Goal: Transaction & Acquisition: Book appointment/travel/reservation

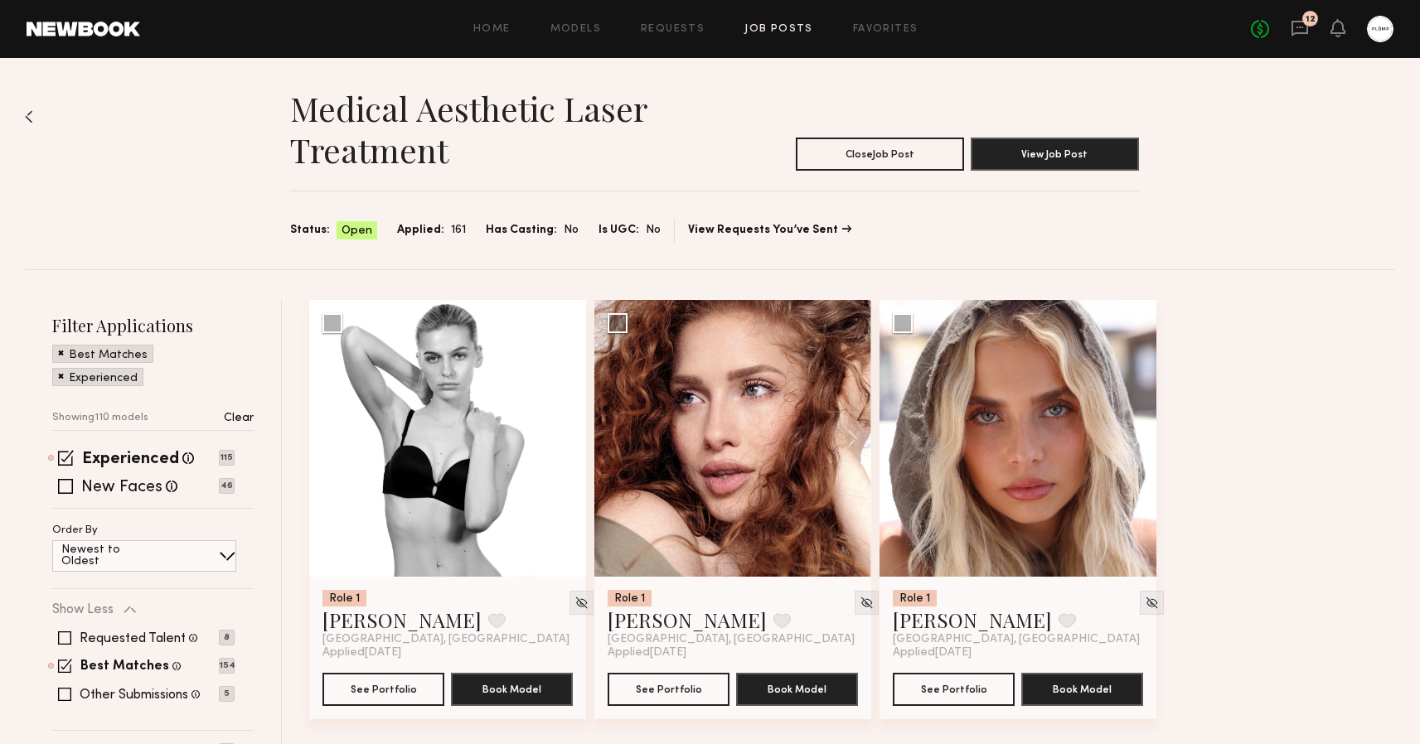
click at [1296, 38] on link "12" at bounding box center [1299, 29] width 18 height 21
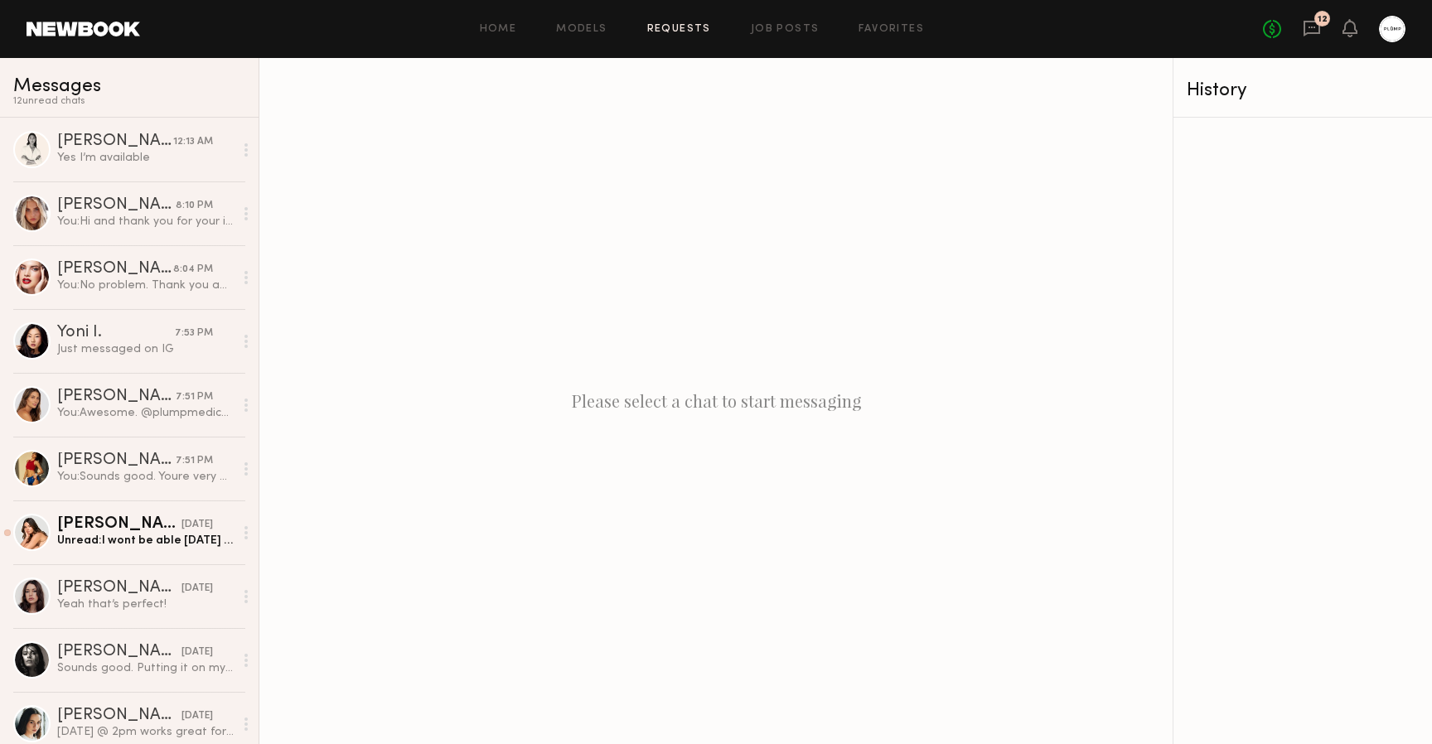
click at [676, 29] on link "Requests" at bounding box center [679, 29] width 64 height 11
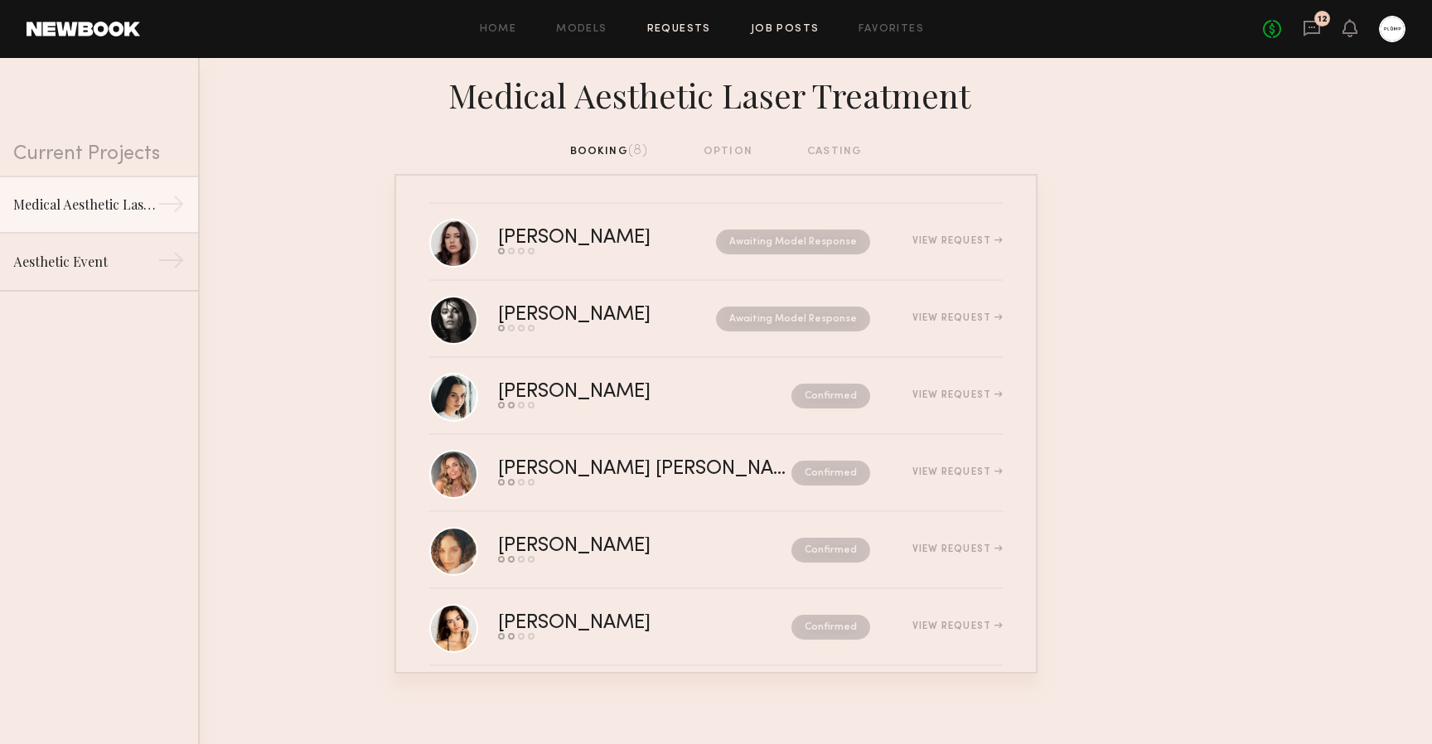
click at [797, 33] on link "Job Posts" at bounding box center [785, 29] width 69 height 11
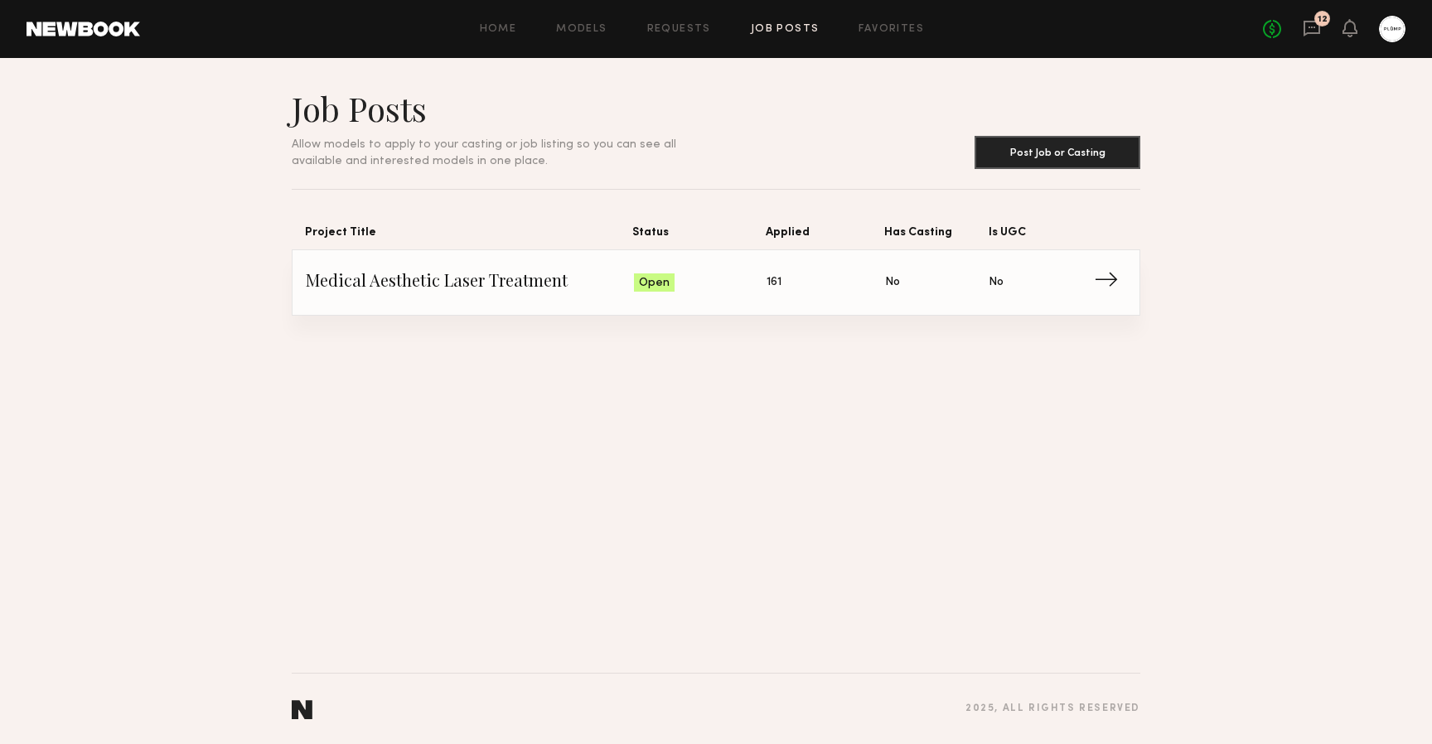
click at [1109, 279] on span "→" at bounding box center [1111, 282] width 34 height 25
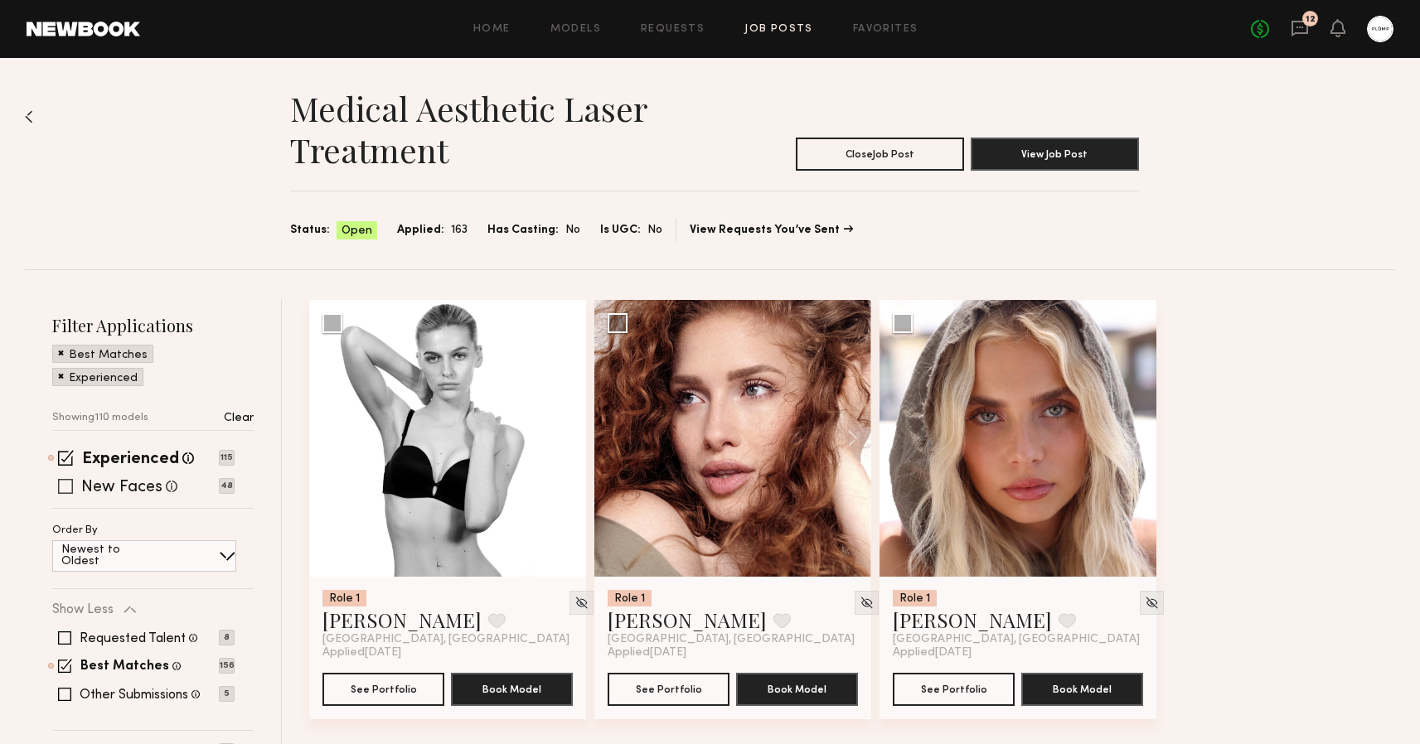
click at [58, 487] on span at bounding box center [65, 486] width 15 height 15
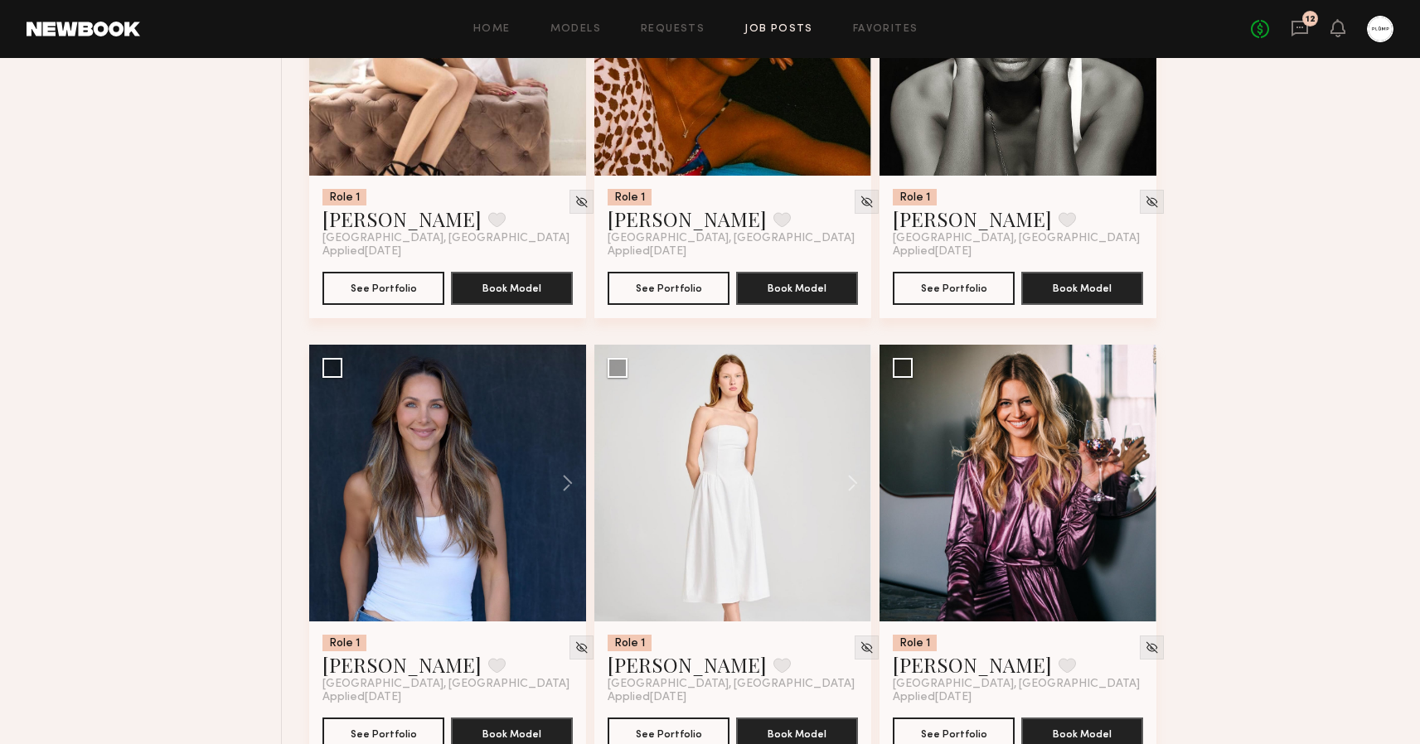
scroll to position [5306, 0]
click at [573, 482] on button at bounding box center [559, 483] width 53 height 277
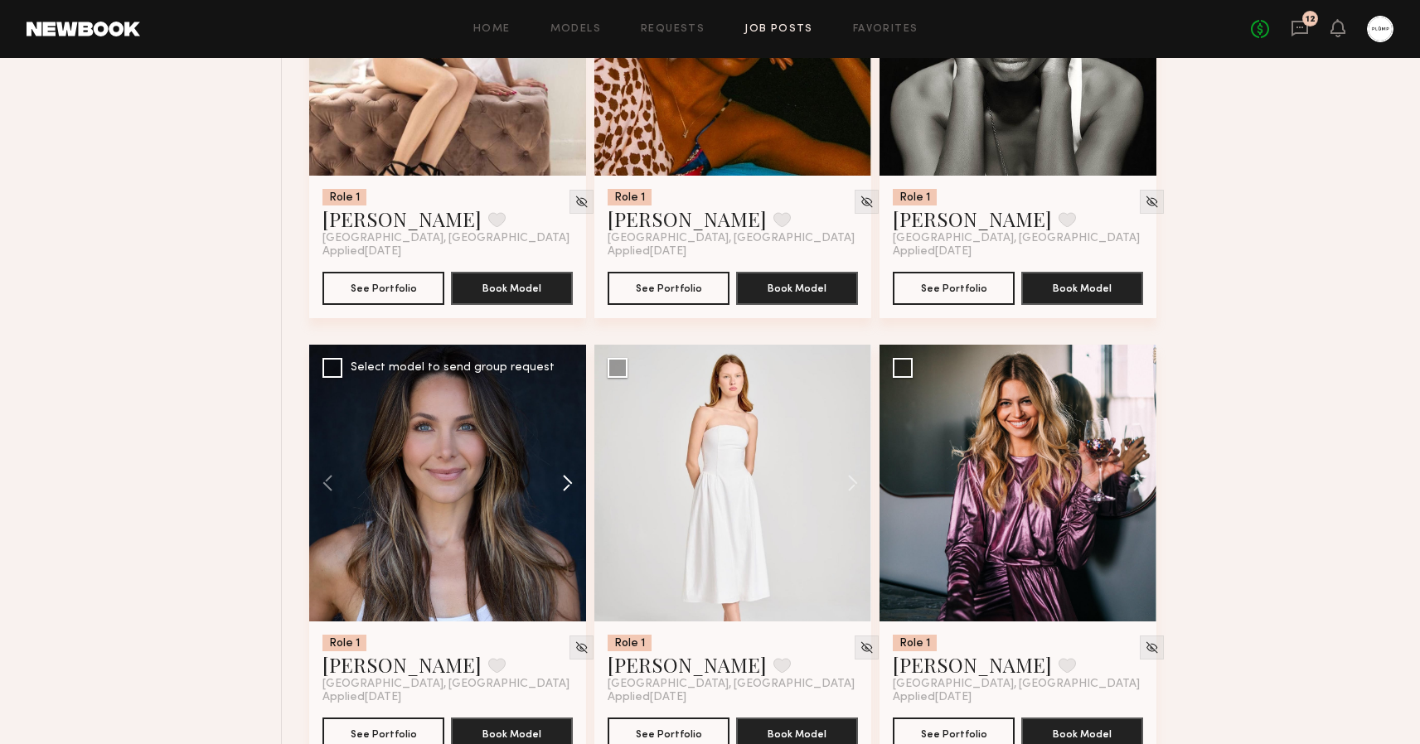
click at [573, 482] on button at bounding box center [559, 483] width 53 height 277
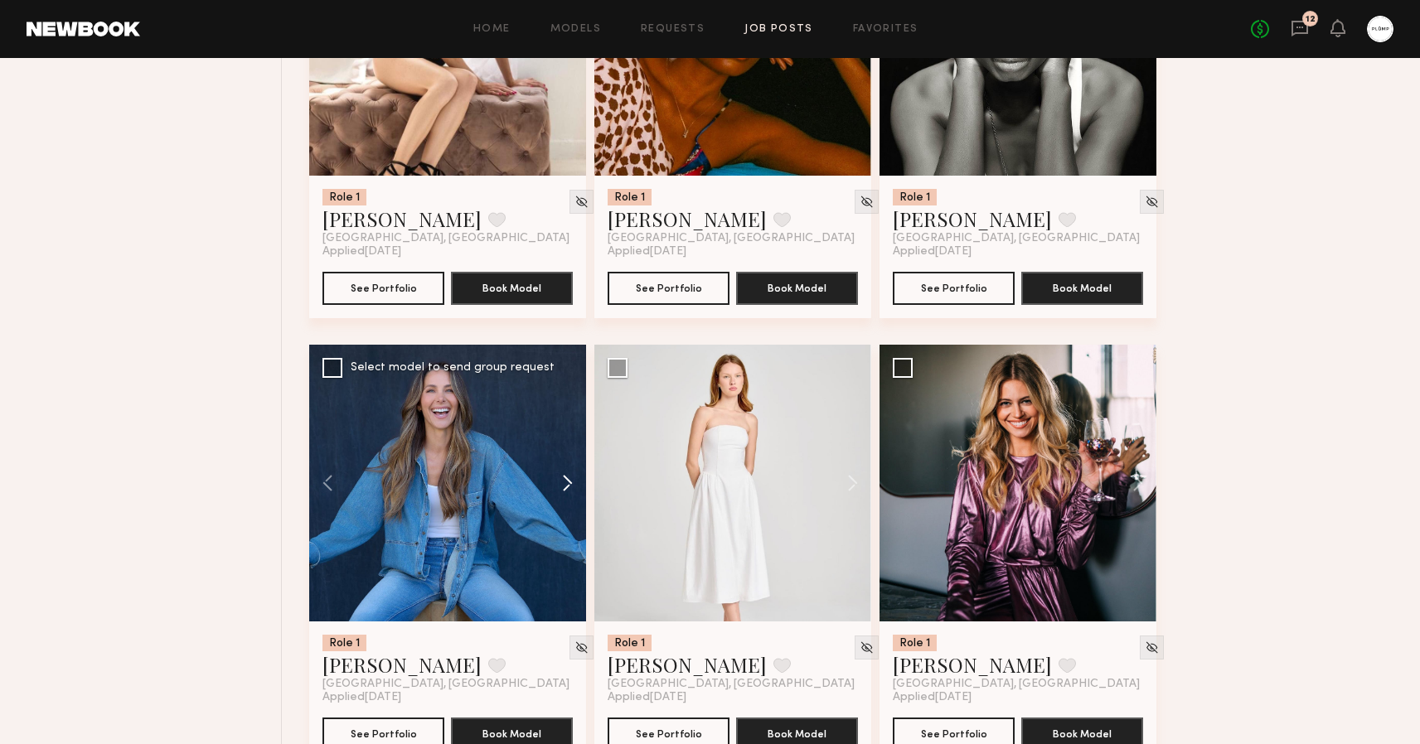
click at [573, 482] on button at bounding box center [559, 483] width 53 height 277
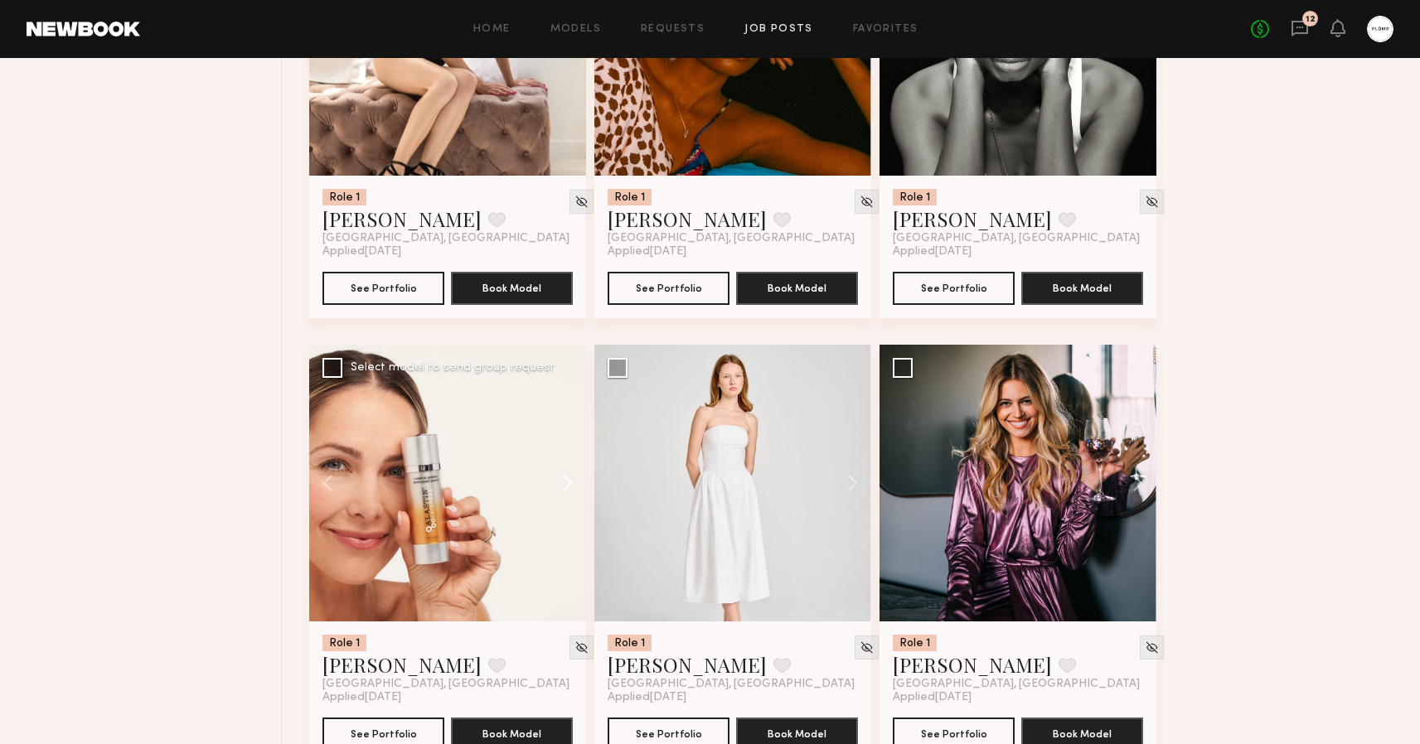
click at [573, 482] on button at bounding box center [559, 483] width 53 height 277
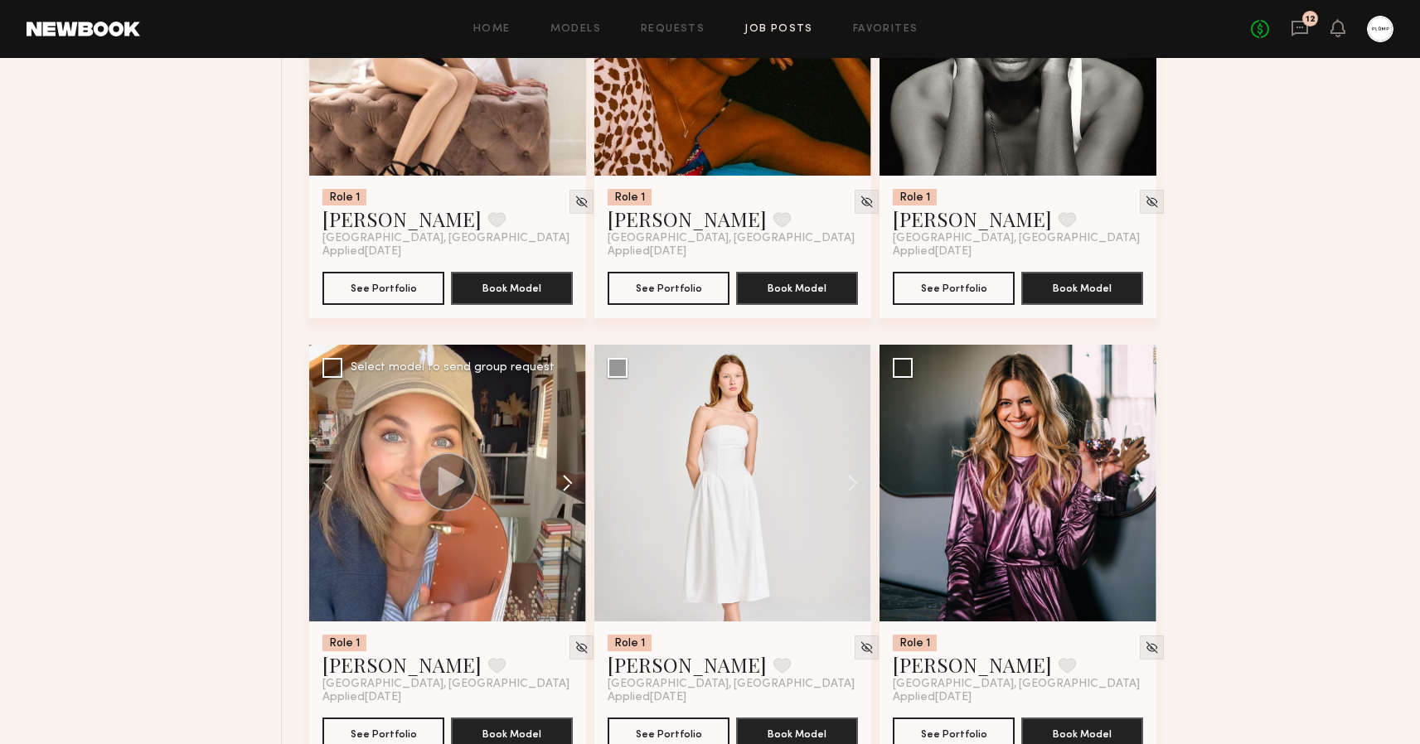
click at [573, 482] on button at bounding box center [559, 483] width 53 height 277
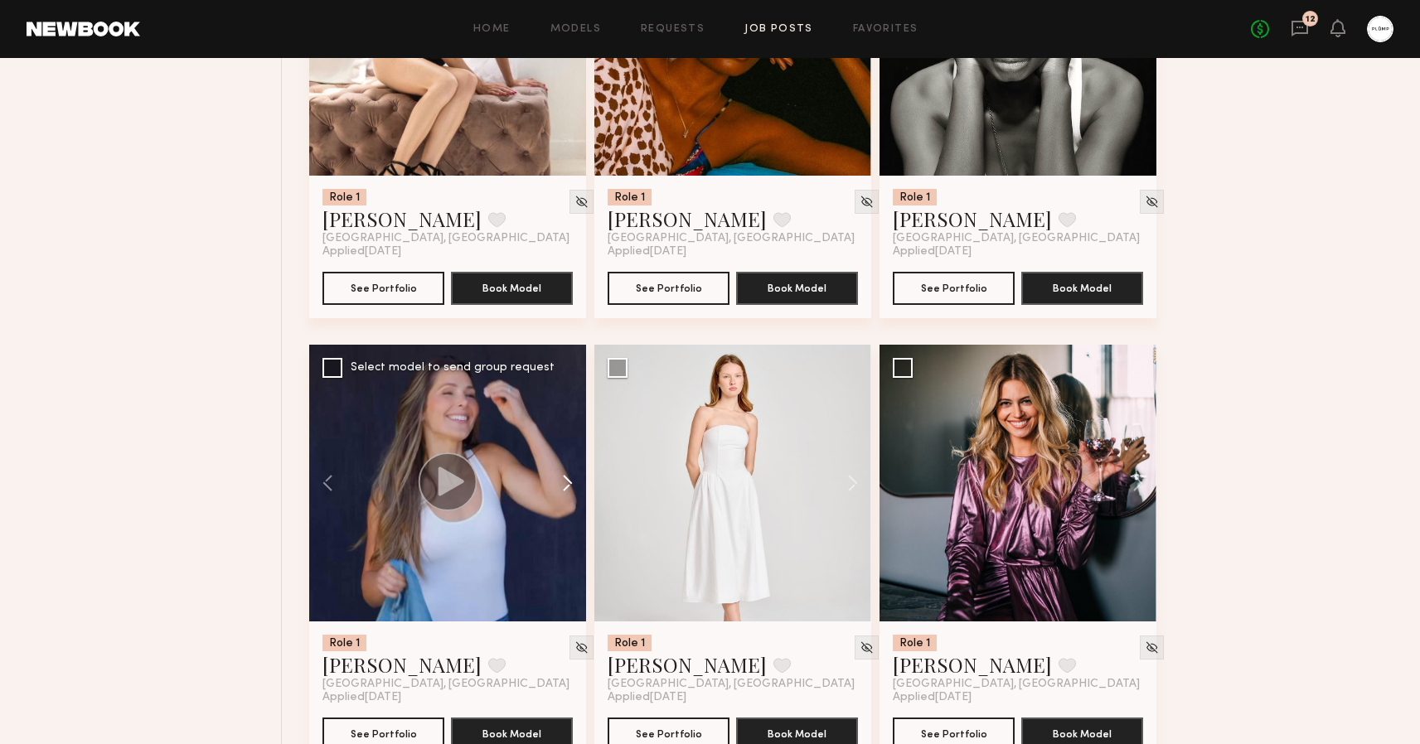
click at [573, 482] on button at bounding box center [559, 483] width 53 height 277
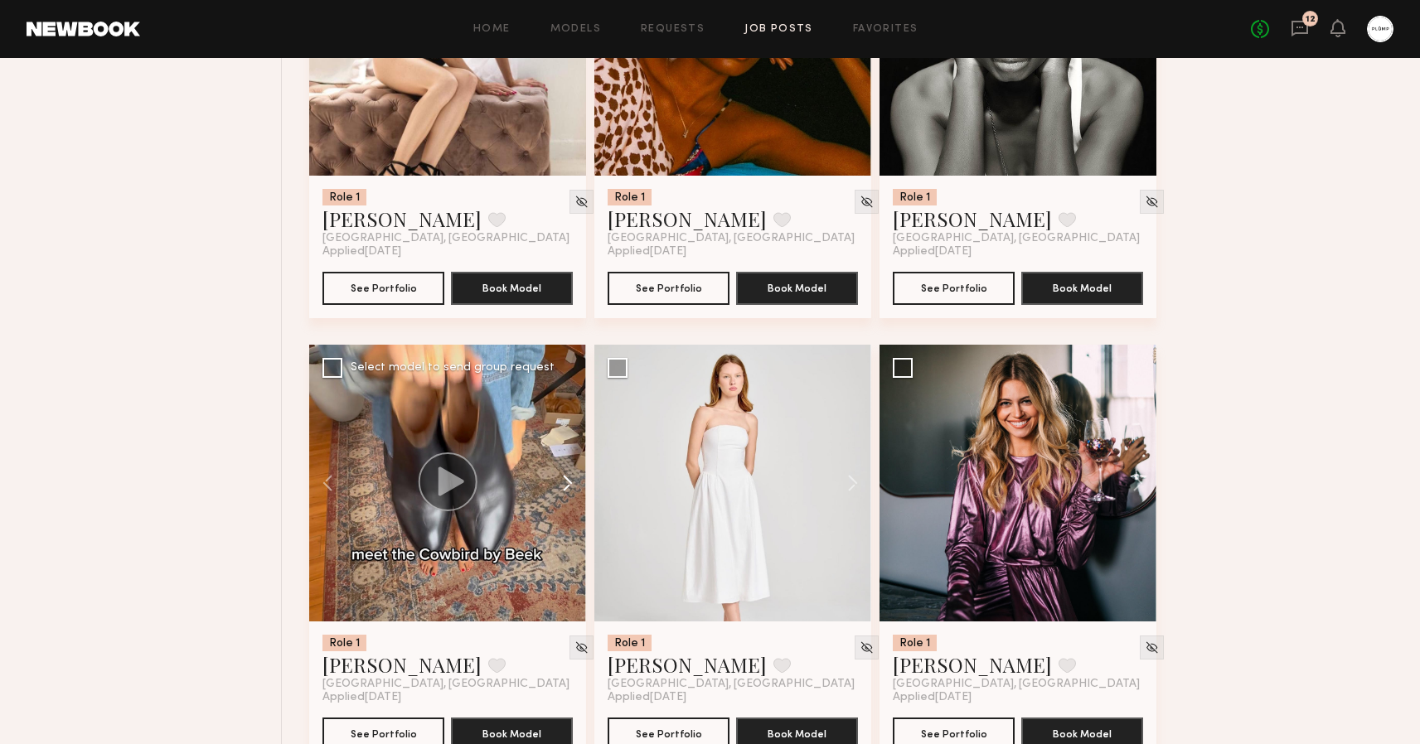
click at [573, 482] on button at bounding box center [559, 483] width 53 height 277
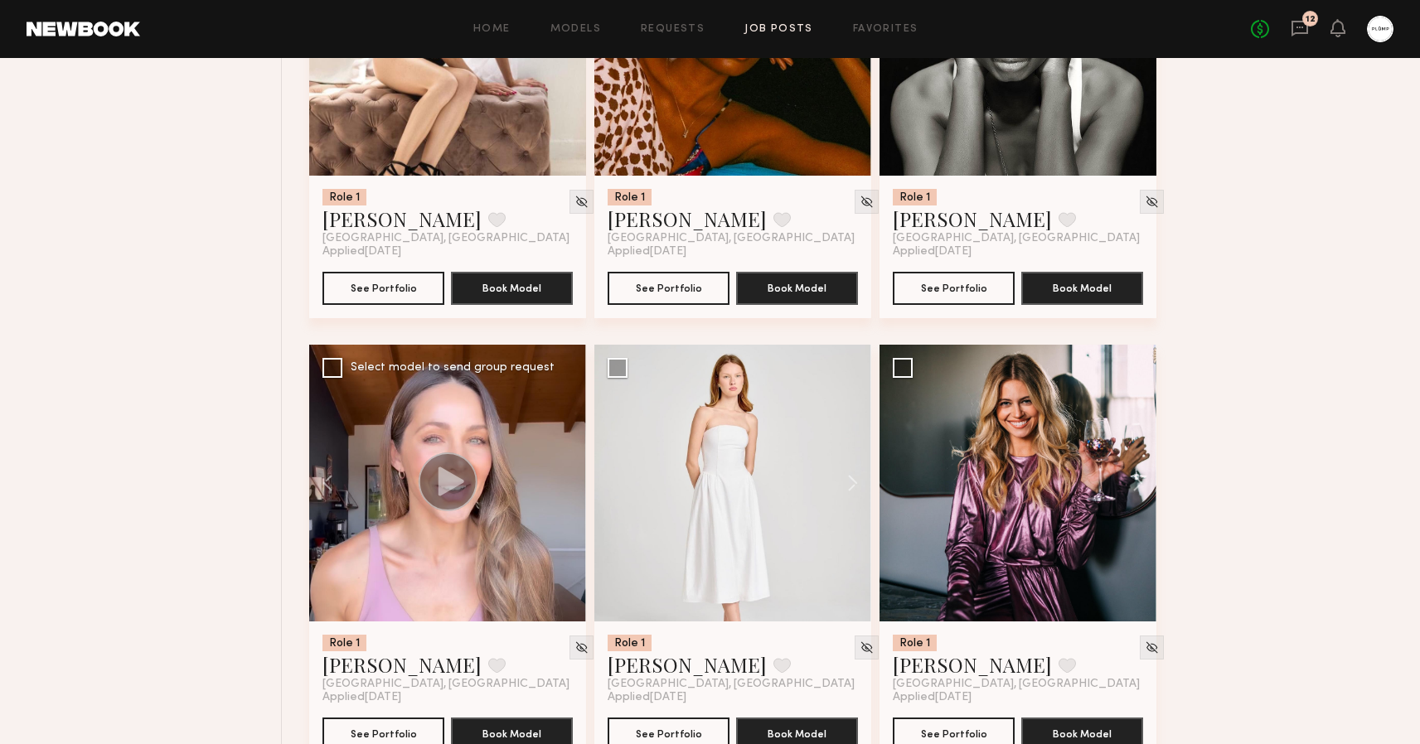
click at [573, 482] on div at bounding box center [447, 483] width 277 height 277
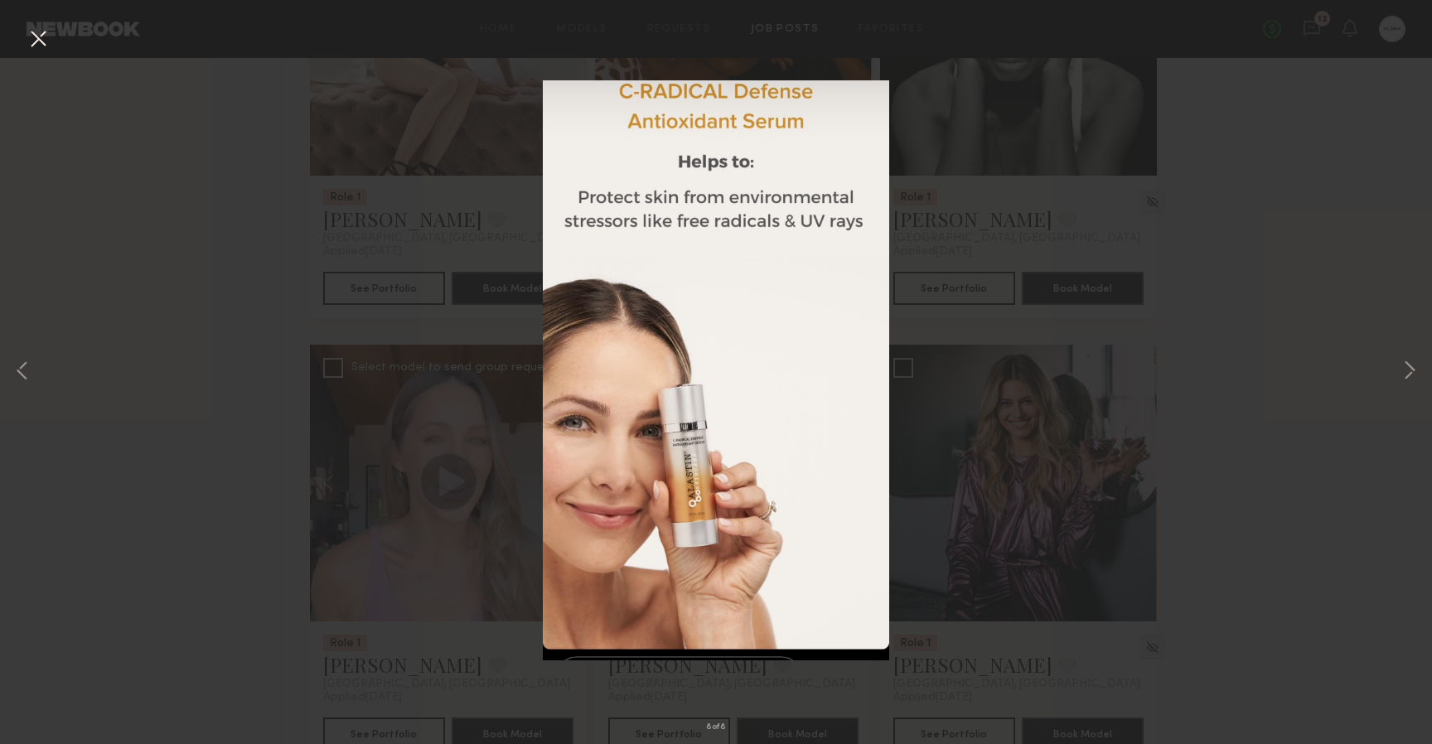
click at [573, 482] on img at bounding box center [716, 370] width 346 height 580
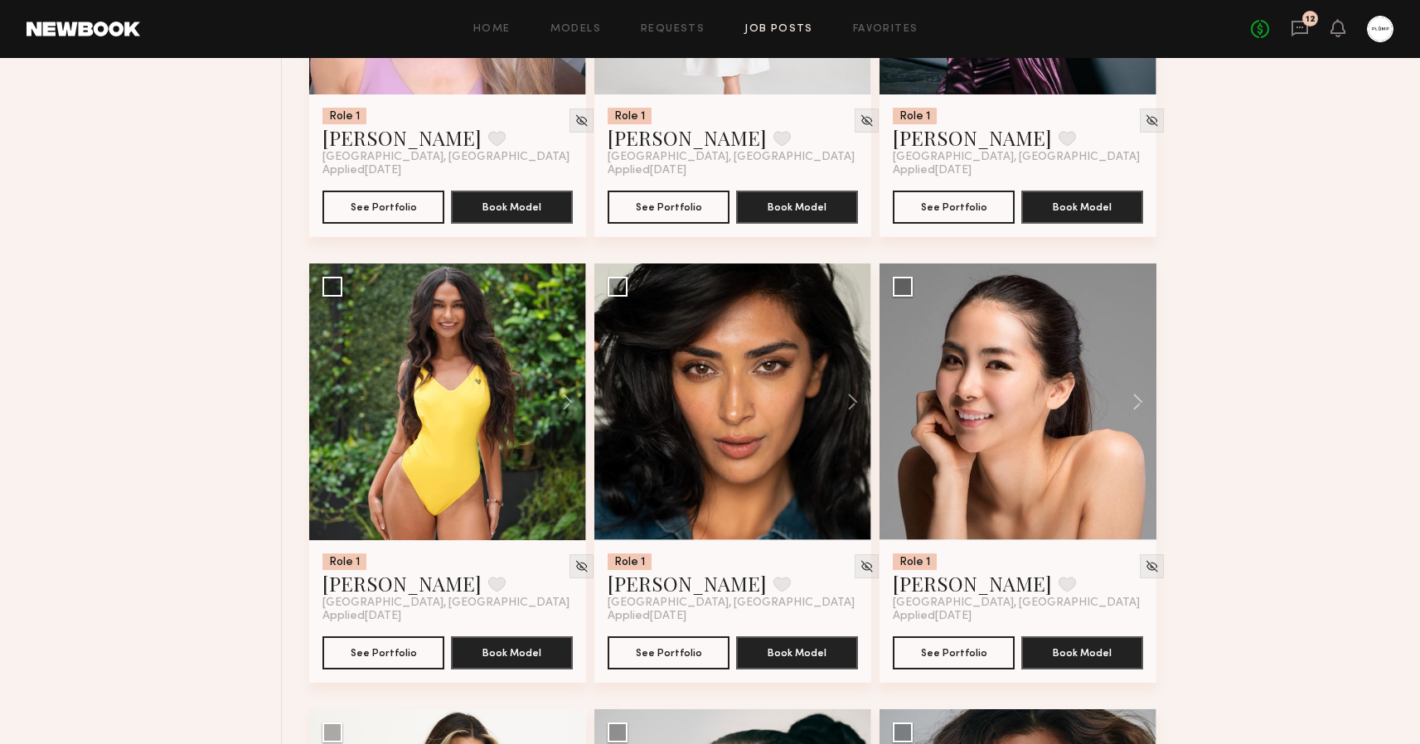
scroll to position [5859, 0]
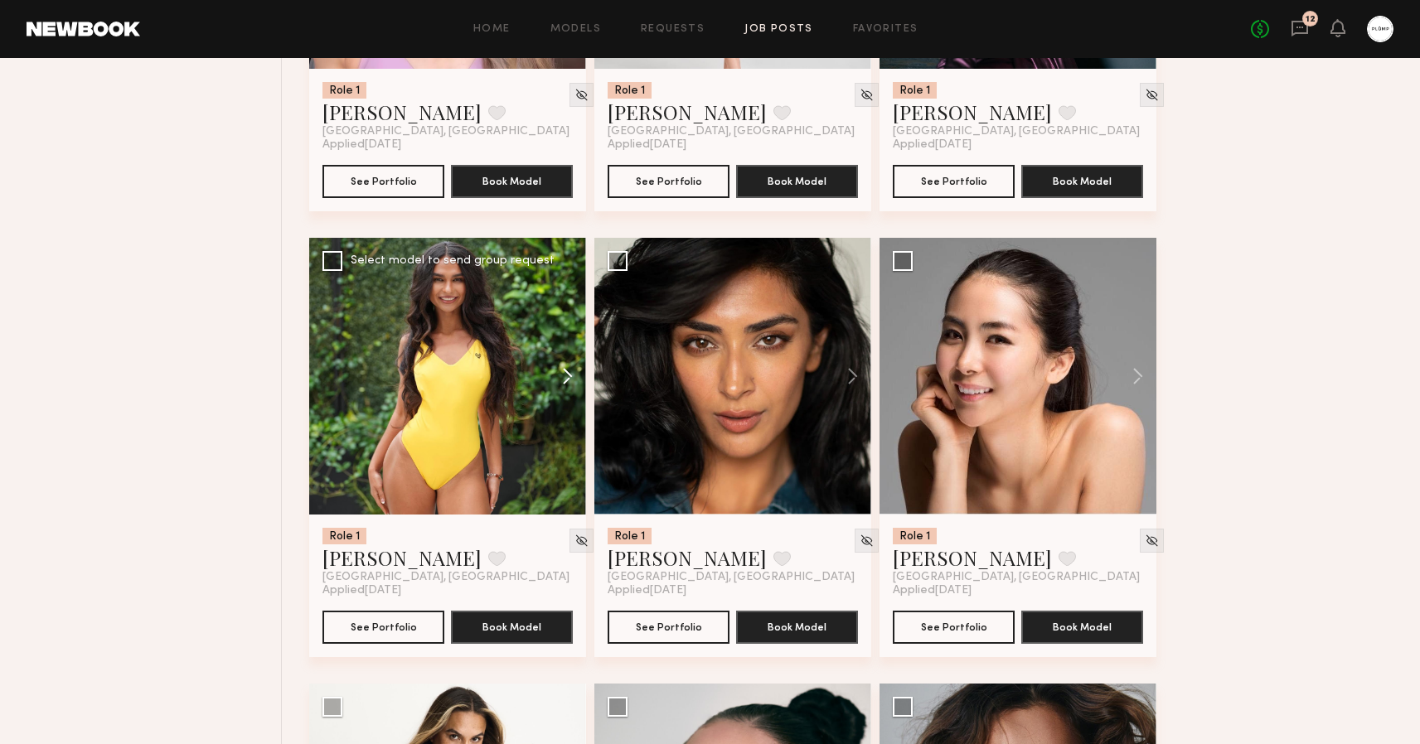
click at [565, 377] on button at bounding box center [559, 376] width 53 height 277
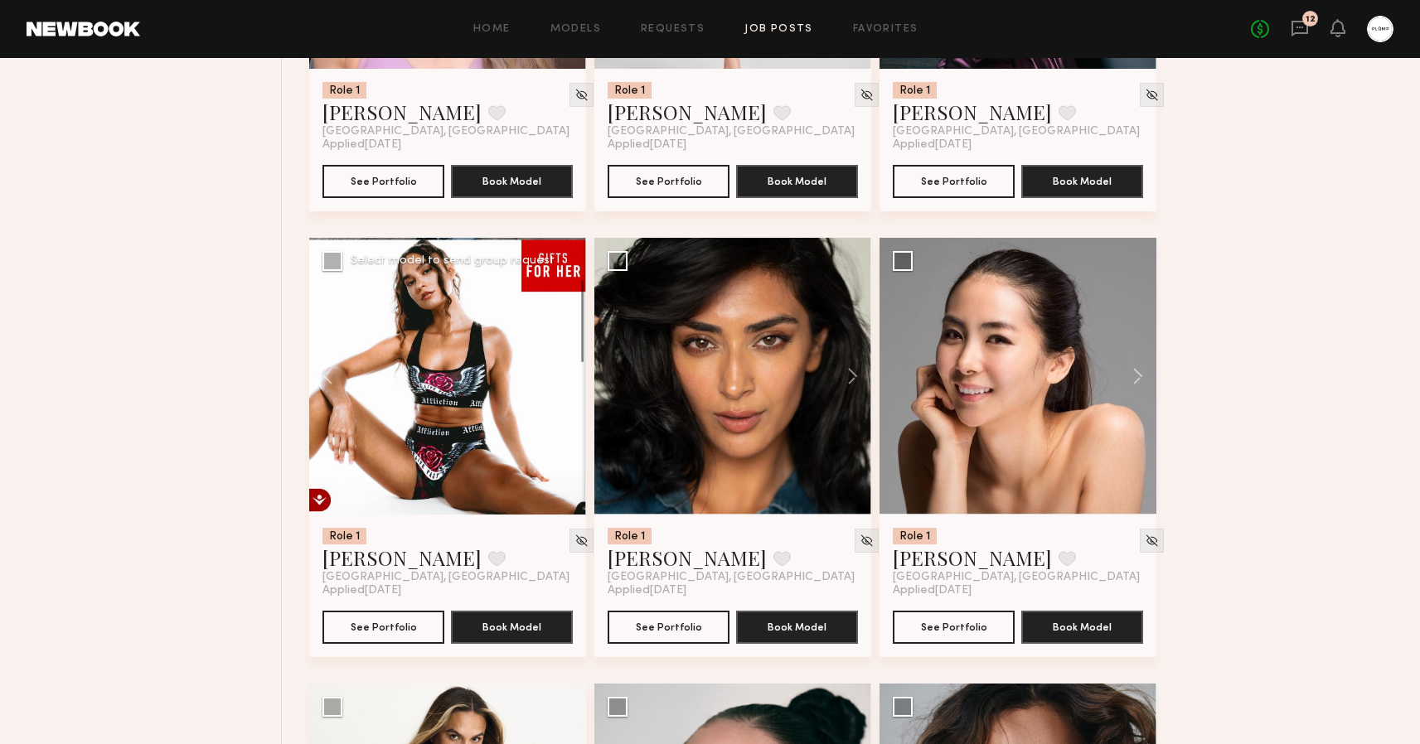
click at [565, 377] on button at bounding box center [559, 376] width 53 height 277
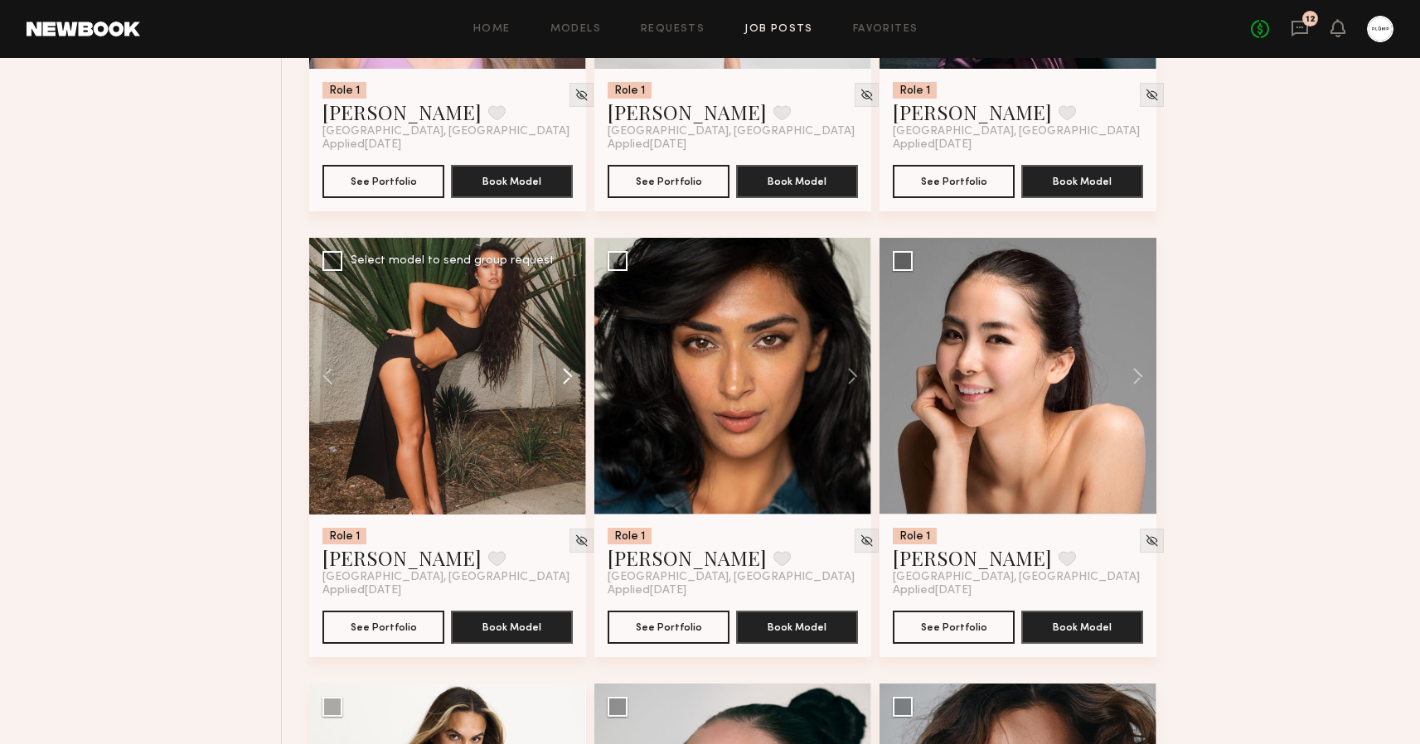
click at [565, 377] on button at bounding box center [559, 376] width 53 height 277
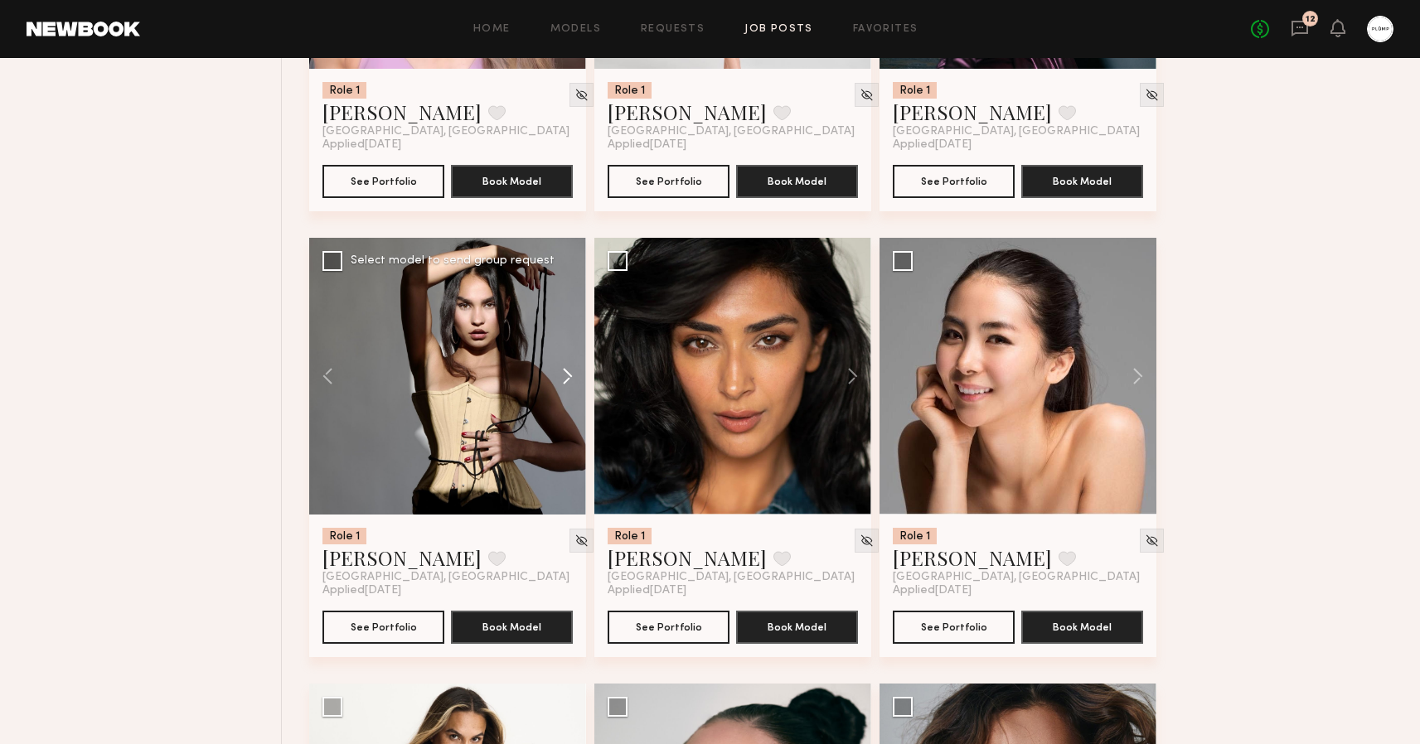
click at [565, 377] on button at bounding box center [559, 376] width 53 height 277
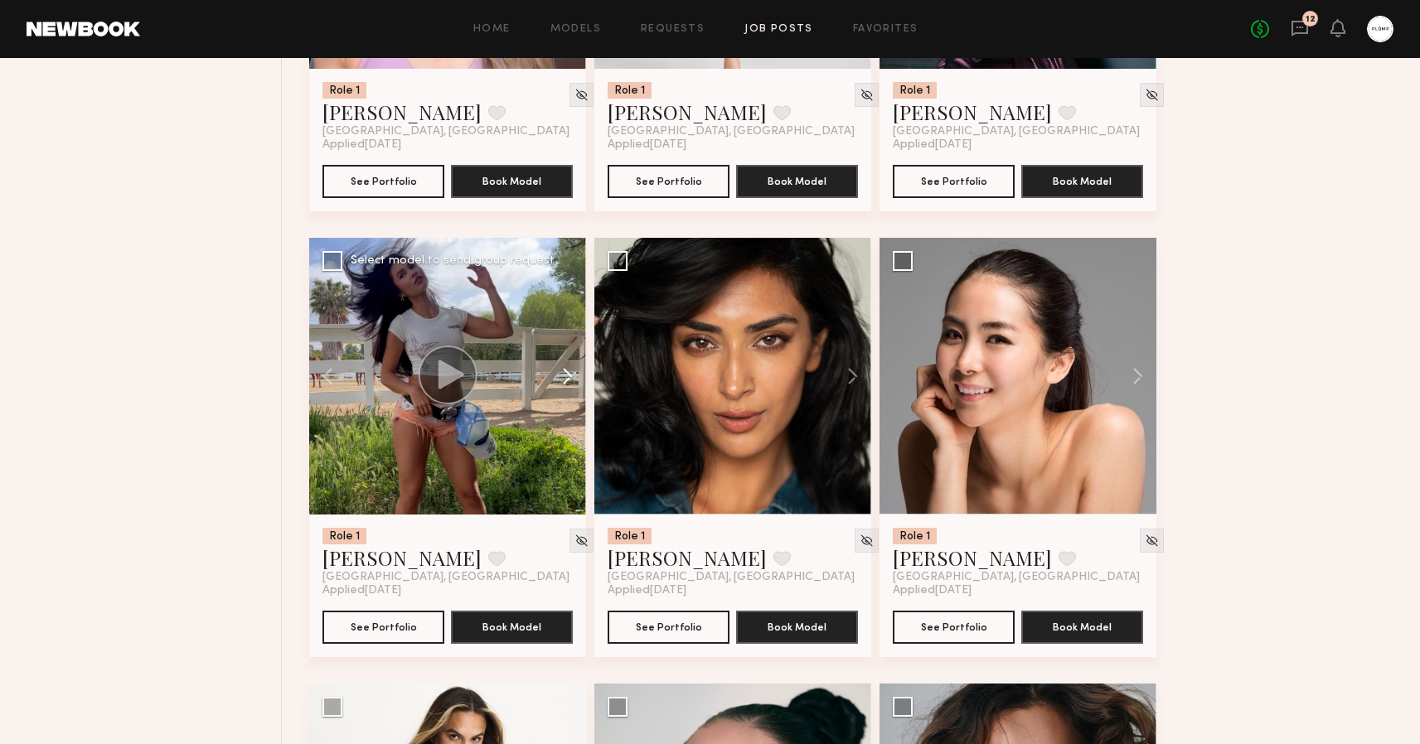
click at [565, 377] on button at bounding box center [559, 376] width 53 height 277
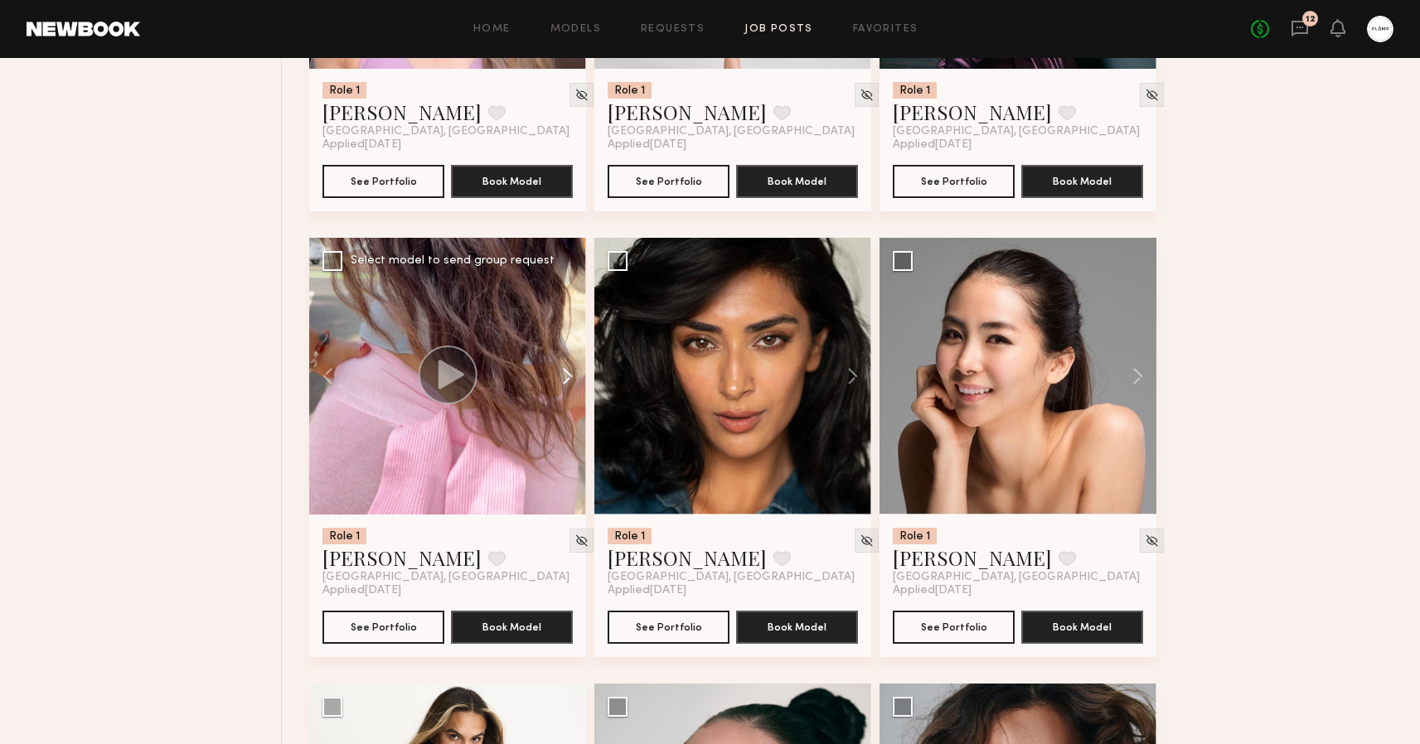
click at [565, 377] on button at bounding box center [559, 376] width 53 height 277
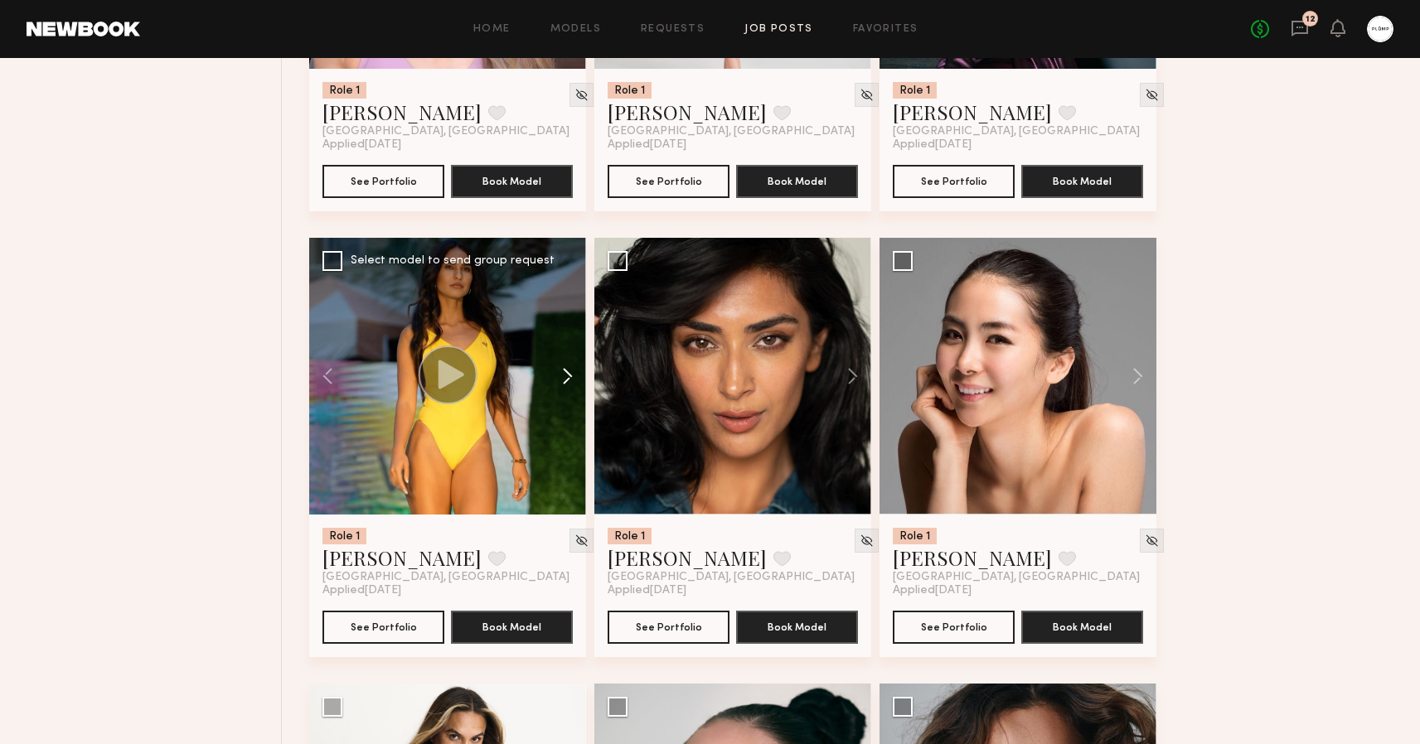
click at [565, 377] on button at bounding box center [559, 376] width 53 height 277
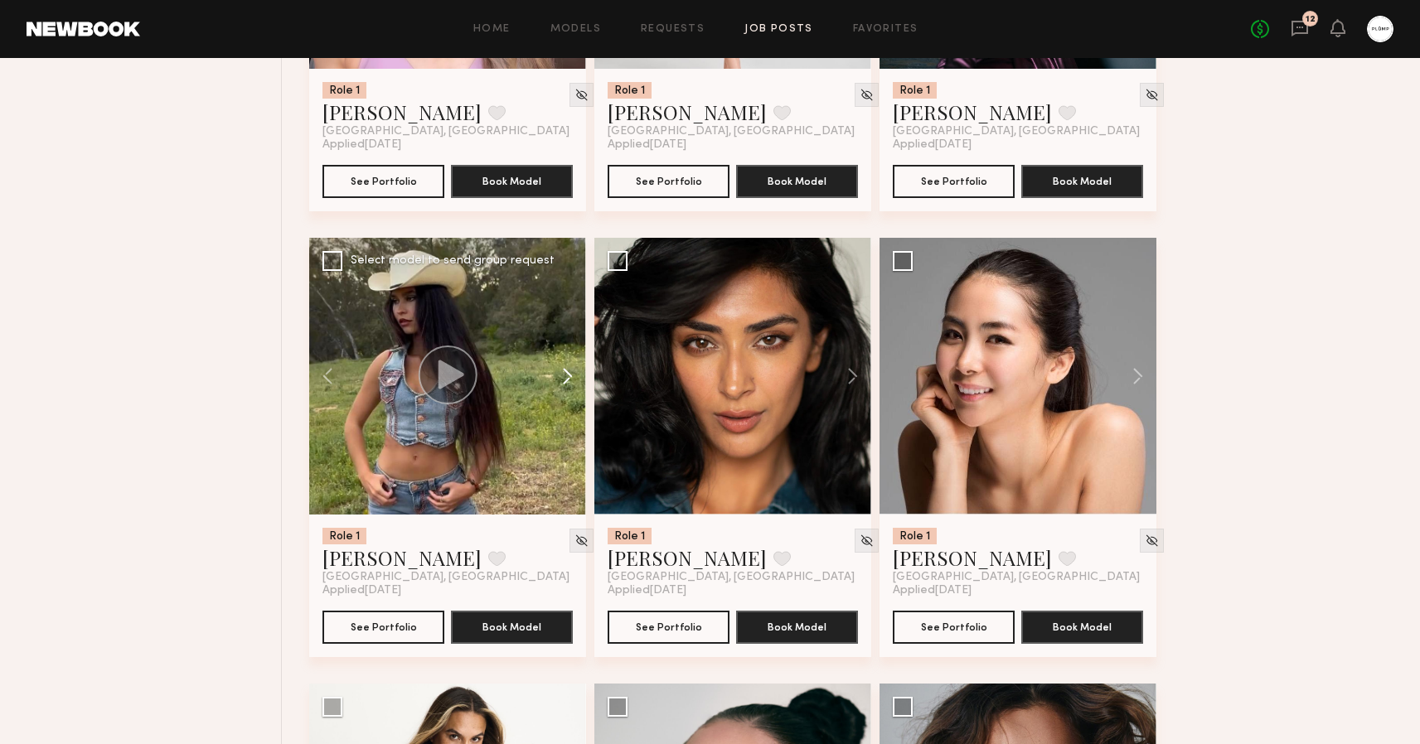
click at [565, 377] on button at bounding box center [559, 376] width 53 height 277
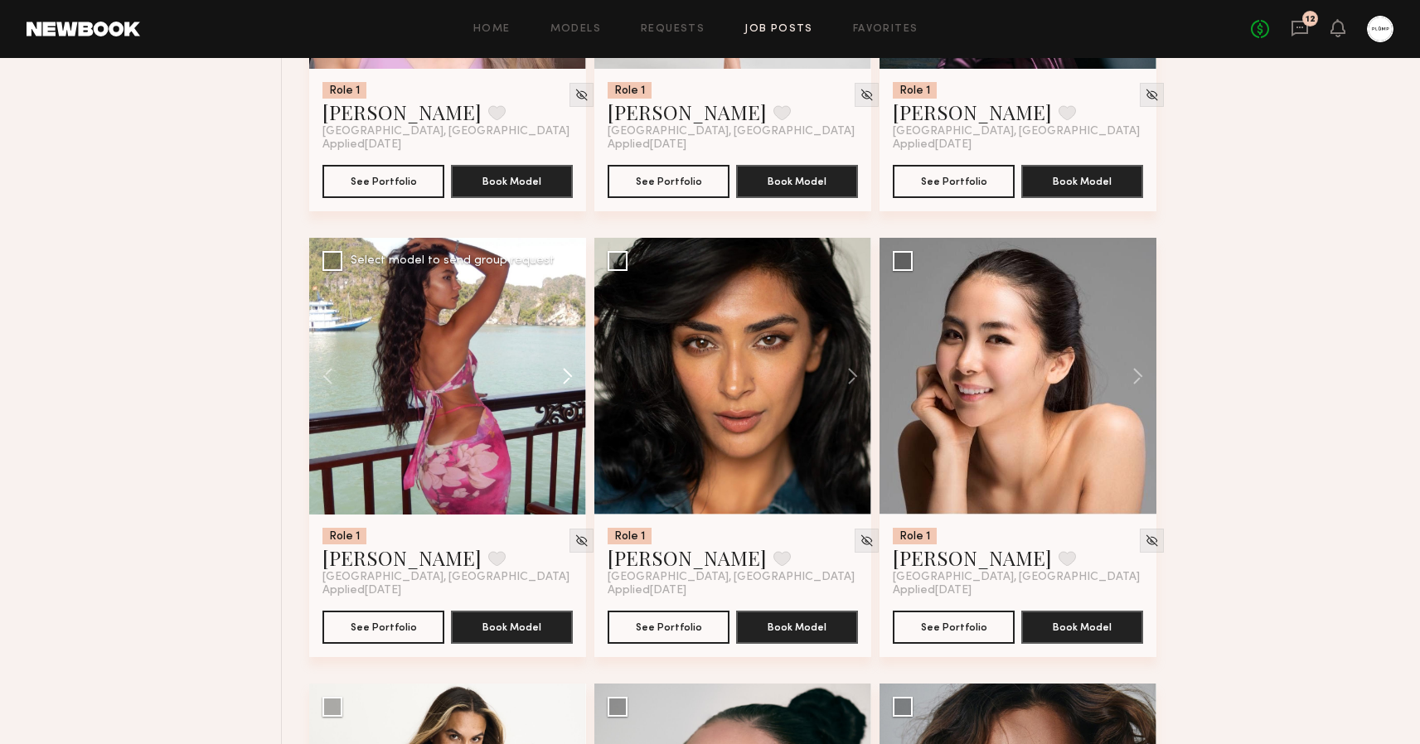
click at [565, 377] on button at bounding box center [559, 376] width 53 height 277
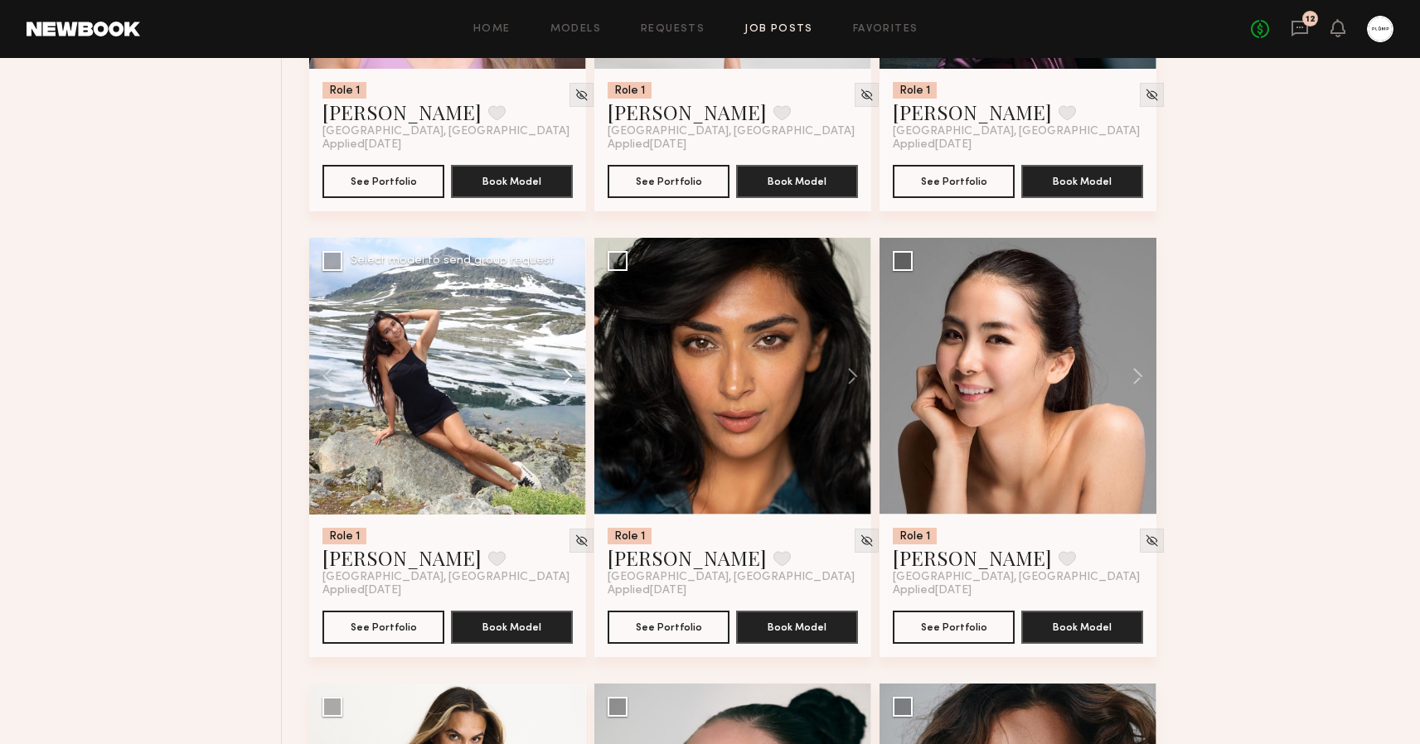
click at [565, 377] on button at bounding box center [559, 376] width 53 height 277
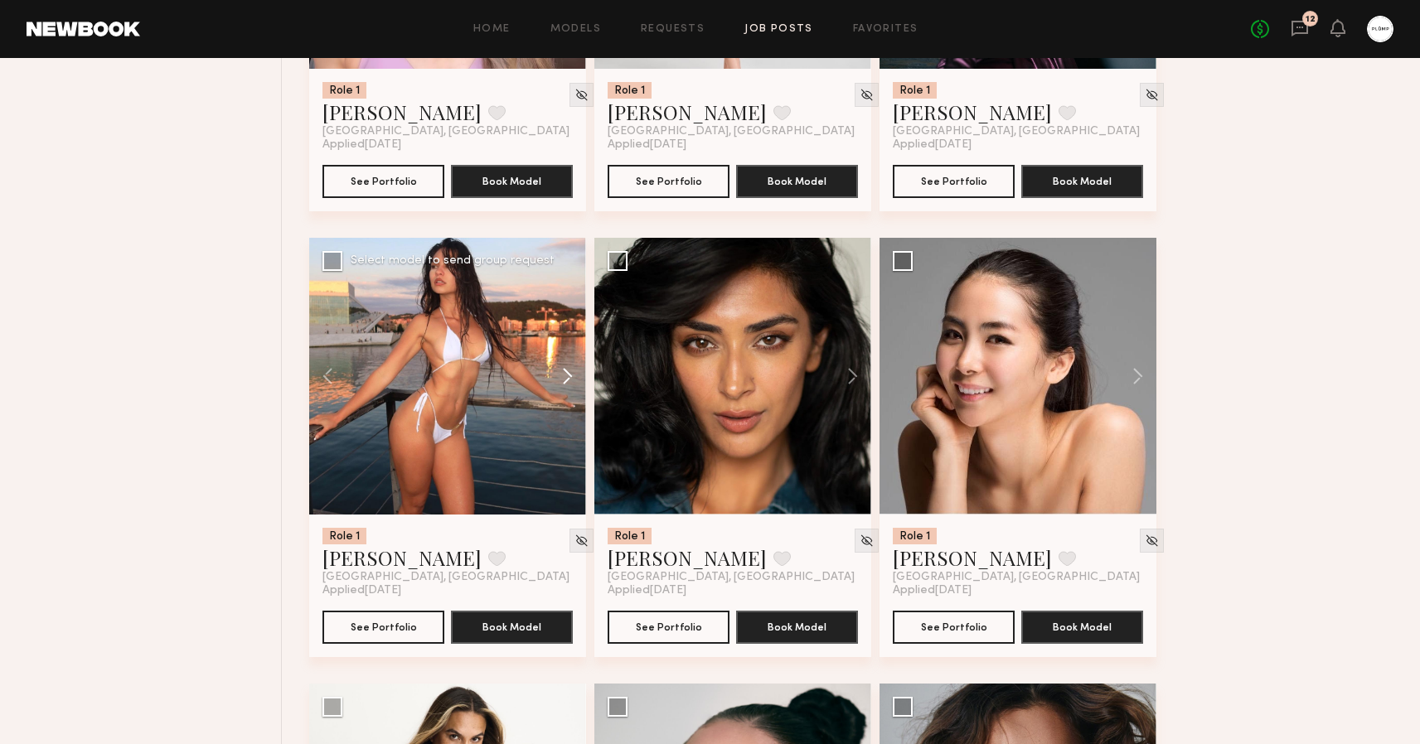
click at [575, 376] on button at bounding box center [559, 376] width 53 height 277
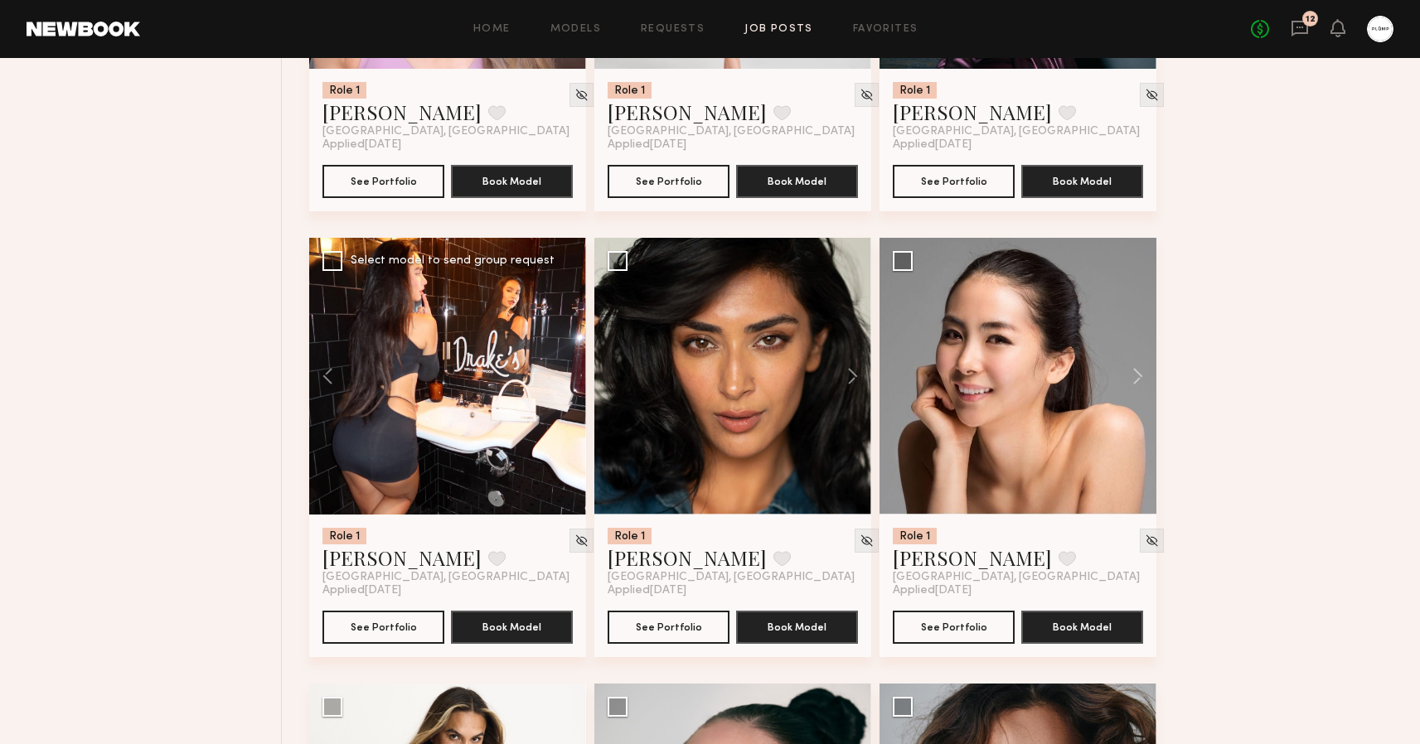
click at [575, 376] on div at bounding box center [447, 376] width 277 height 277
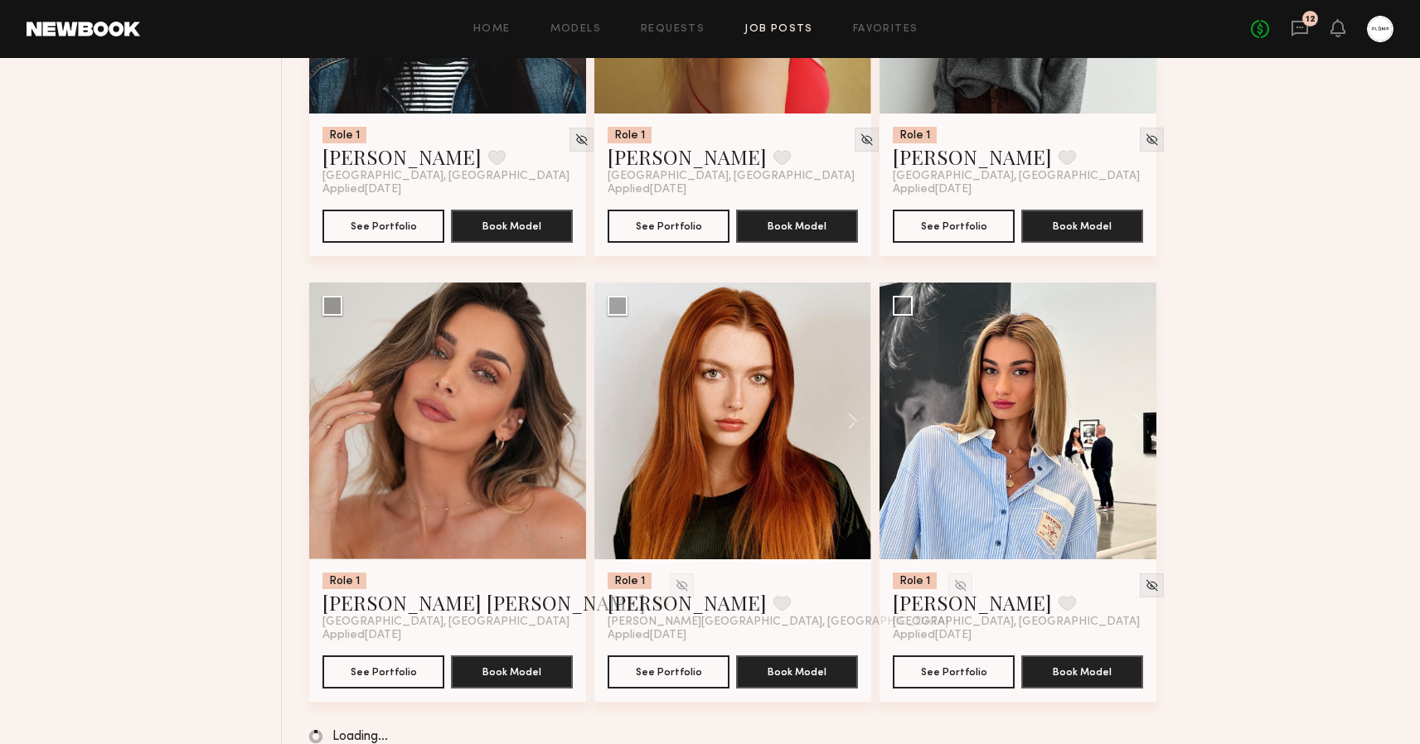
scroll to position [12948, 0]
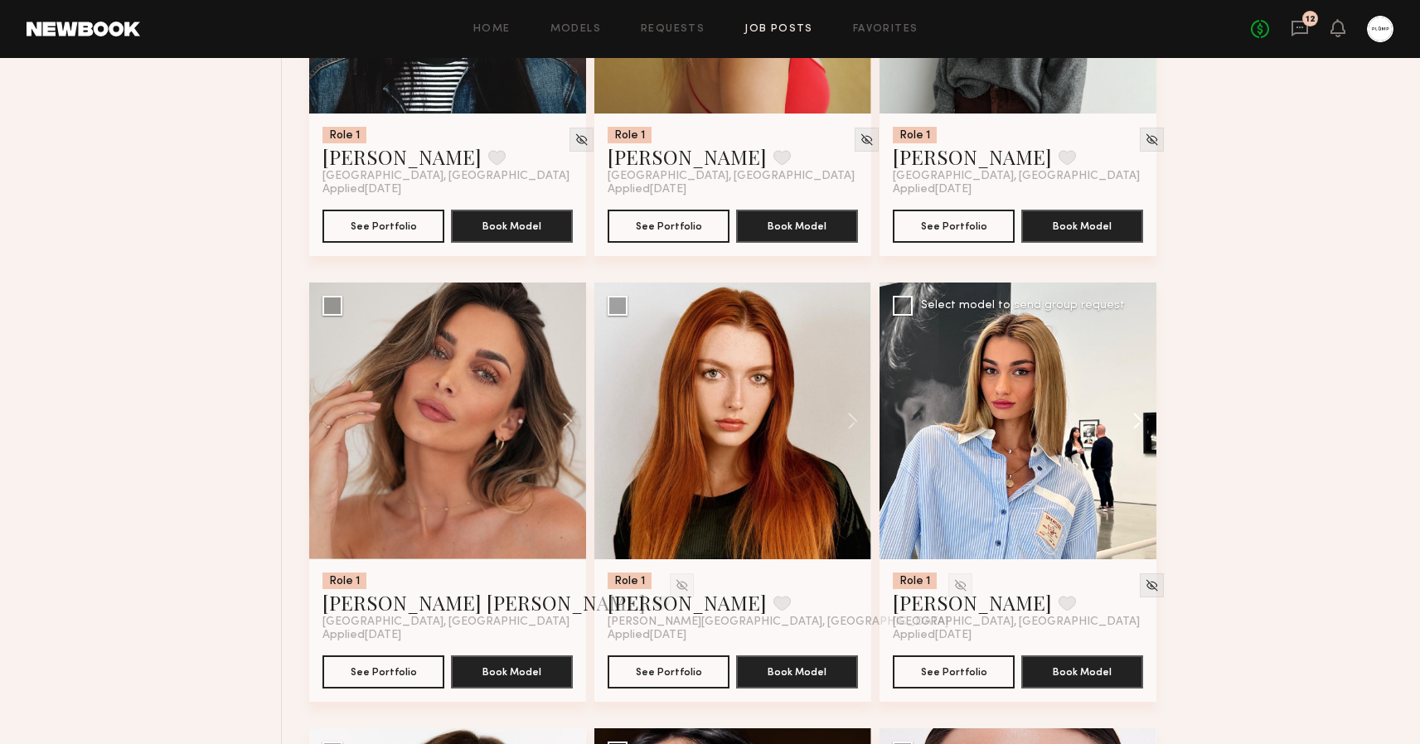
click at [1138, 420] on button at bounding box center [1129, 421] width 53 height 277
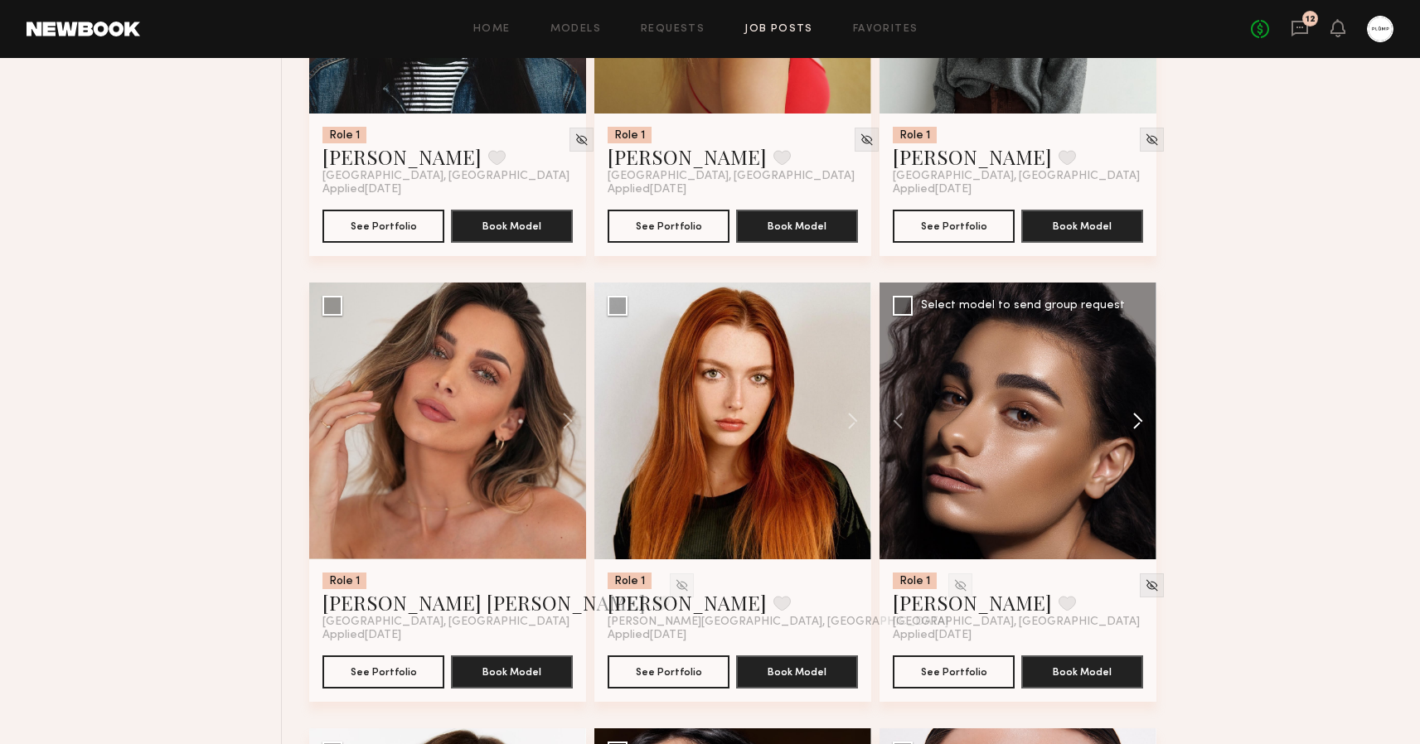
click at [1138, 420] on button at bounding box center [1129, 421] width 53 height 277
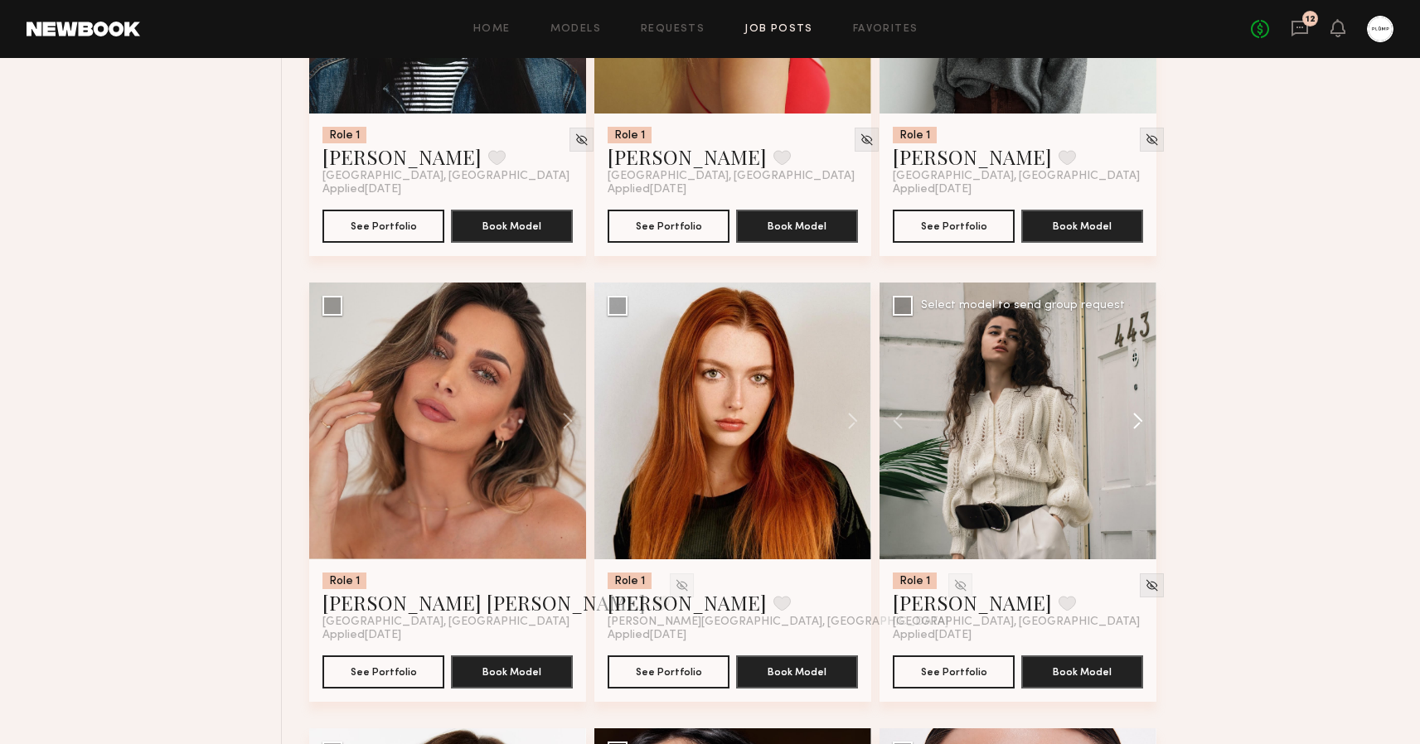
click at [1138, 420] on button at bounding box center [1129, 421] width 53 height 277
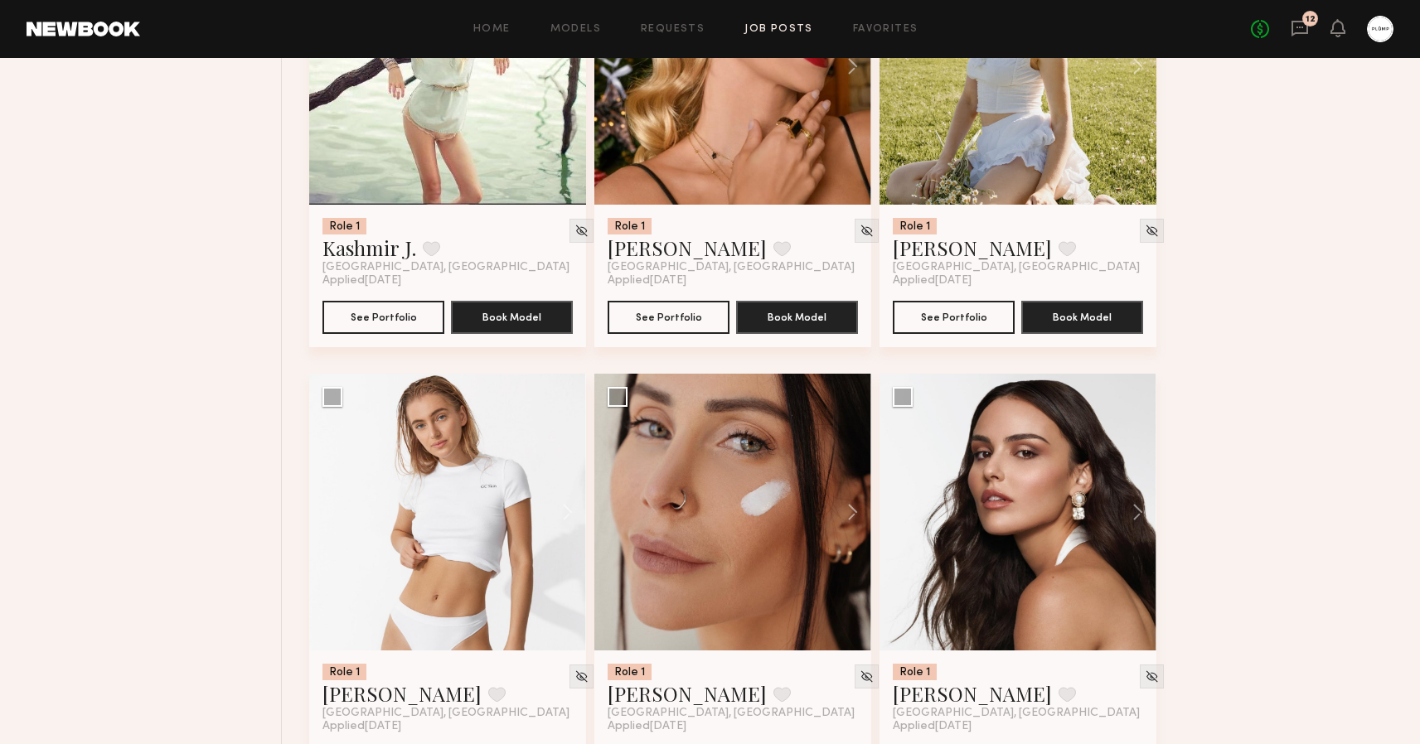
scroll to position [14330, 0]
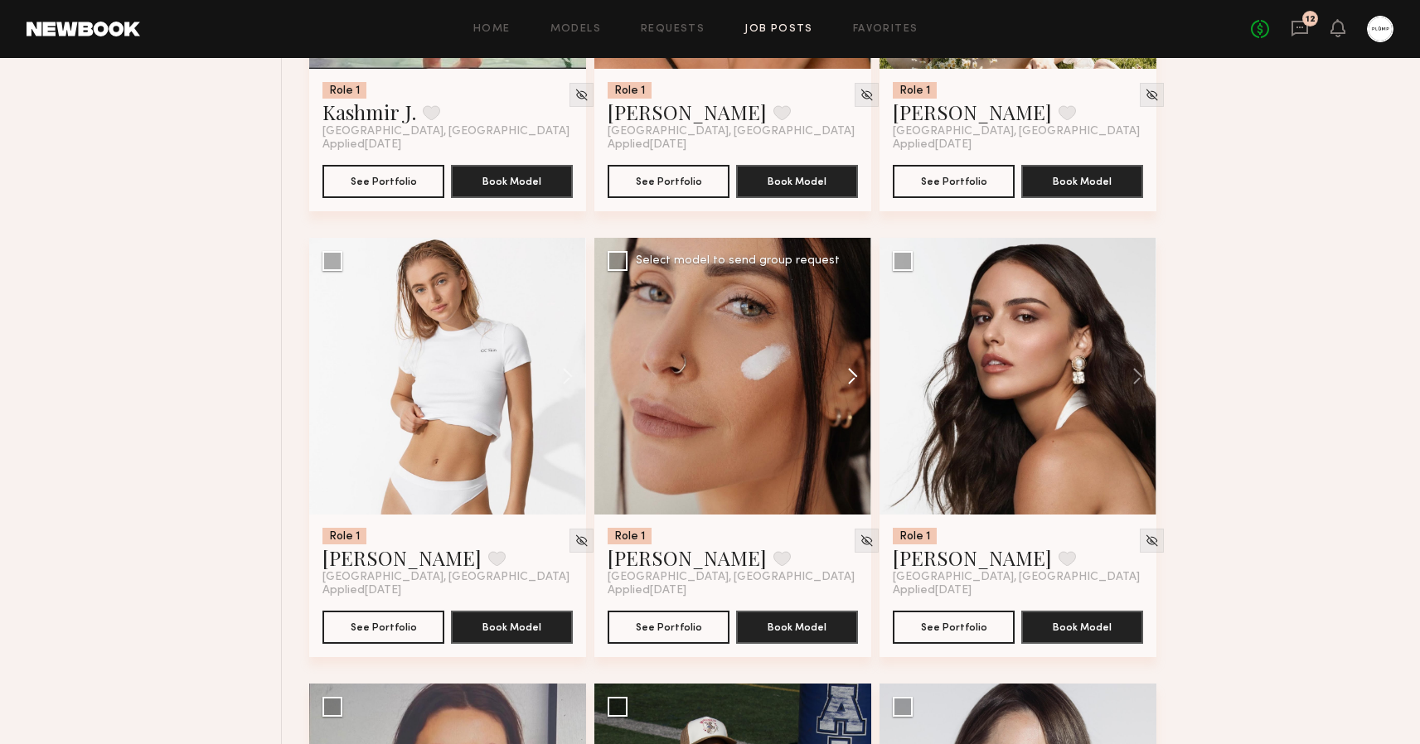
click at [851, 377] on button at bounding box center [844, 376] width 53 height 277
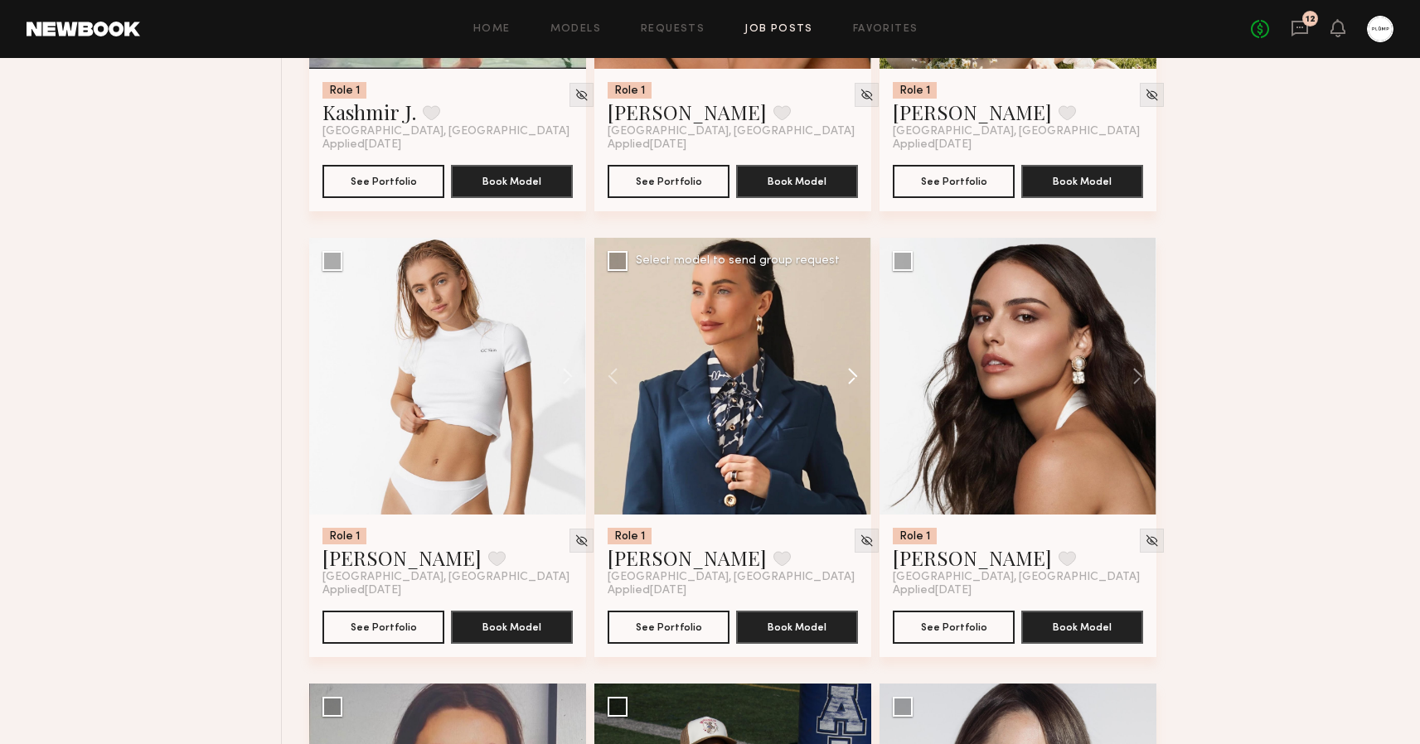
click at [851, 377] on button at bounding box center [844, 376] width 53 height 277
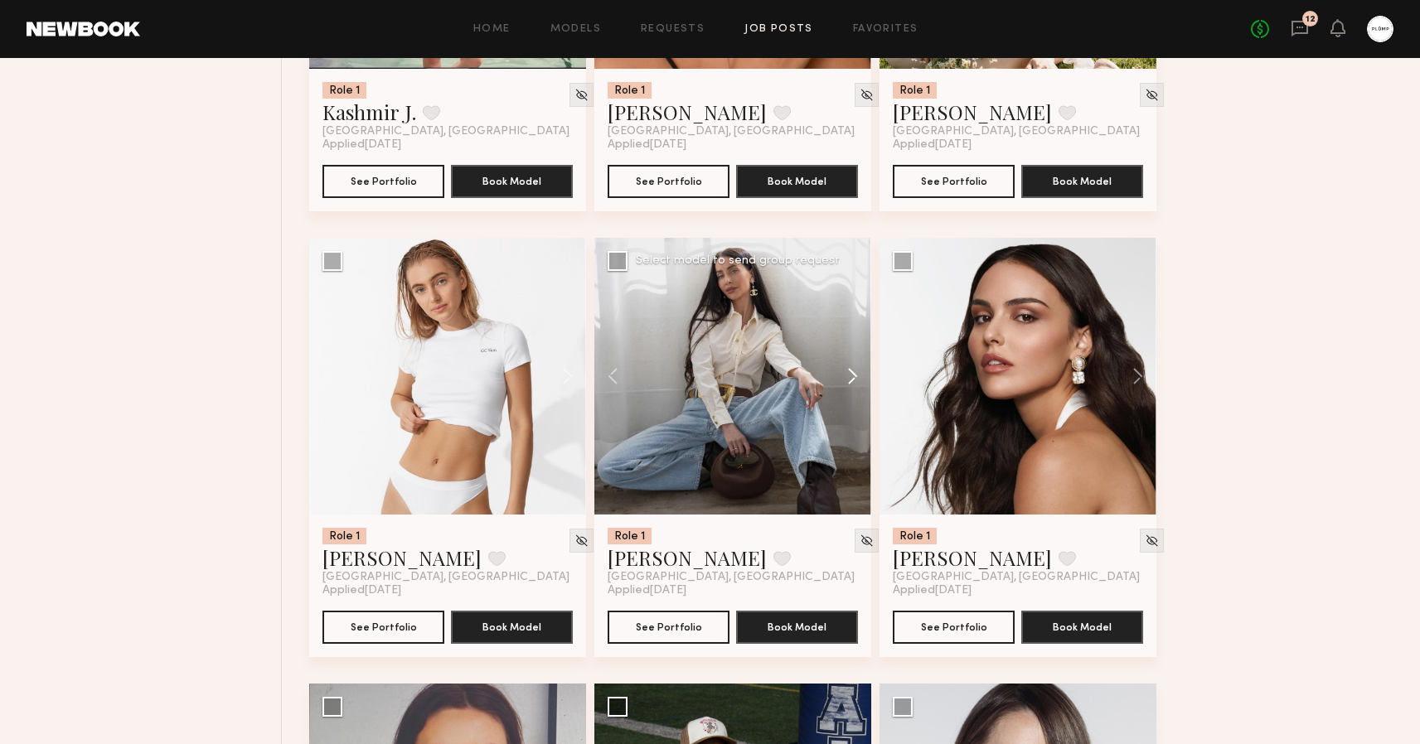
click at [851, 377] on button at bounding box center [844, 376] width 53 height 277
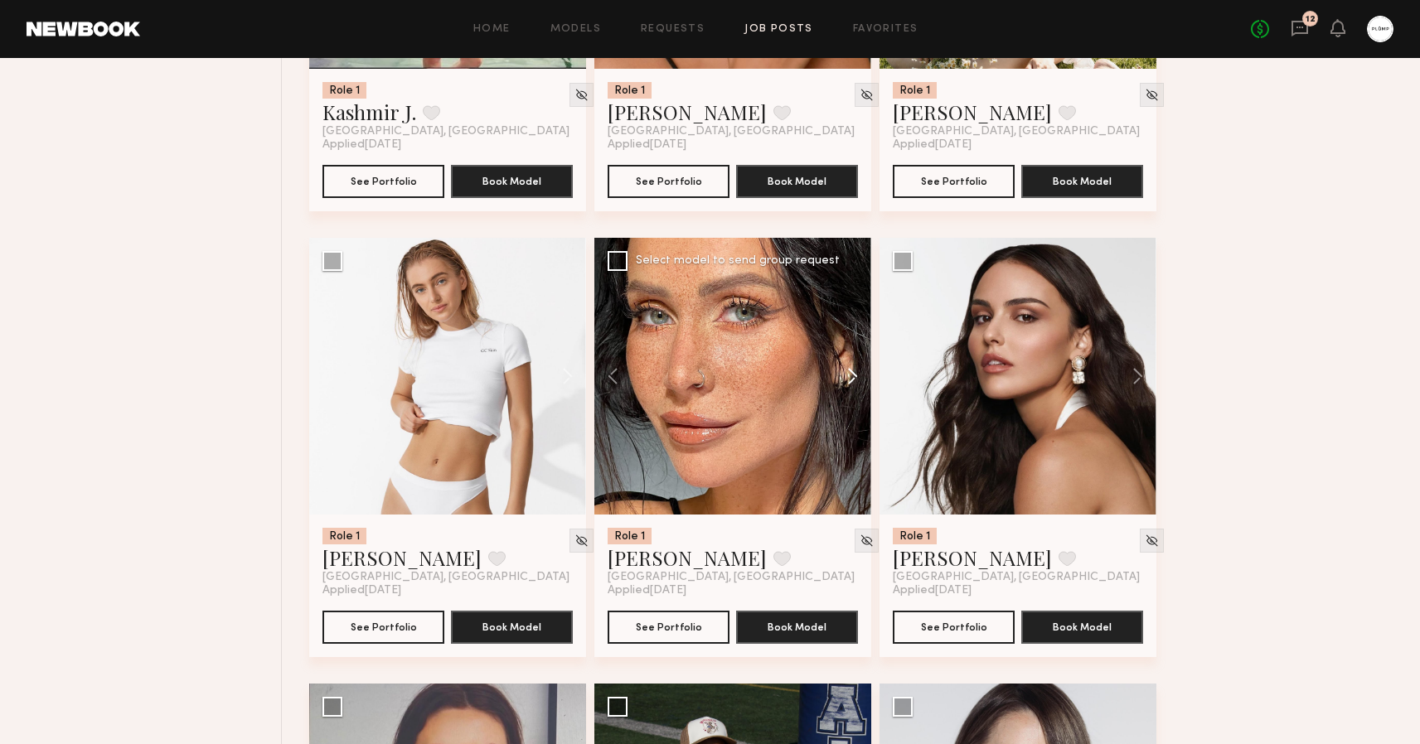
click at [851, 377] on button at bounding box center [844, 376] width 53 height 277
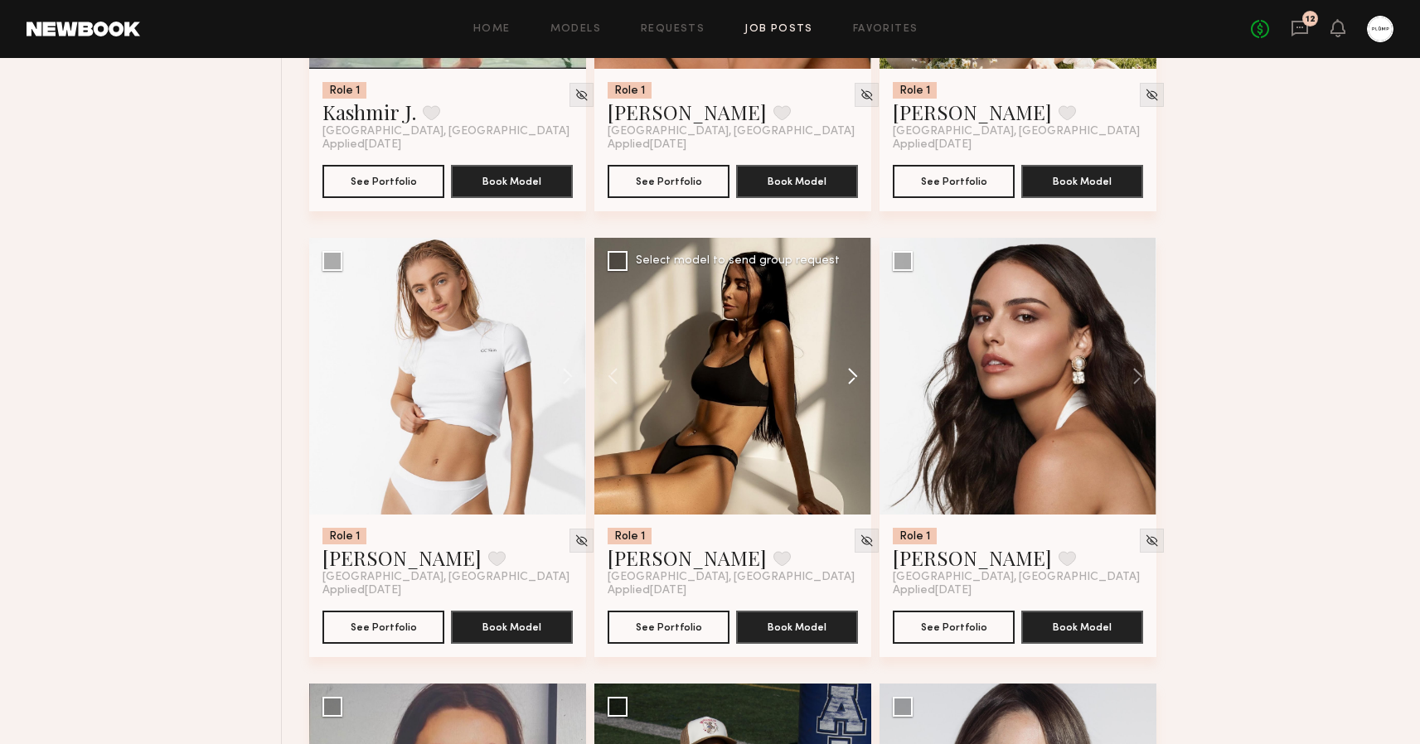
click at [851, 377] on button at bounding box center [844, 376] width 53 height 277
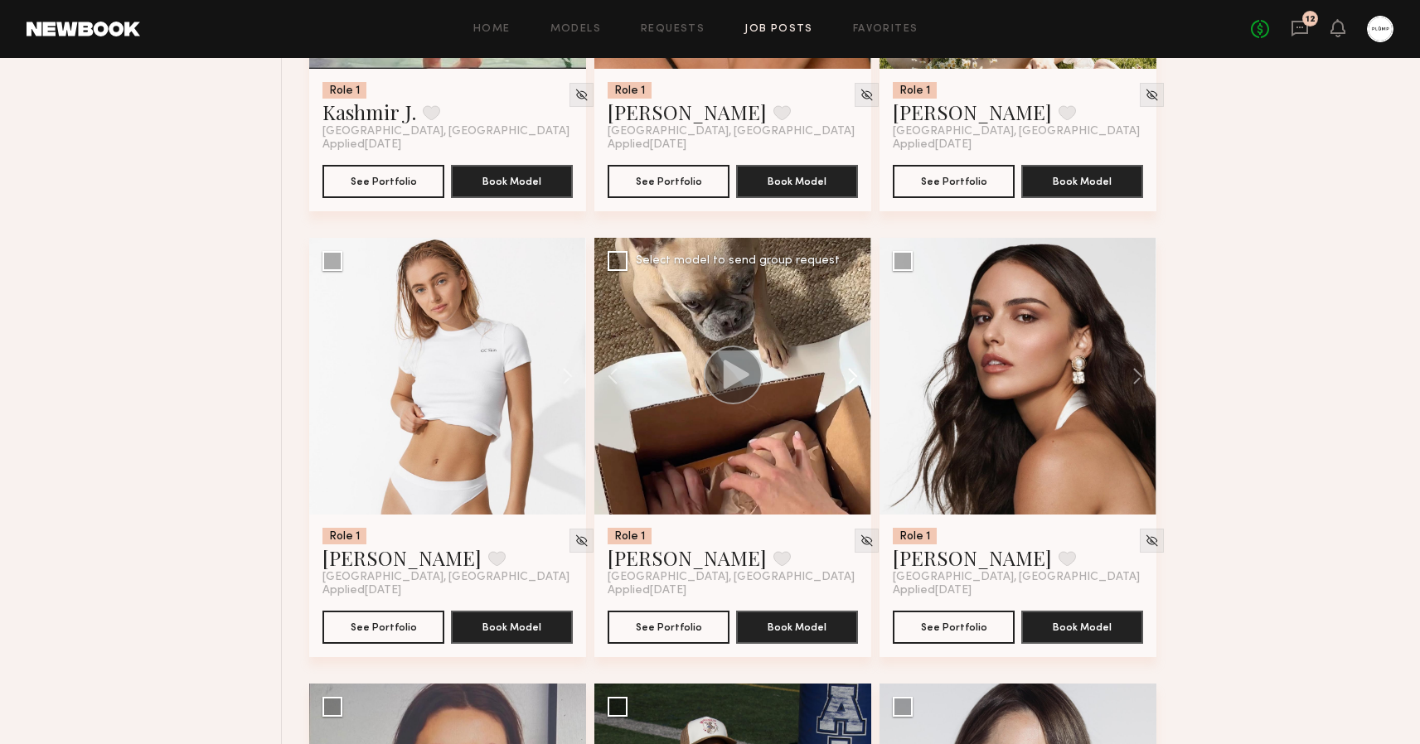
click at [851, 377] on button at bounding box center [844, 376] width 53 height 277
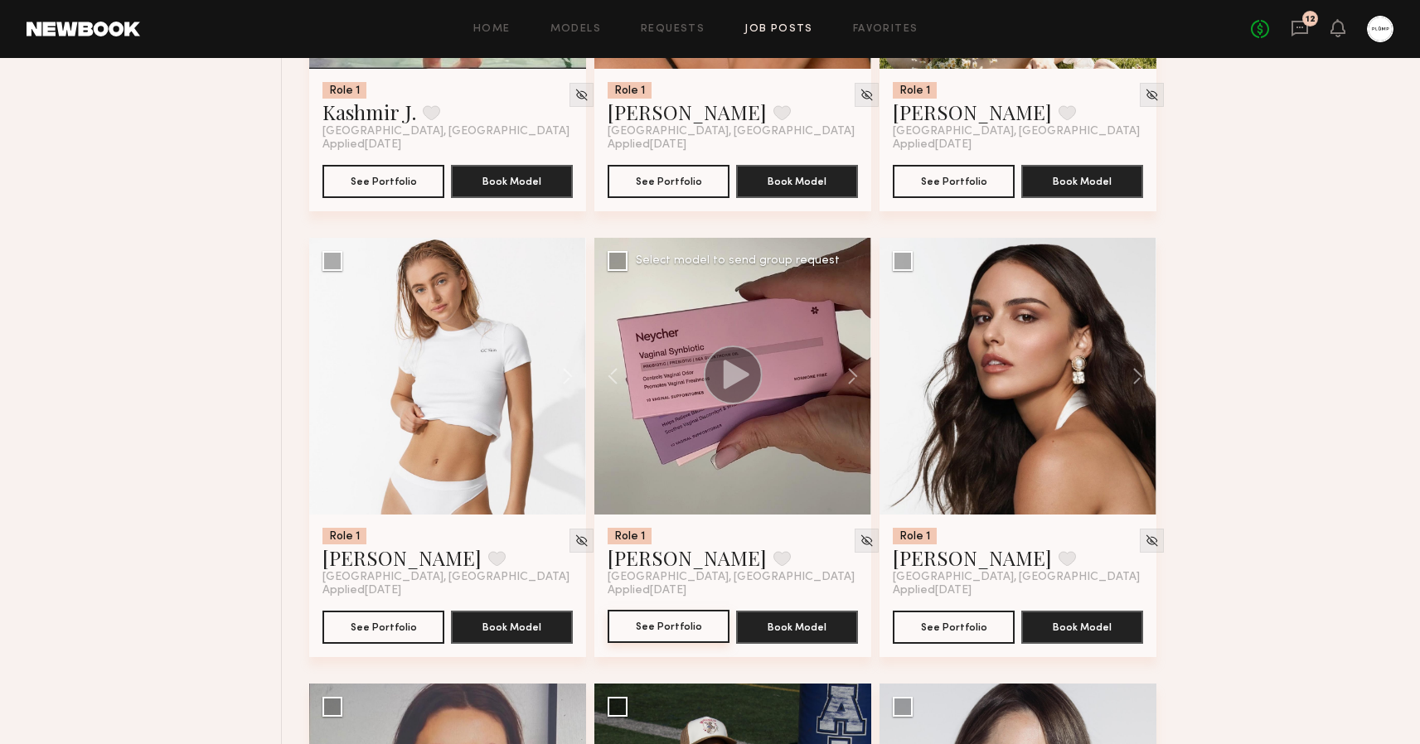
click at [678, 637] on button "See Portfolio" at bounding box center [668, 626] width 122 height 33
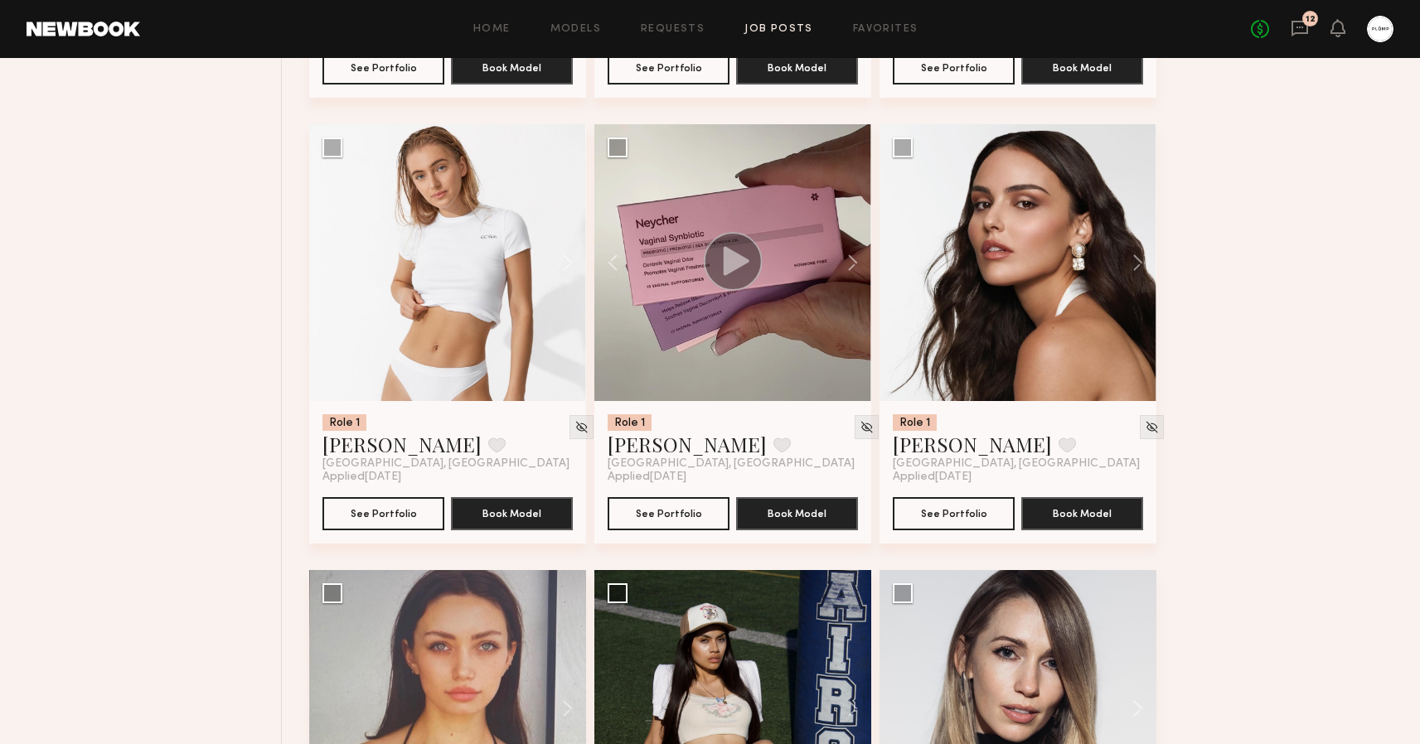
scroll to position [14280, 0]
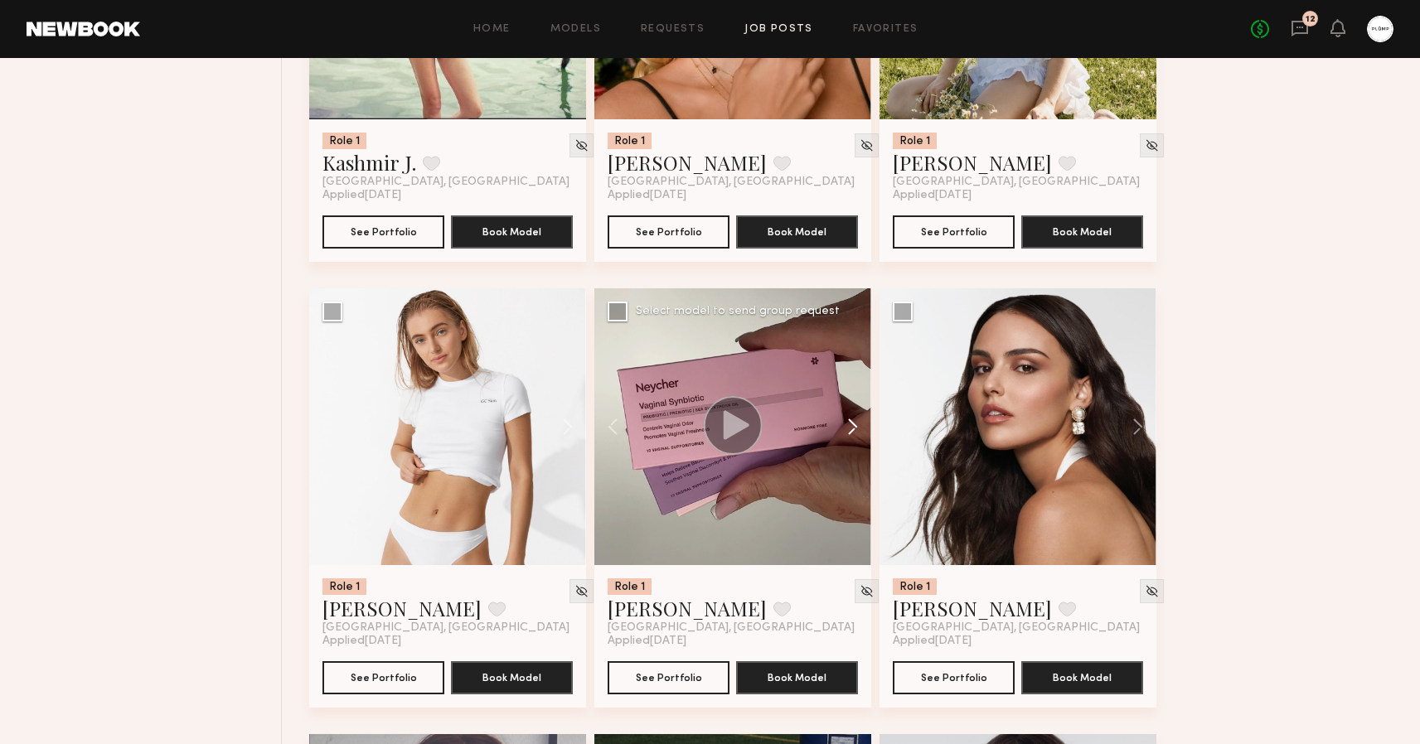
click at [850, 424] on button at bounding box center [844, 426] width 53 height 277
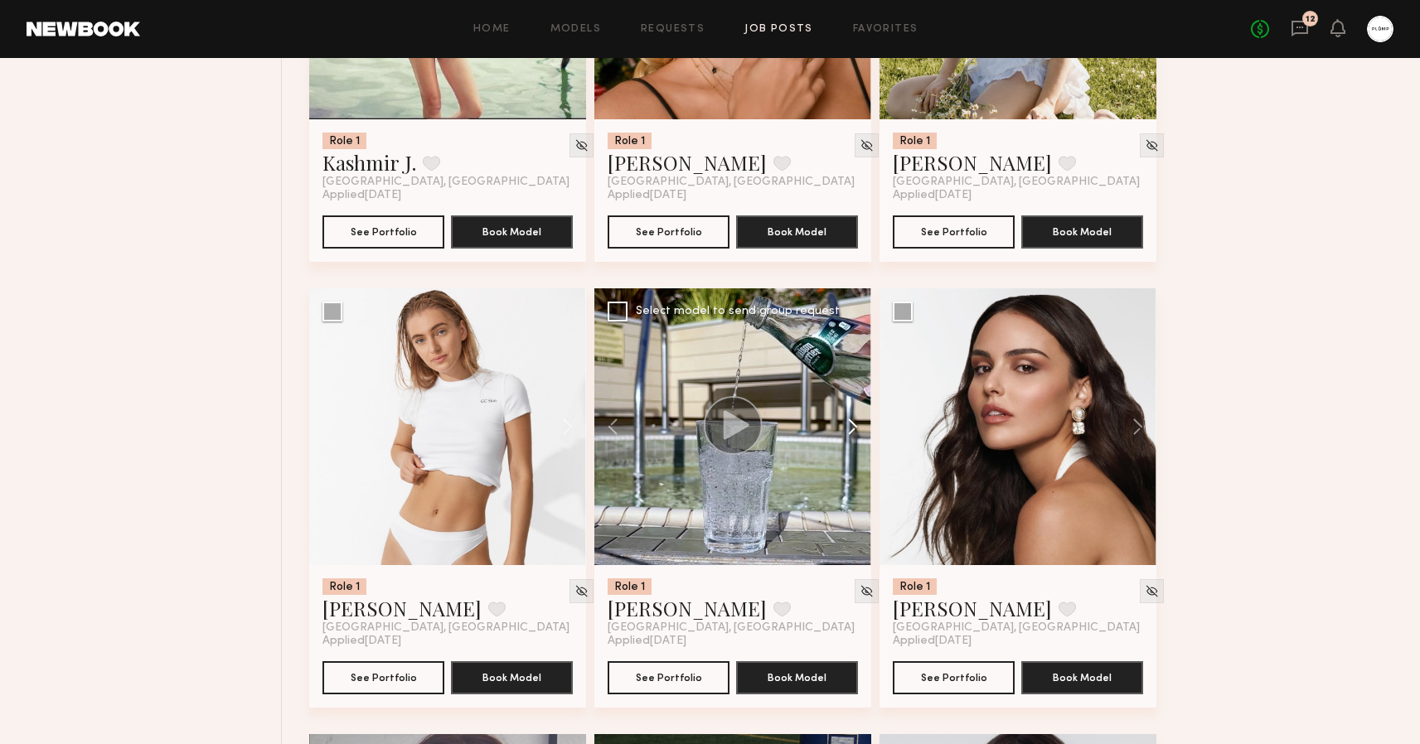
click at [850, 424] on button at bounding box center [844, 426] width 53 height 277
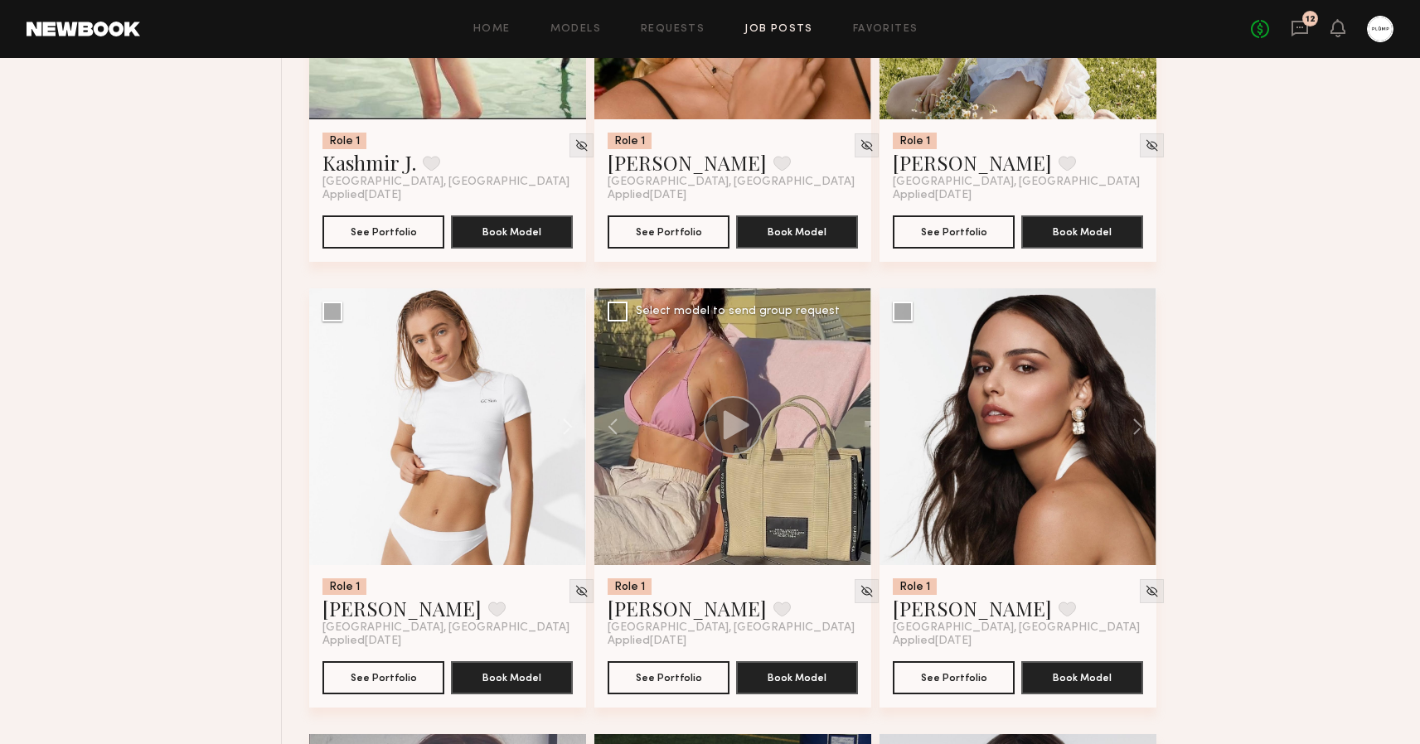
click at [850, 424] on div at bounding box center [732, 426] width 277 height 277
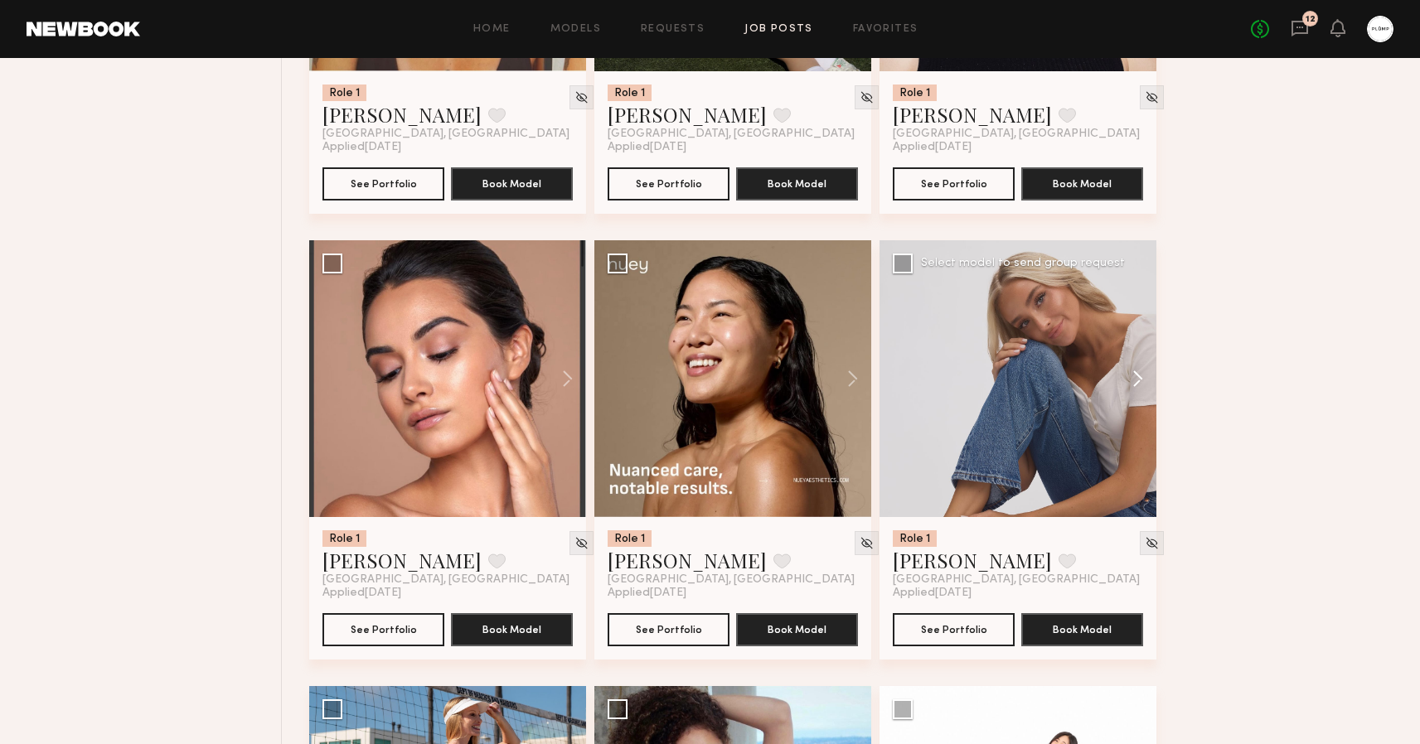
scroll to position [15220, 0]
click at [1137, 372] on button at bounding box center [1129, 378] width 53 height 277
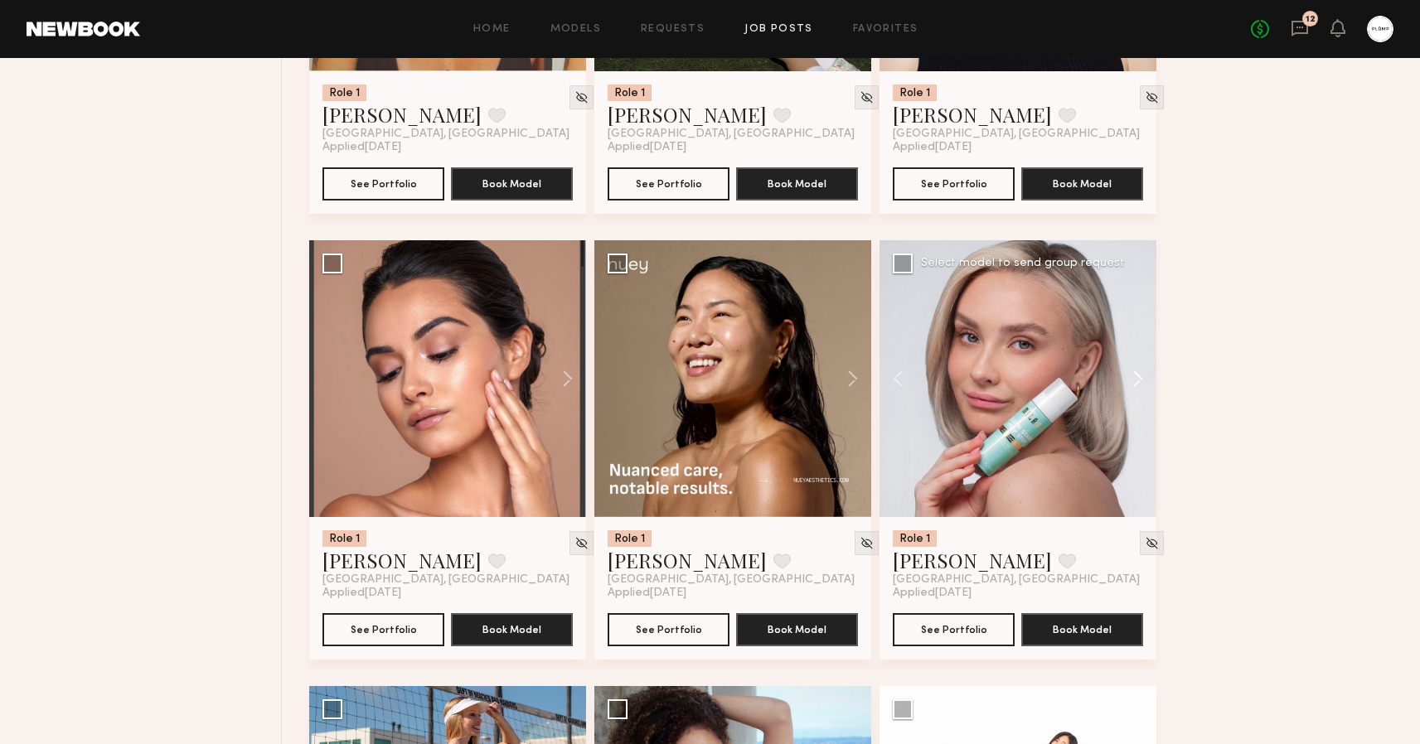
click at [1137, 372] on button at bounding box center [1129, 378] width 53 height 277
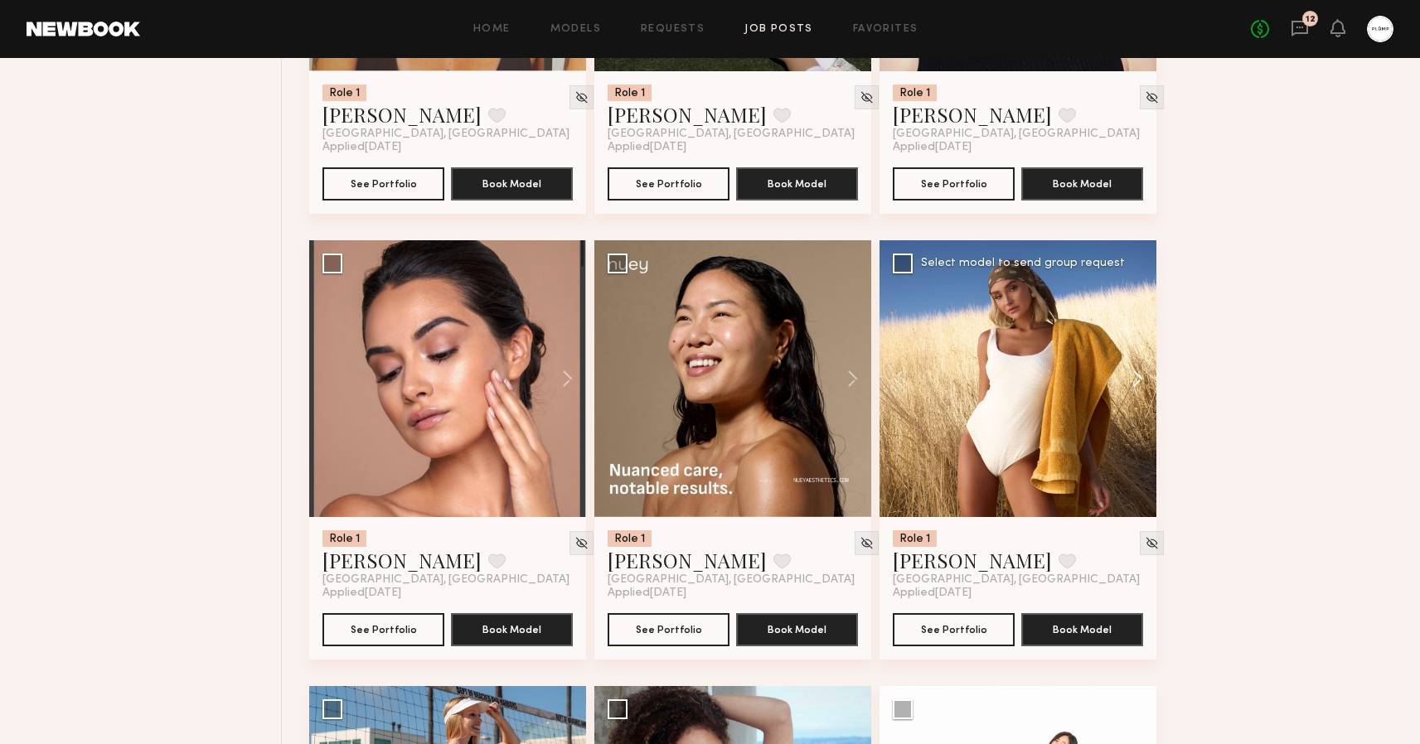
click at [1137, 372] on button at bounding box center [1129, 378] width 53 height 277
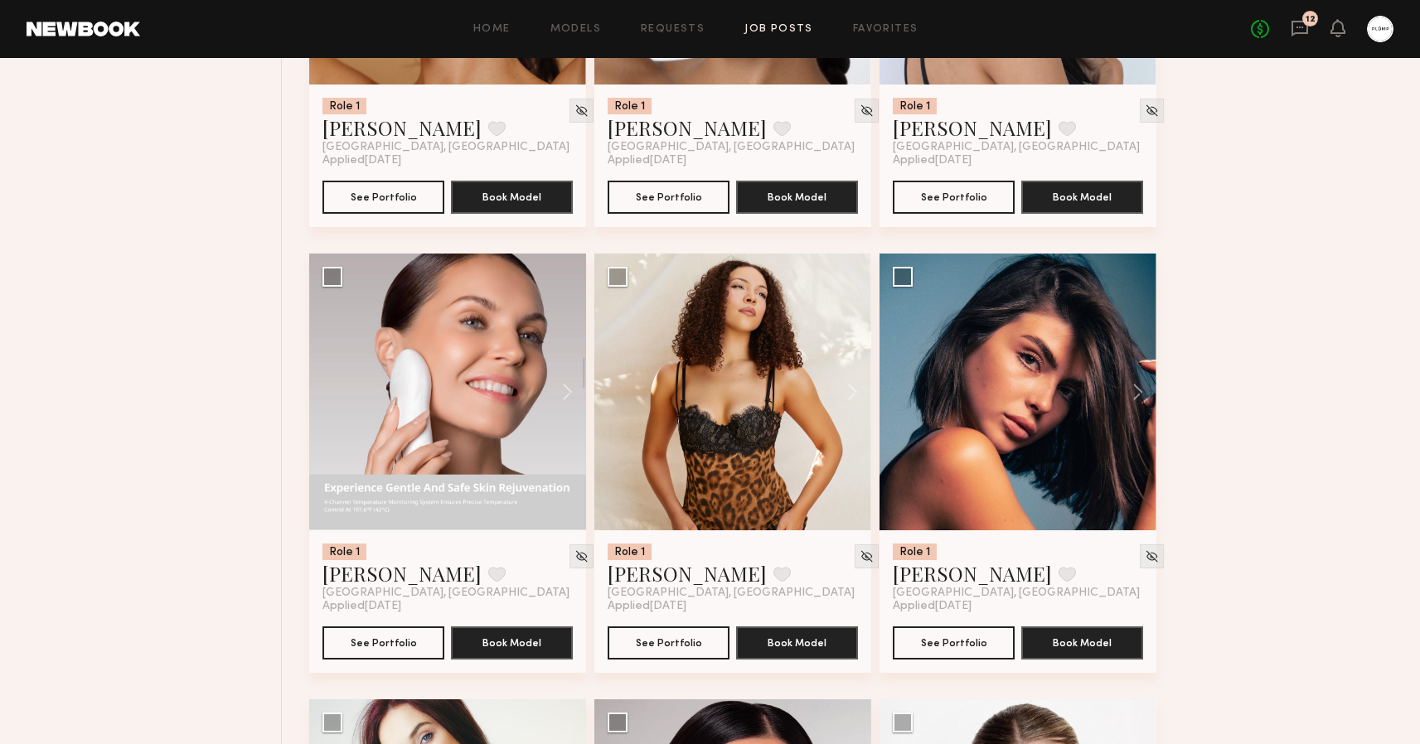
scroll to position [20114, 0]
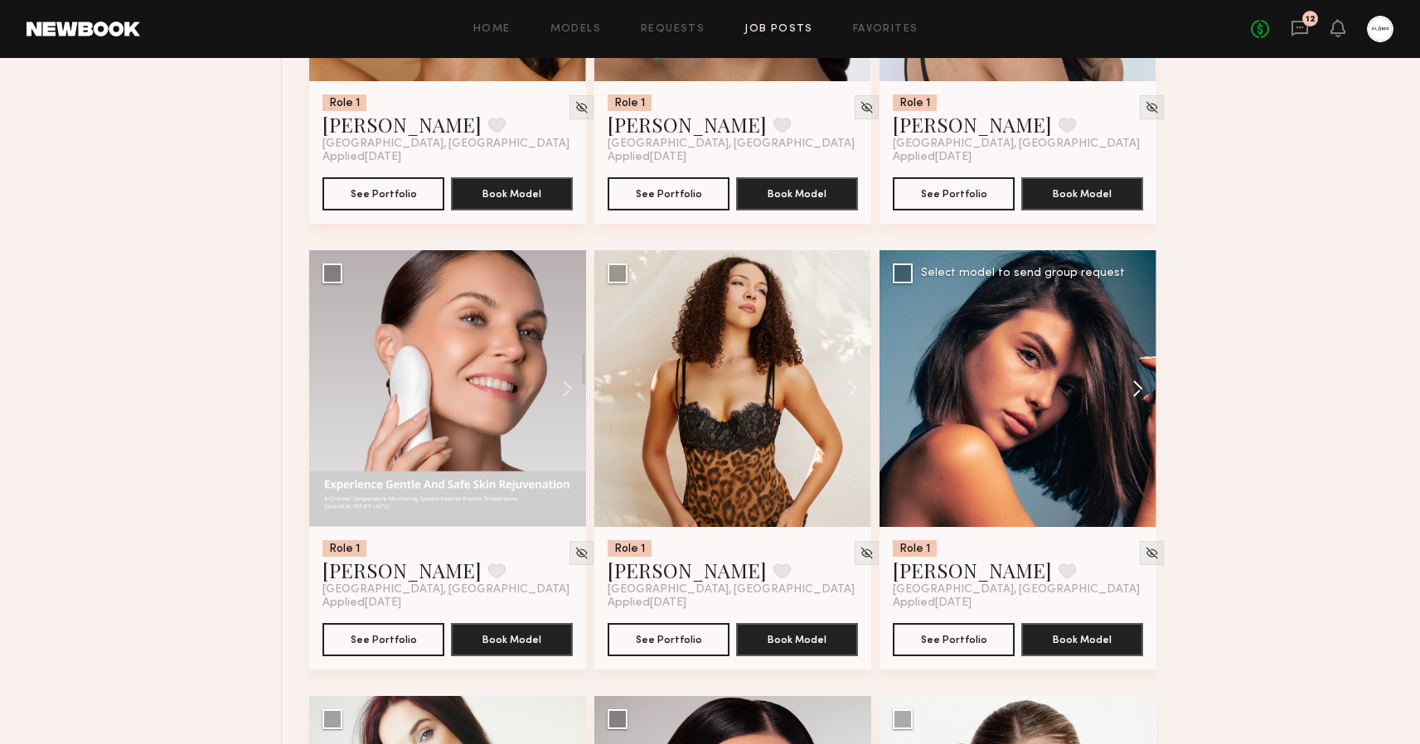
click at [1137, 385] on button at bounding box center [1129, 388] width 53 height 277
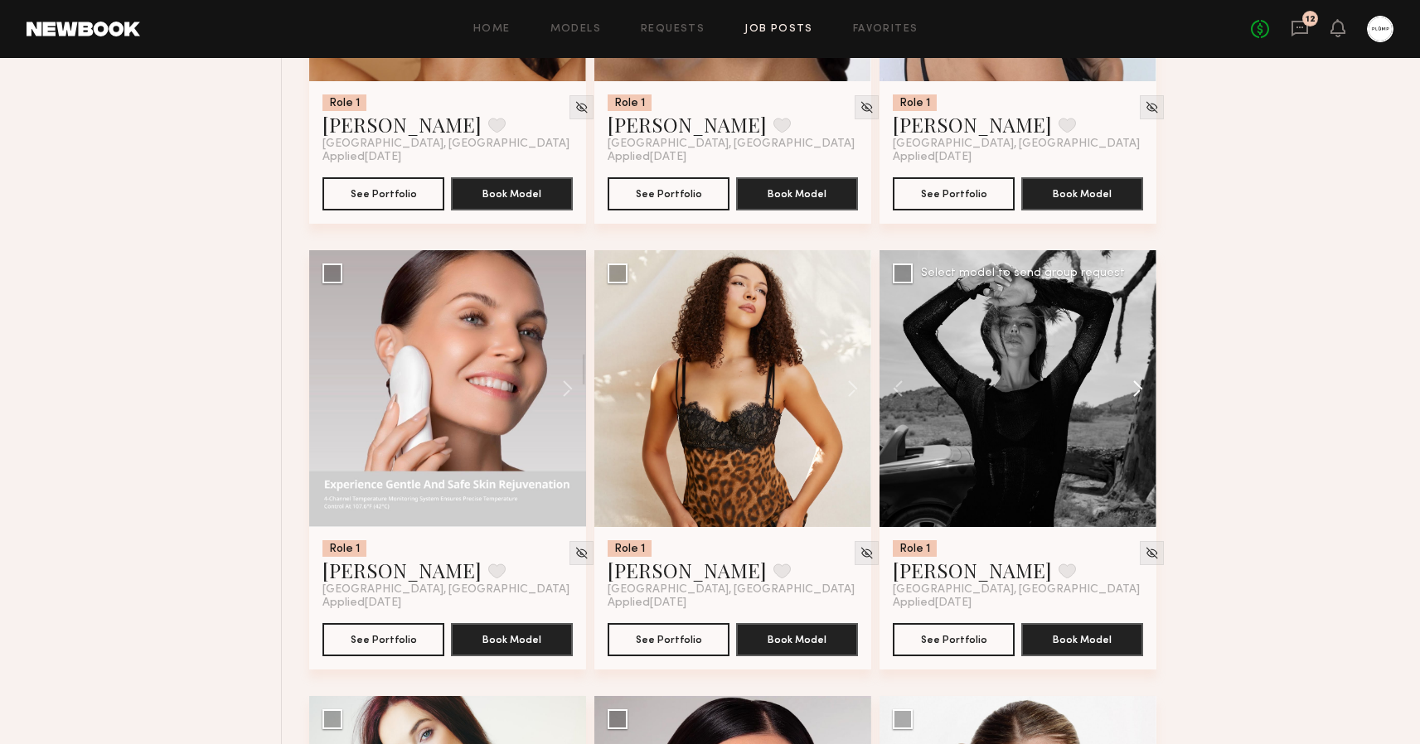
click at [1137, 385] on button at bounding box center [1129, 388] width 53 height 277
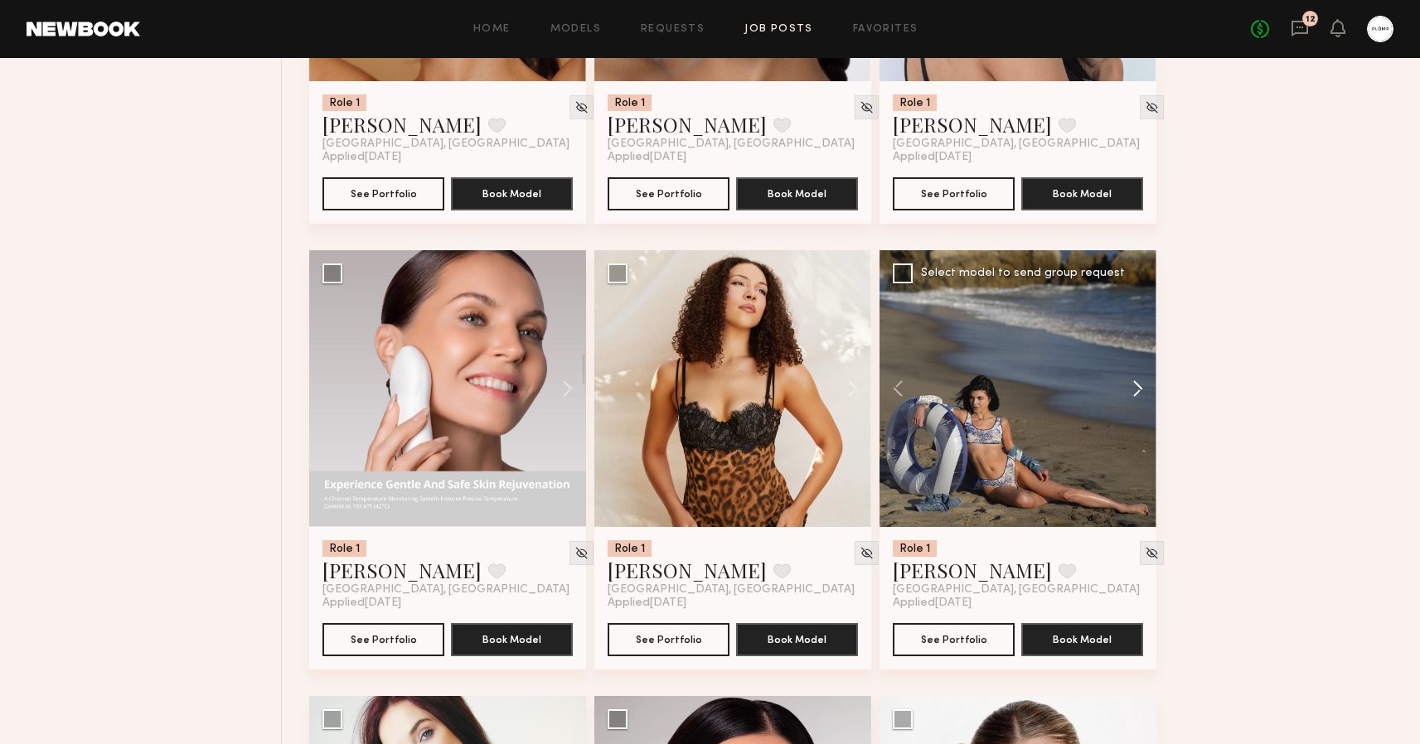
click at [1137, 385] on button at bounding box center [1129, 388] width 53 height 277
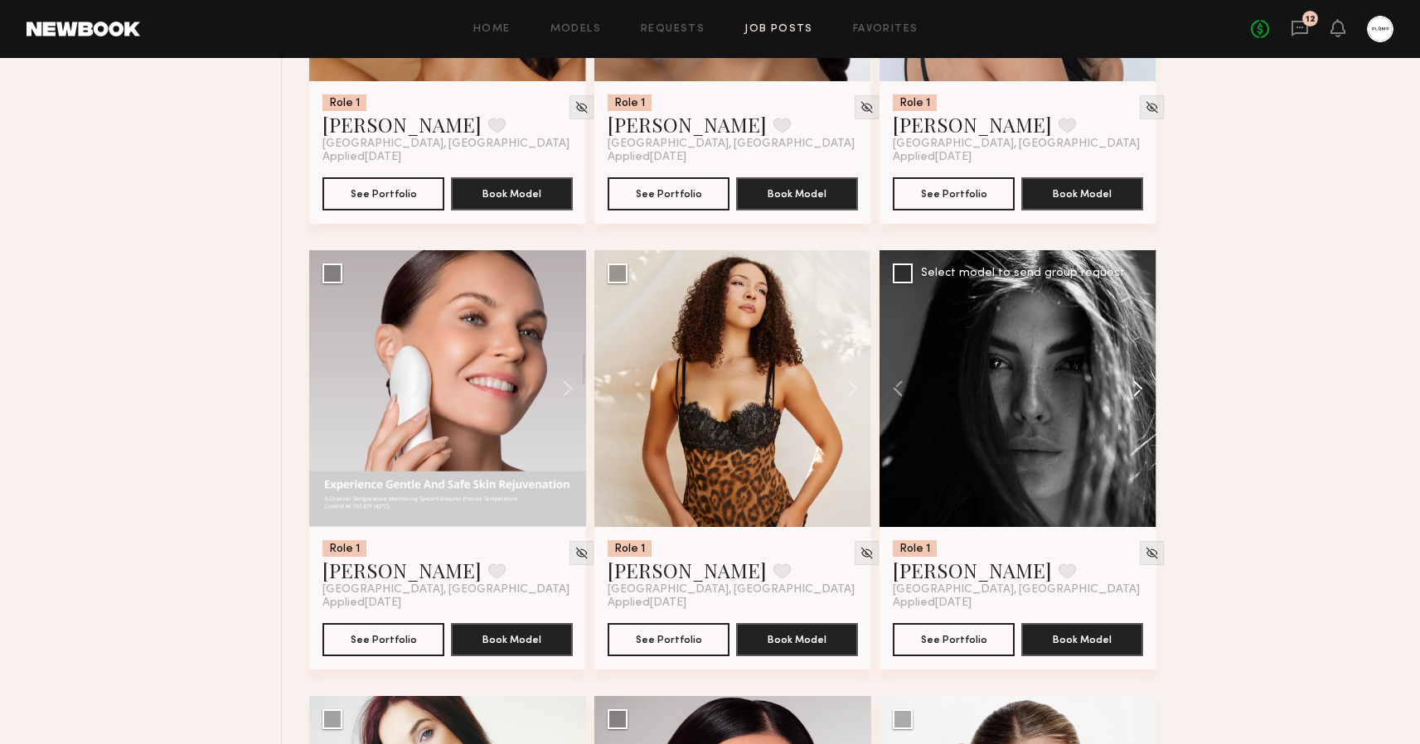
click at [1137, 385] on button at bounding box center [1129, 388] width 53 height 277
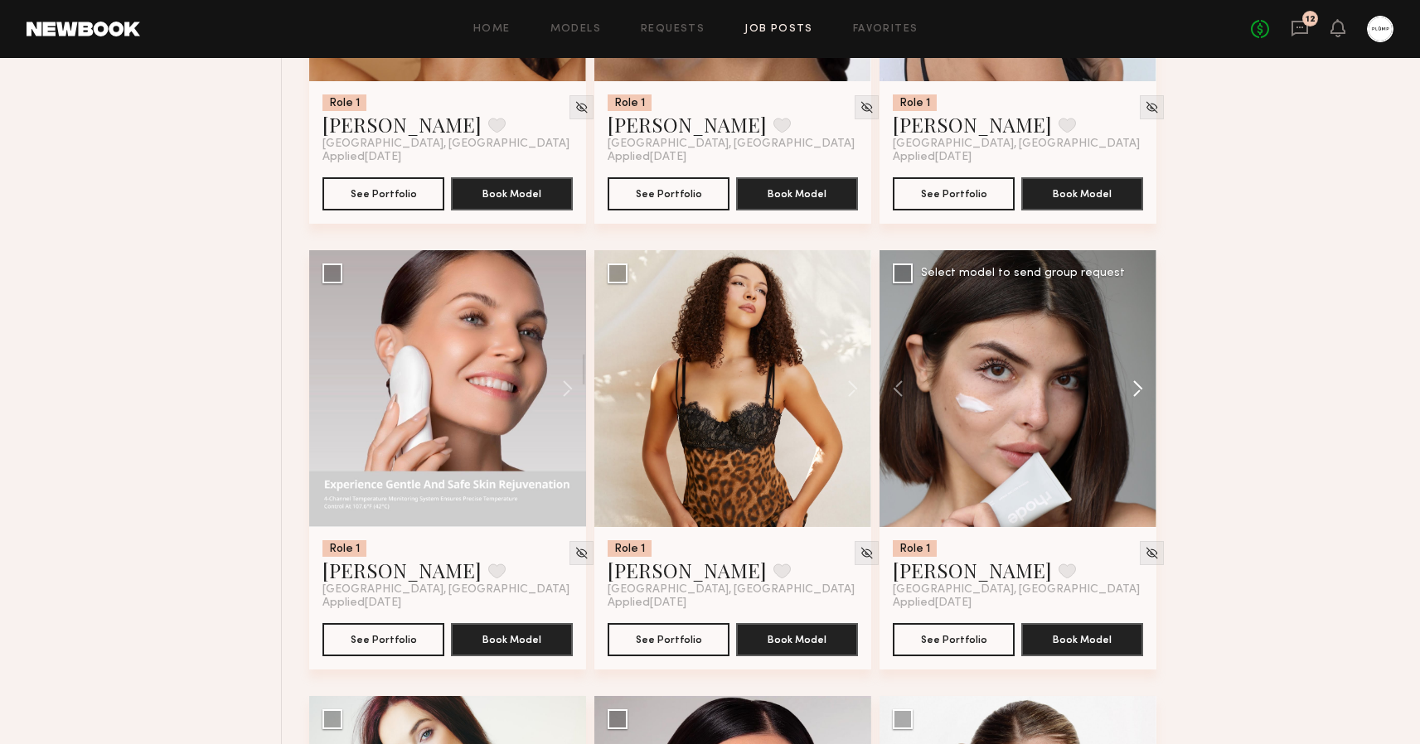
click at [1137, 385] on button at bounding box center [1129, 388] width 53 height 277
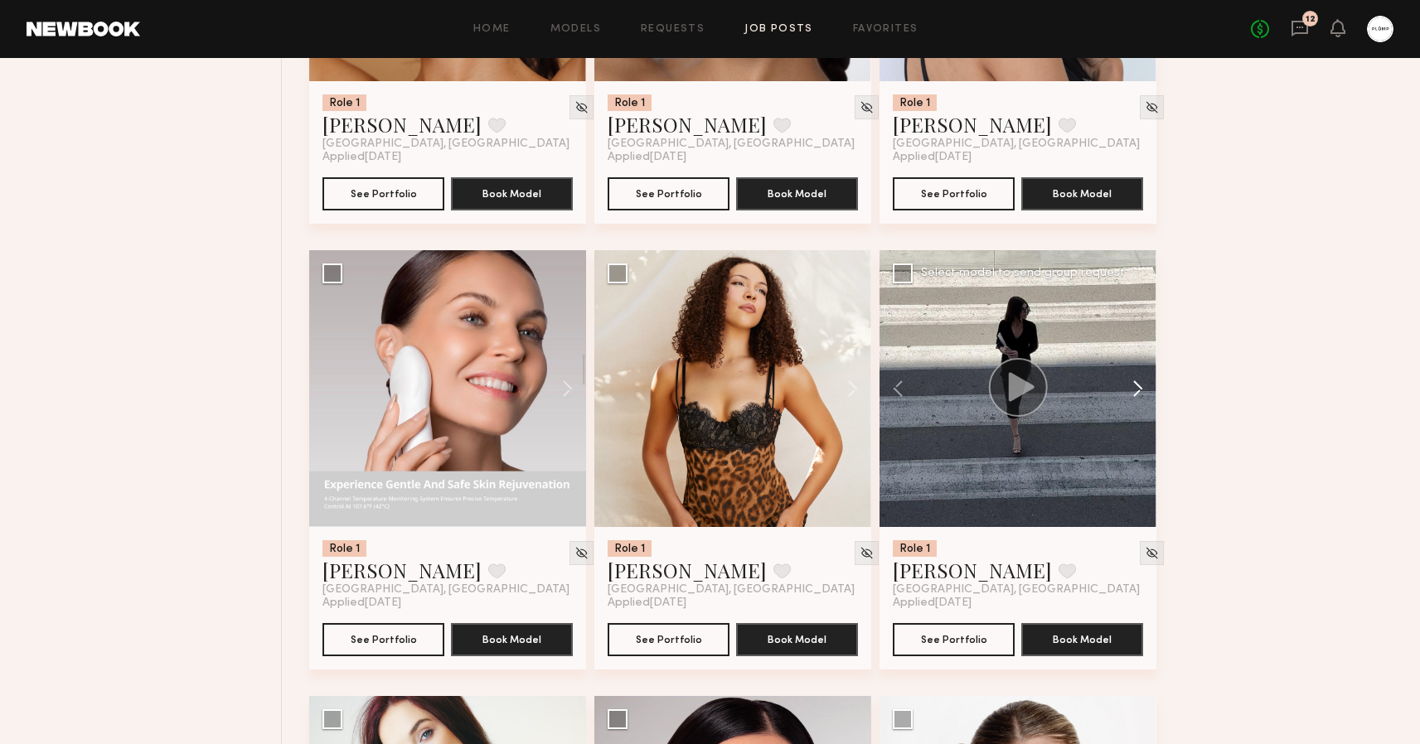
click at [1137, 385] on button at bounding box center [1129, 388] width 53 height 277
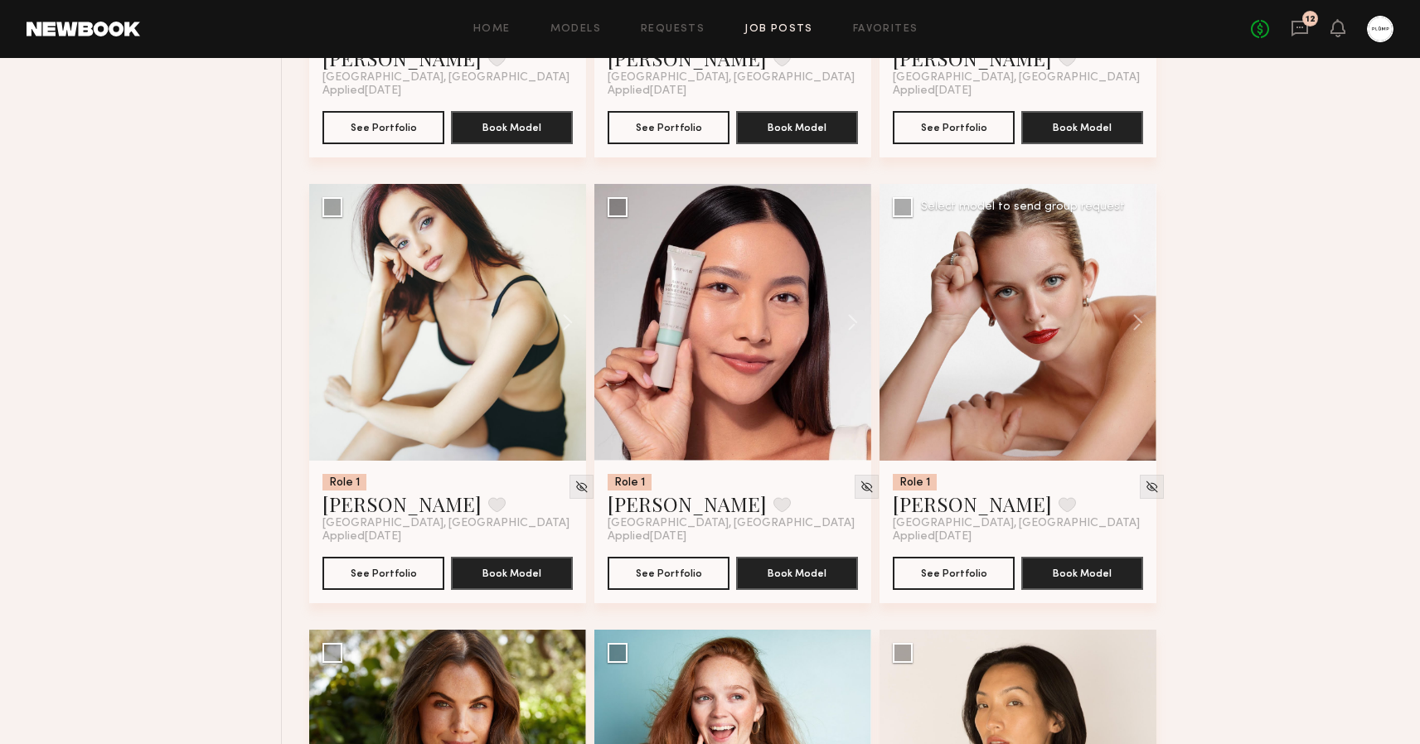
scroll to position [20627, 0]
click at [570, 325] on button at bounding box center [559, 322] width 53 height 277
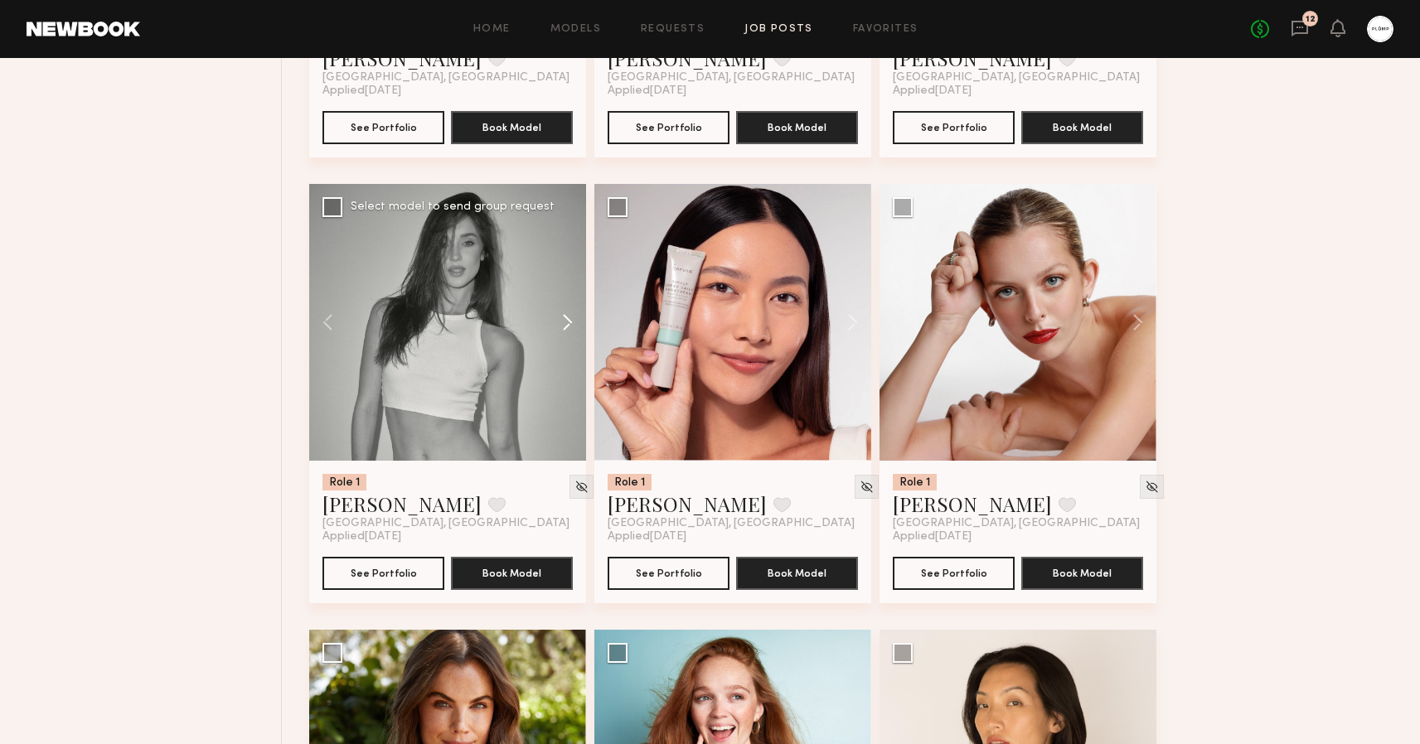
click at [570, 325] on button at bounding box center [559, 322] width 53 height 277
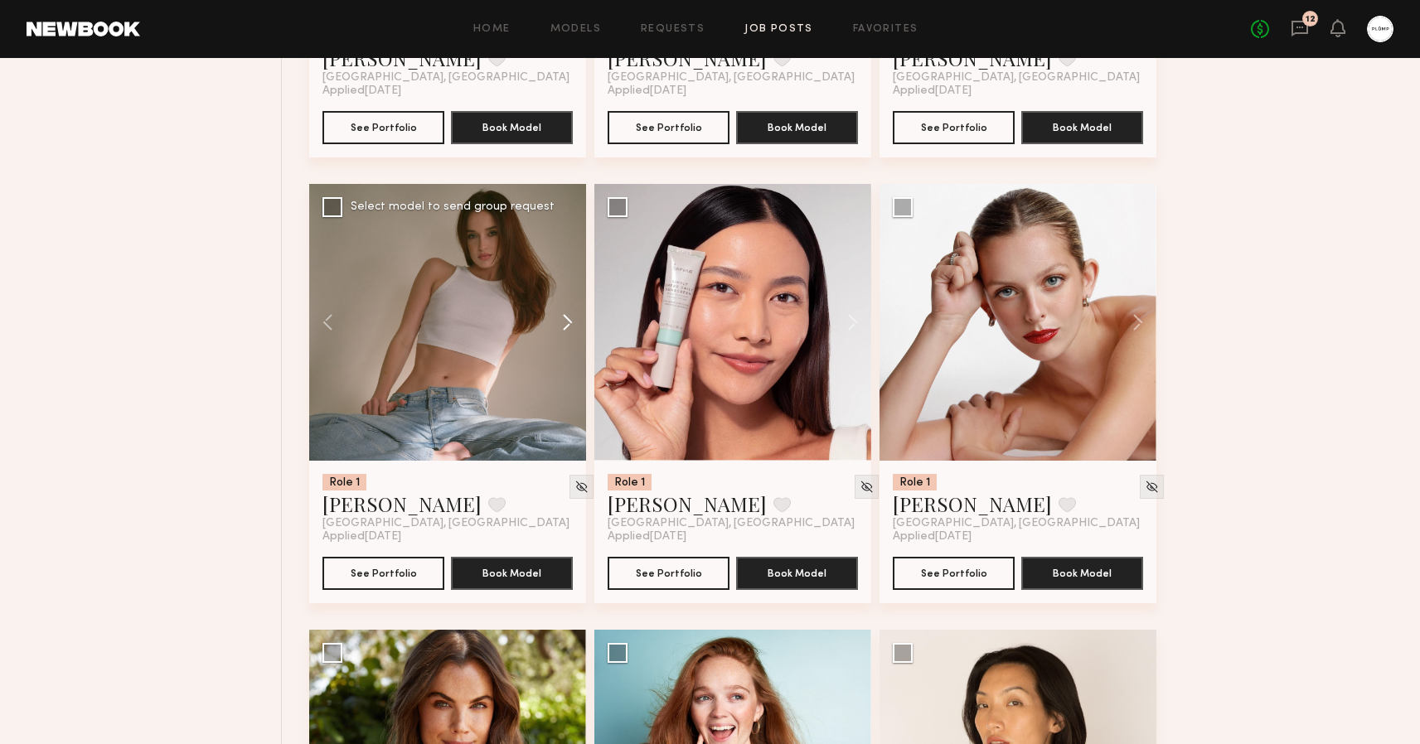
click at [570, 325] on button at bounding box center [559, 322] width 53 height 277
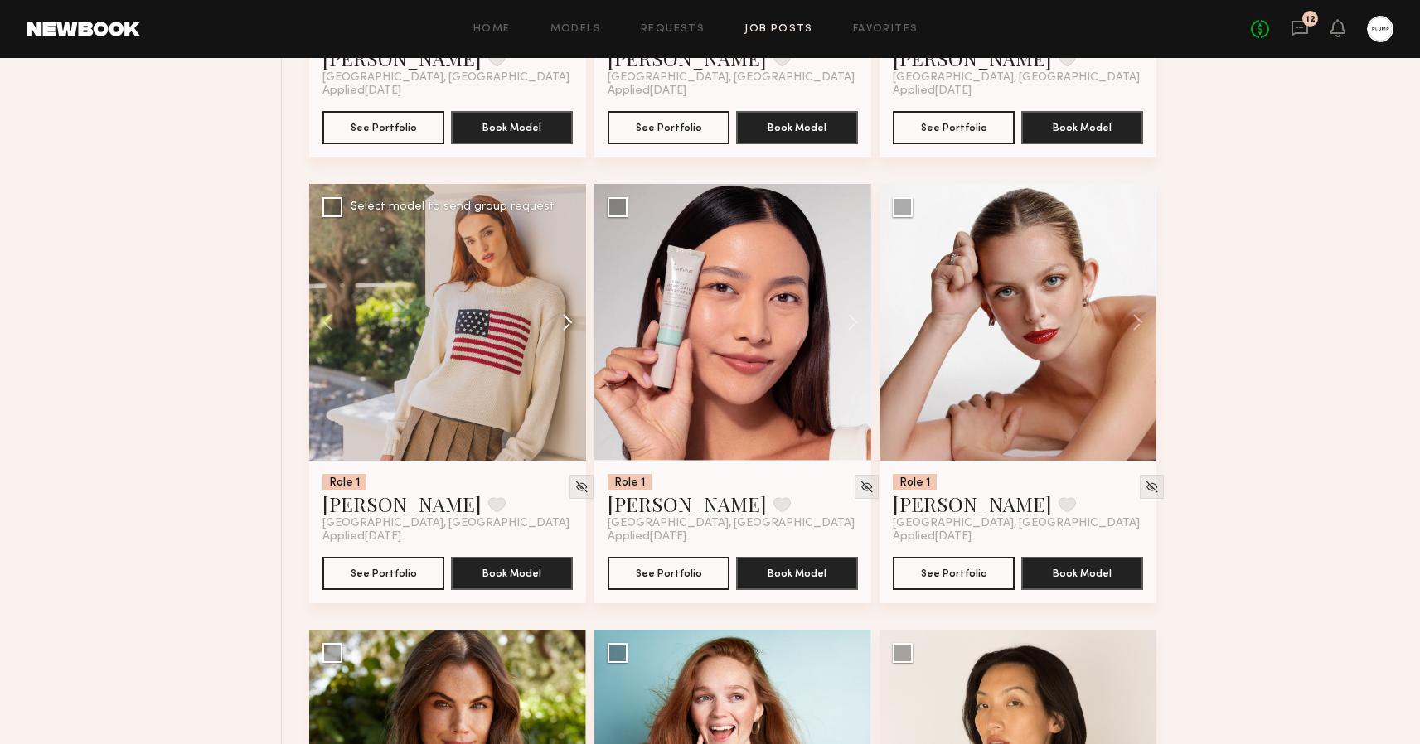
click at [570, 325] on button at bounding box center [559, 322] width 53 height 277
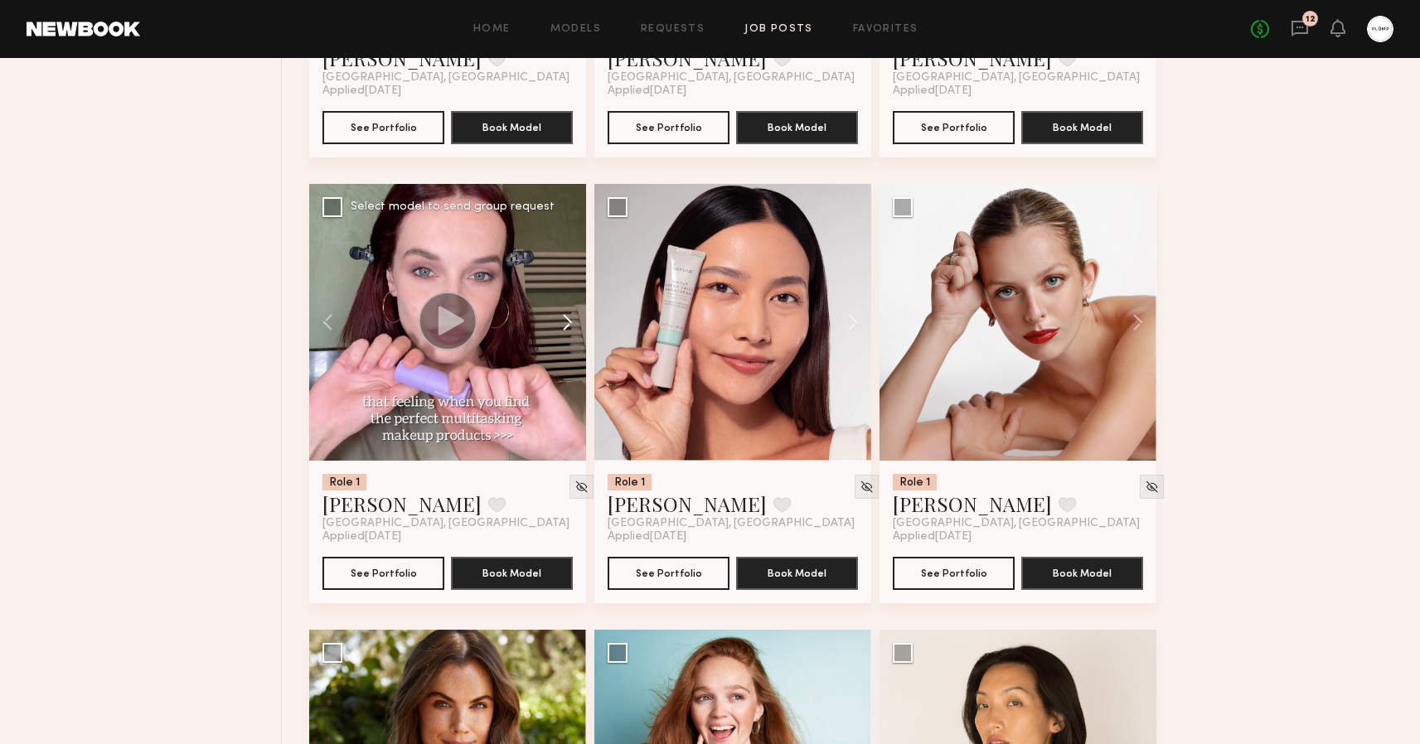
click at [570, 325] on button at bounding box center [559, 322] width 53 height 277
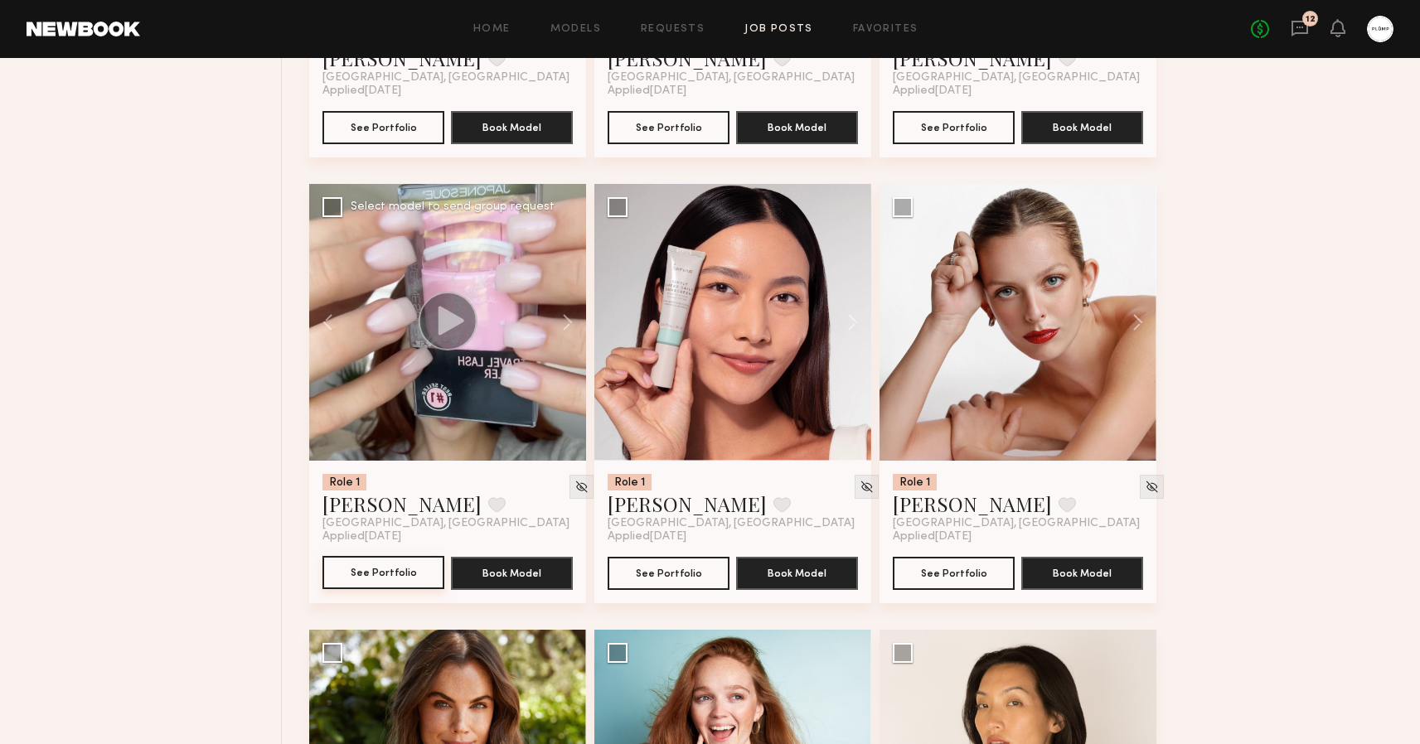
click at [388, 573] on button "See Portfolio" at bounding box center [383, 572] width 122 height 33
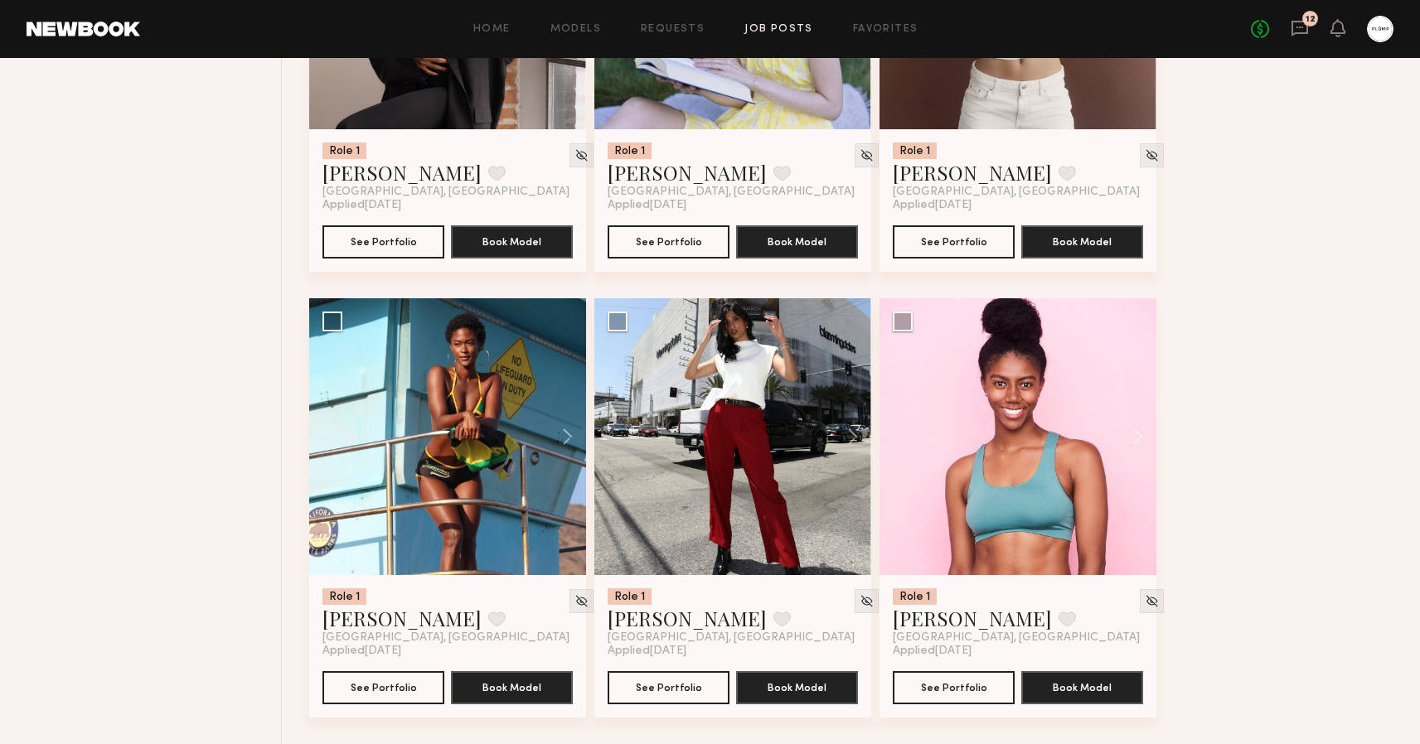
scroll to position [22742, 0]
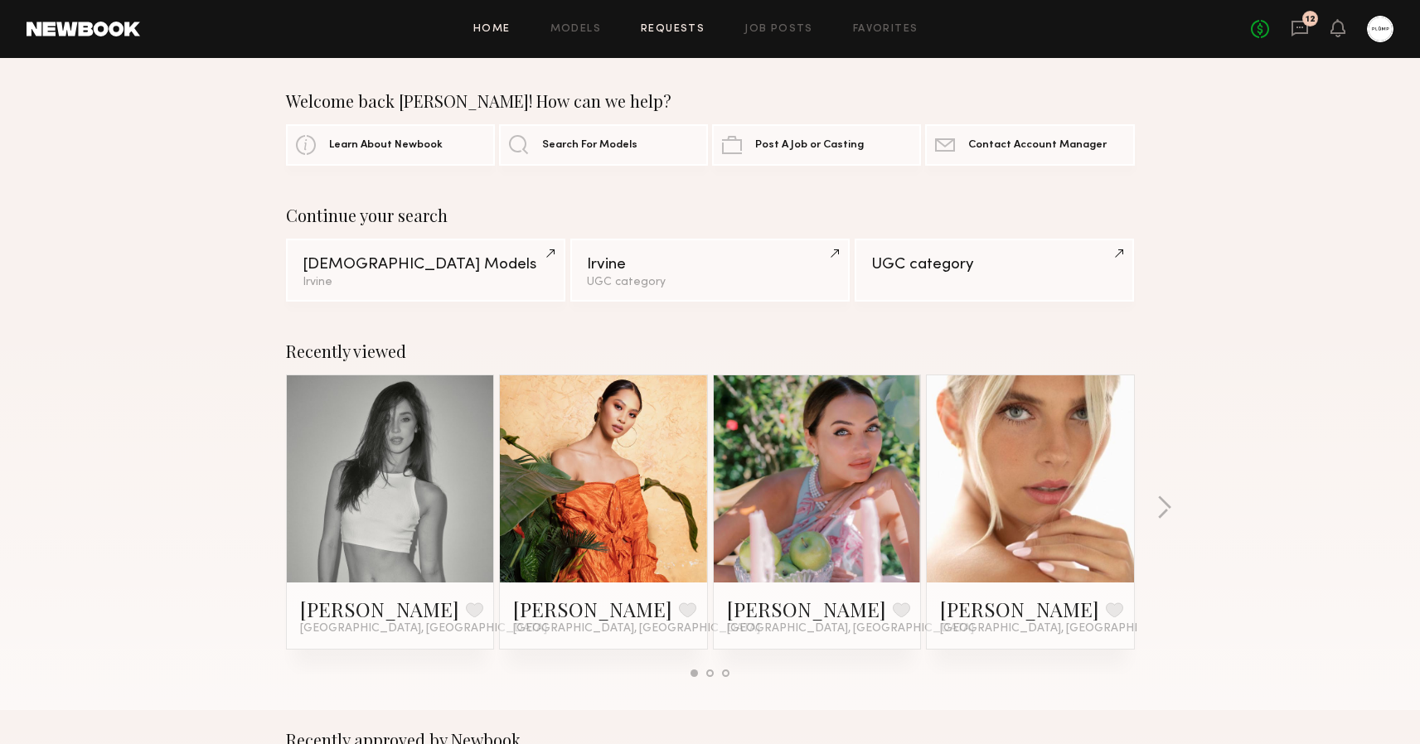
click at [679, 31] on link "Requests" at bounding box center [673, 29] width 64 height 11
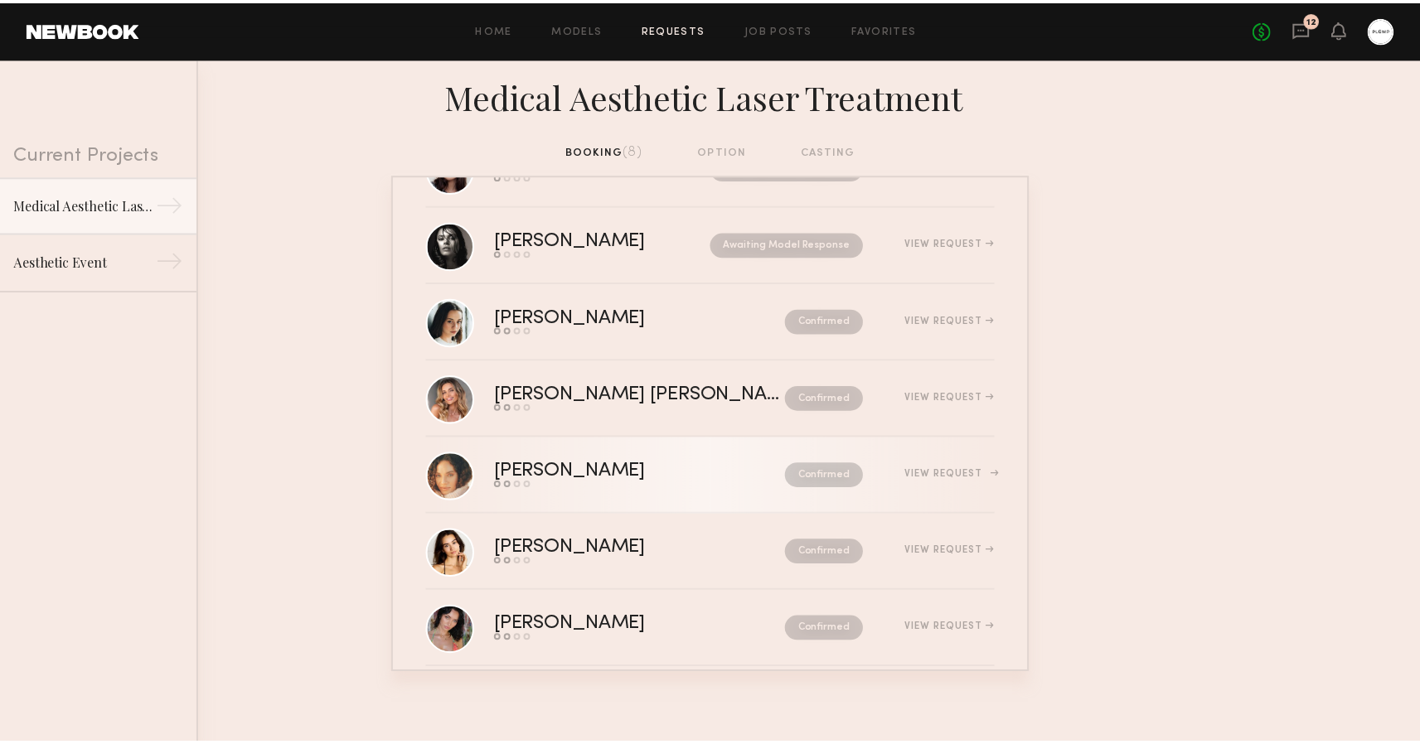
scroll to position [78, 0]
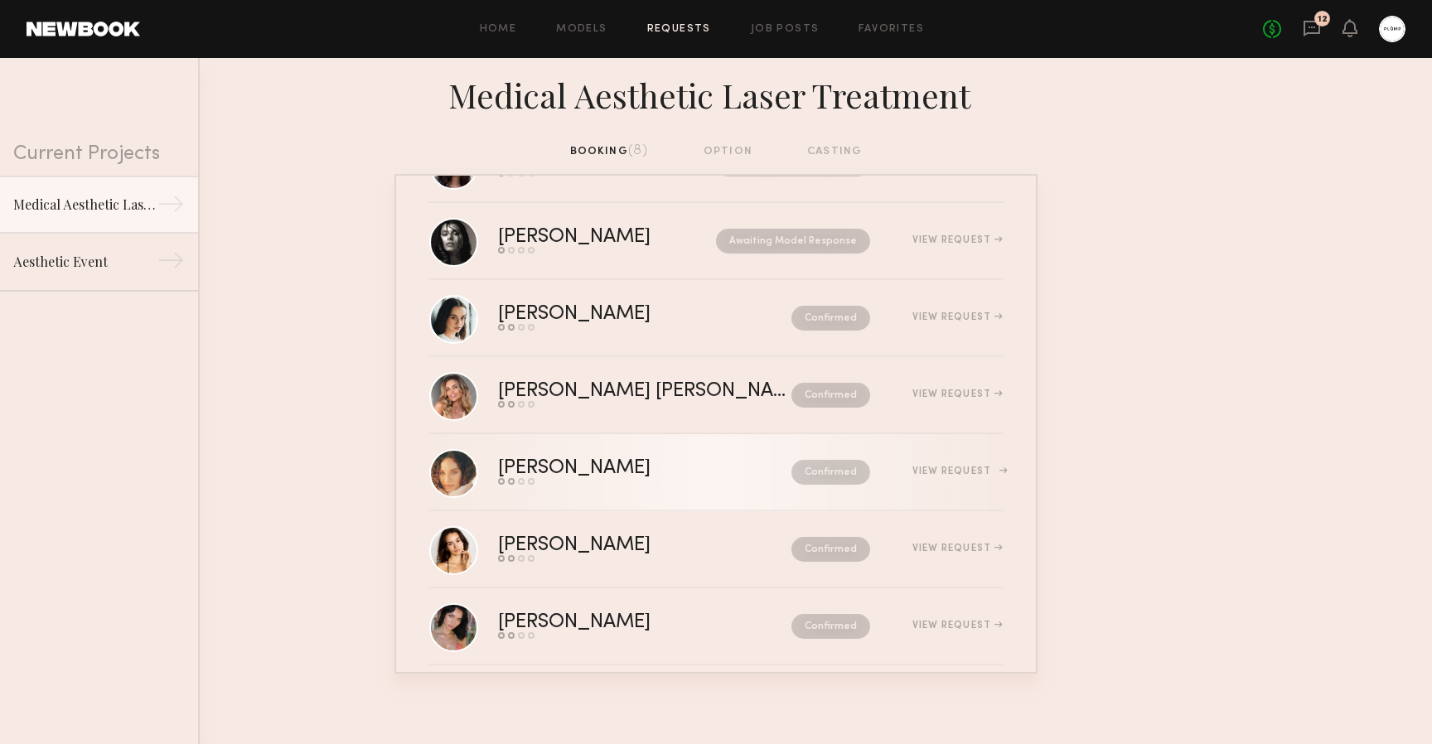
click at [554, 465] on div "Ashley B." at bounding box center [609, 468] width 223 height 19
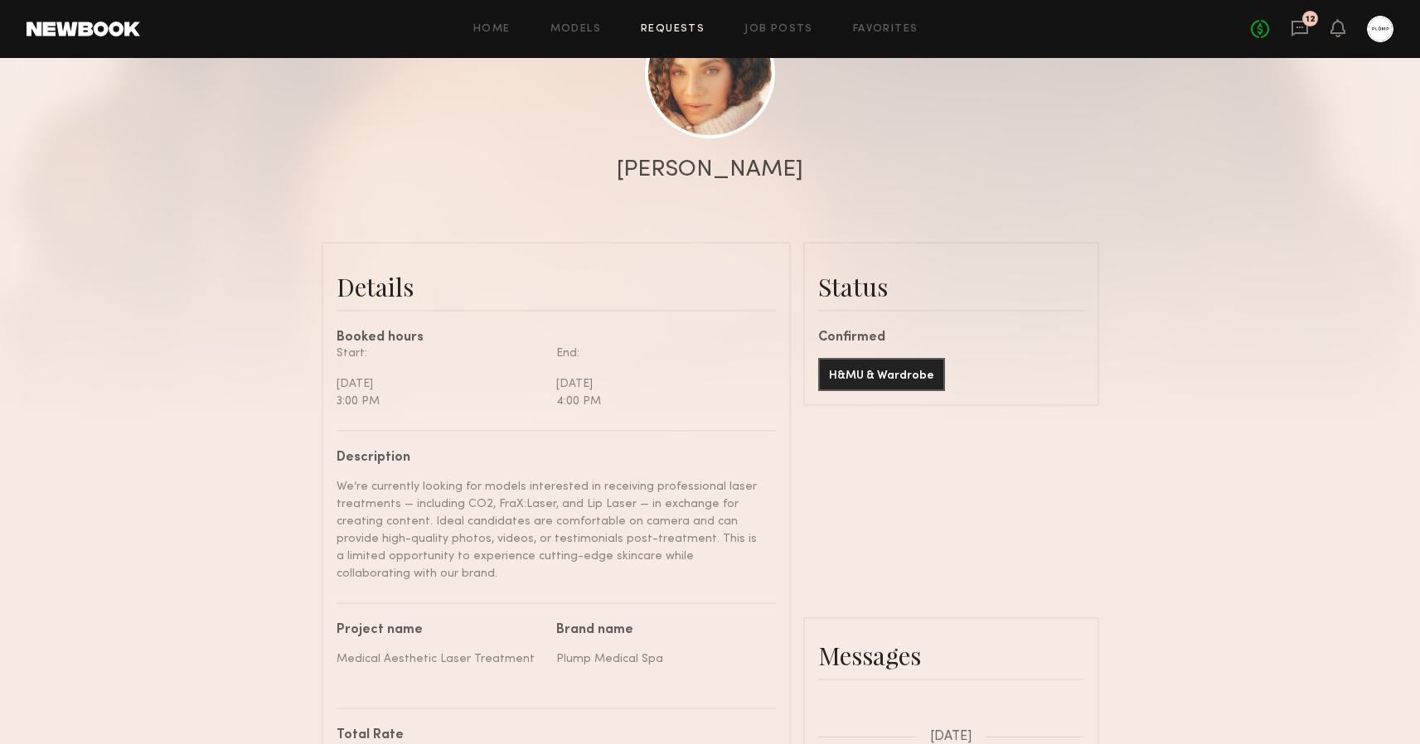
scroll to position [182, 0]
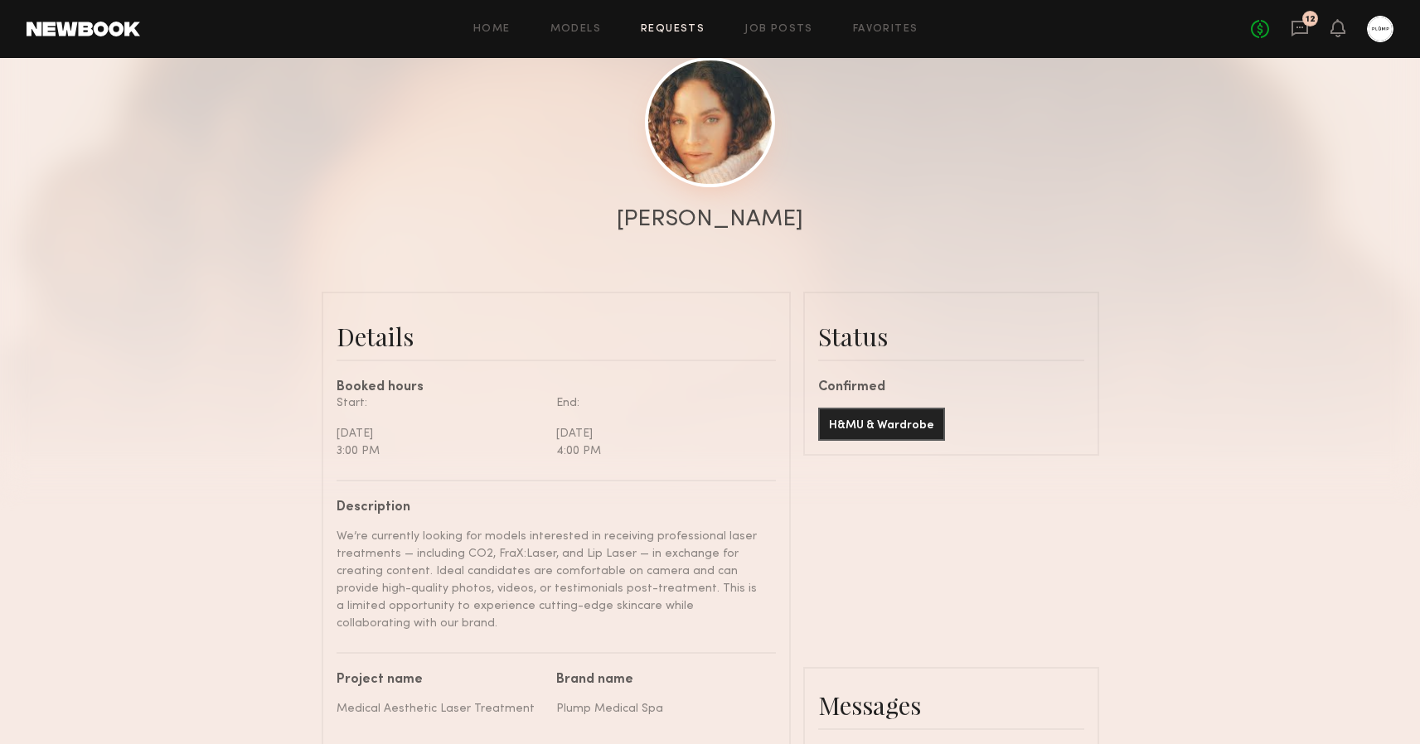
click at [702, 132] on link at bounding box center [710, 122] width 130 height 130
click at [235, 251] on div at bounding box center [710, 149] width 1420 height 663
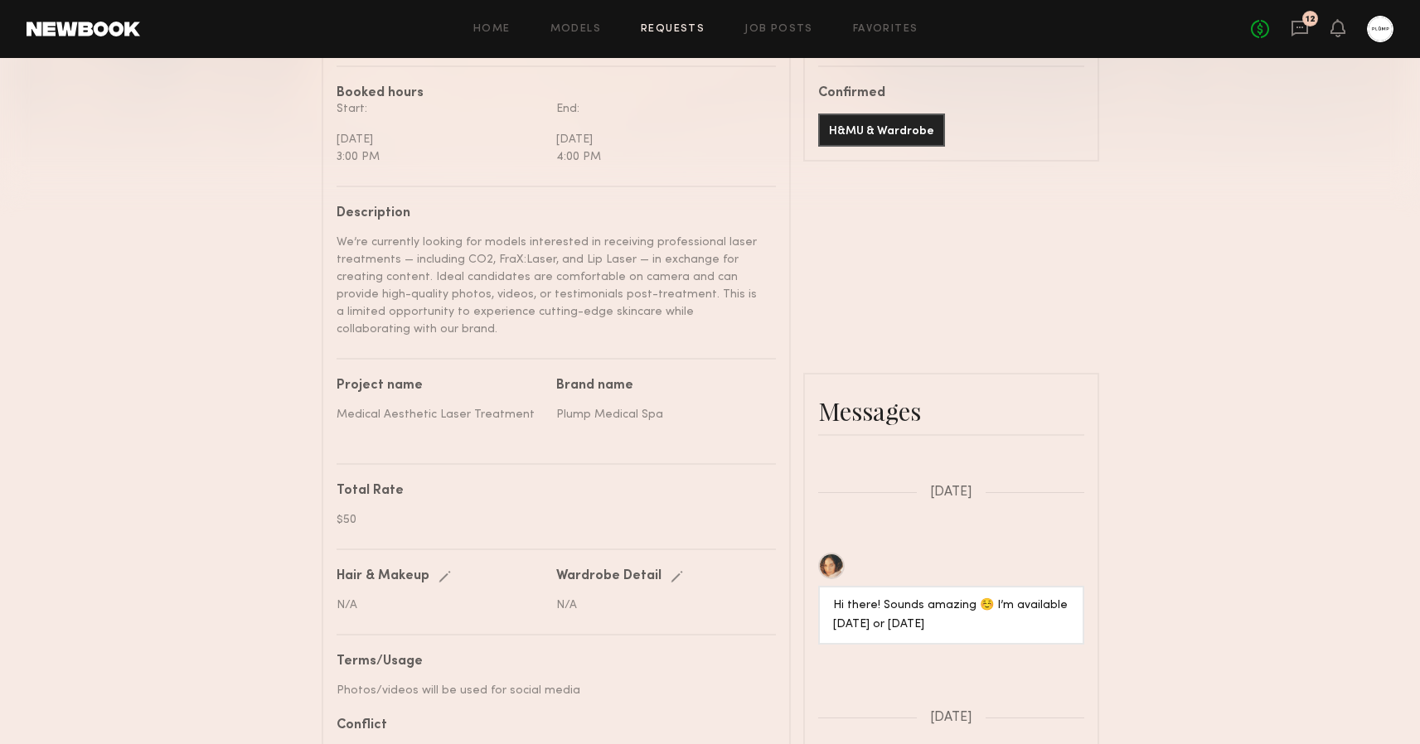
scroll to position [518, 0]
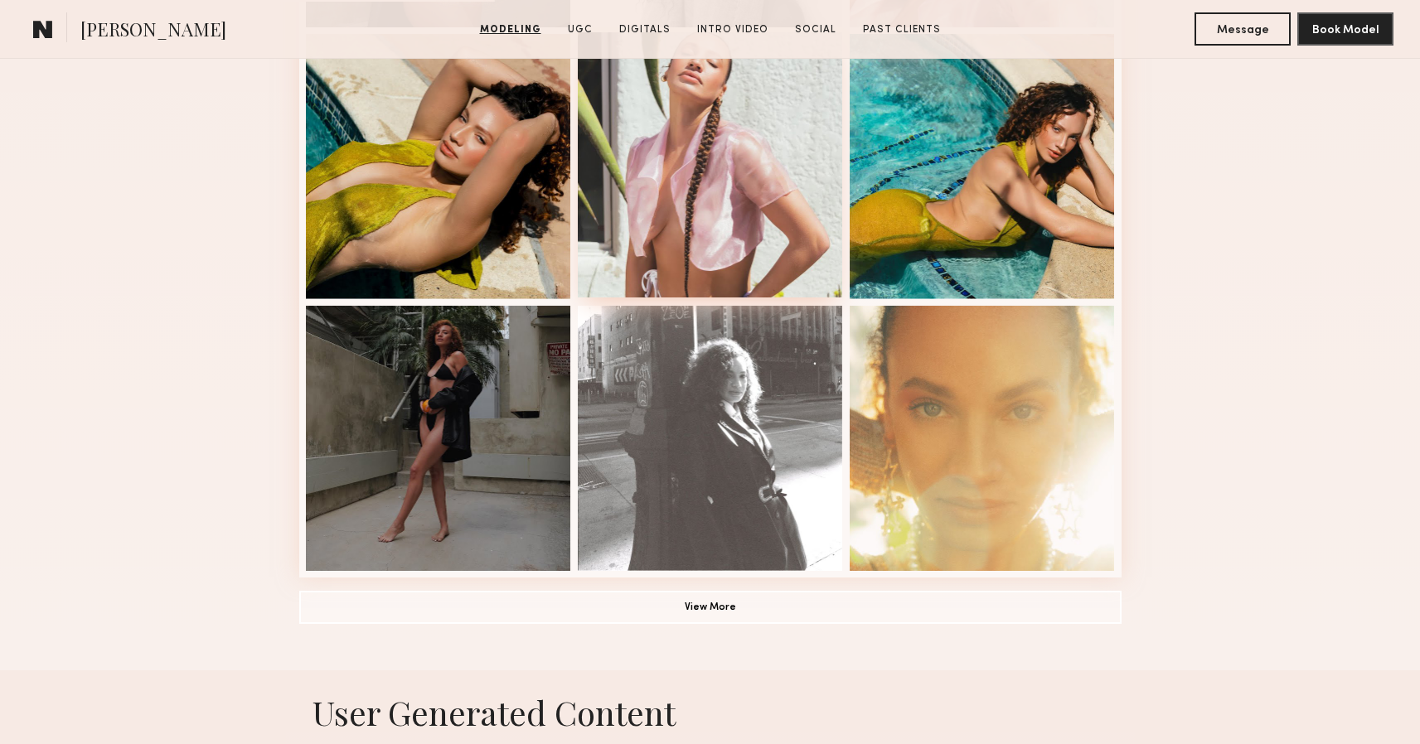
scroll to position [1014, 0]
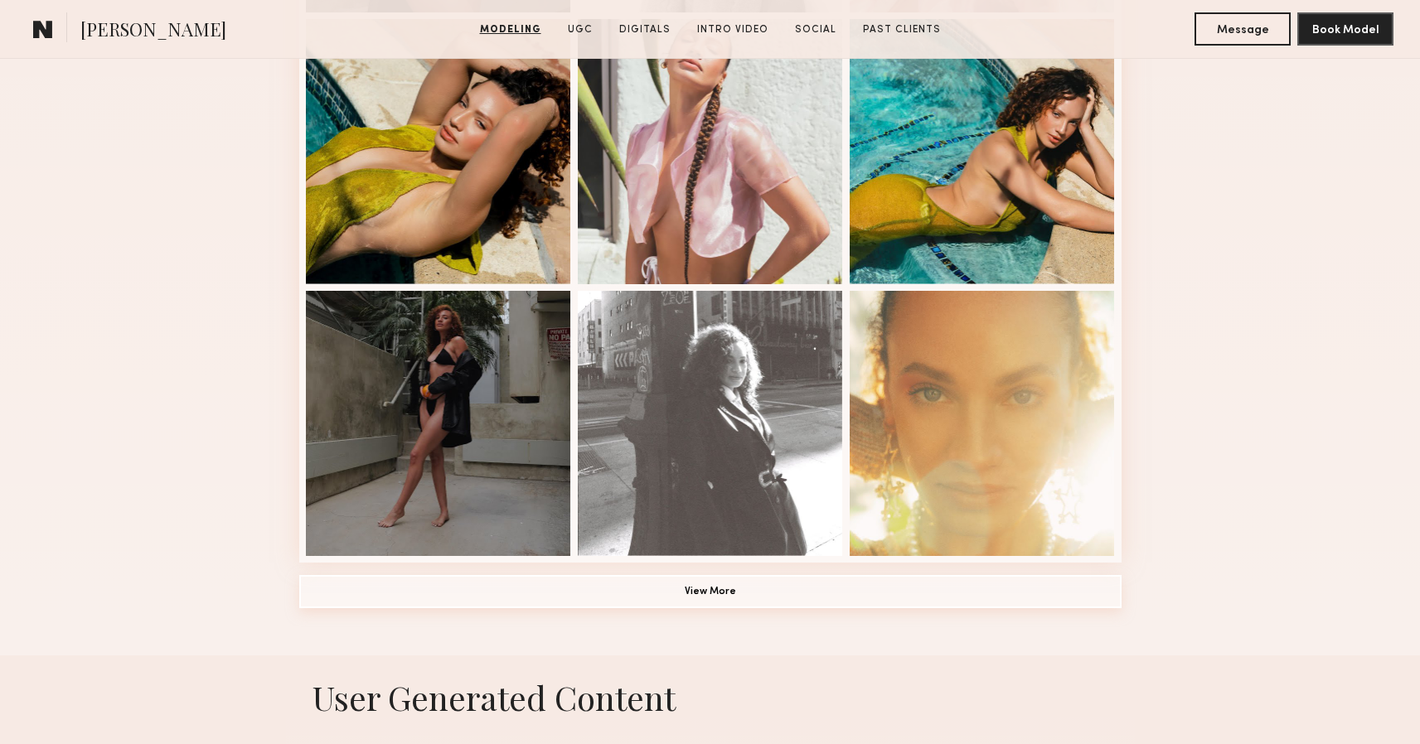
click at [709, 593] on button "View More" at bounding box center [710, 591] width 822 height 33
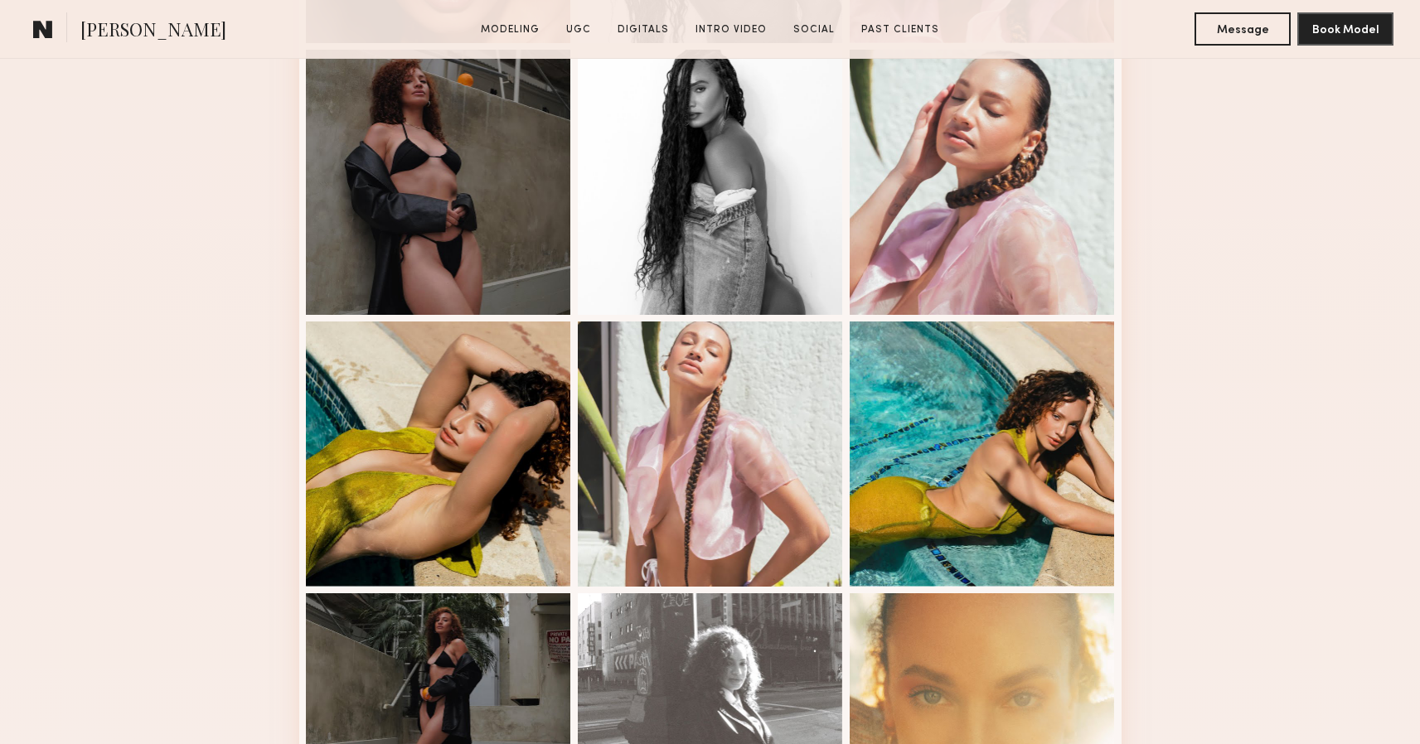
scroll to position [710, 0]
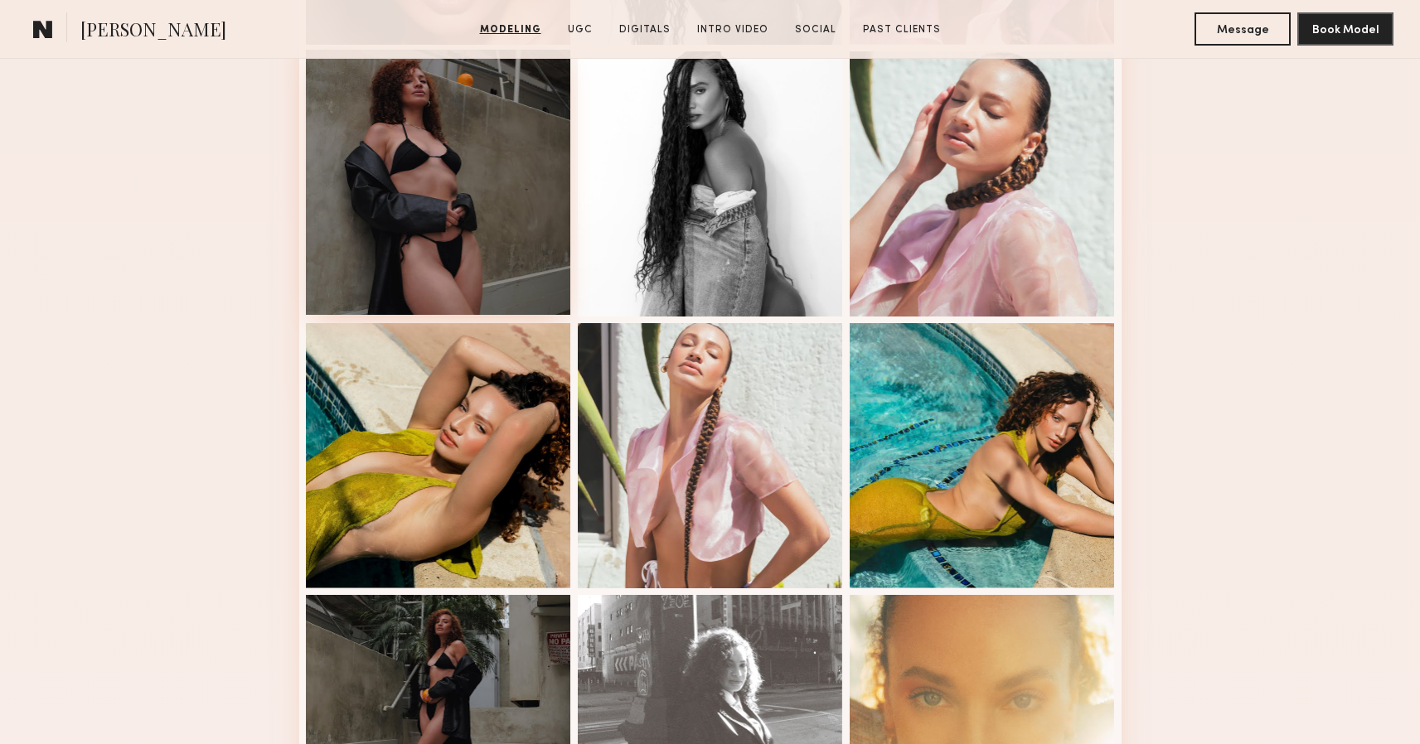
click at [501, 238] on div at bounding box center [438, 182] width 265 height 265
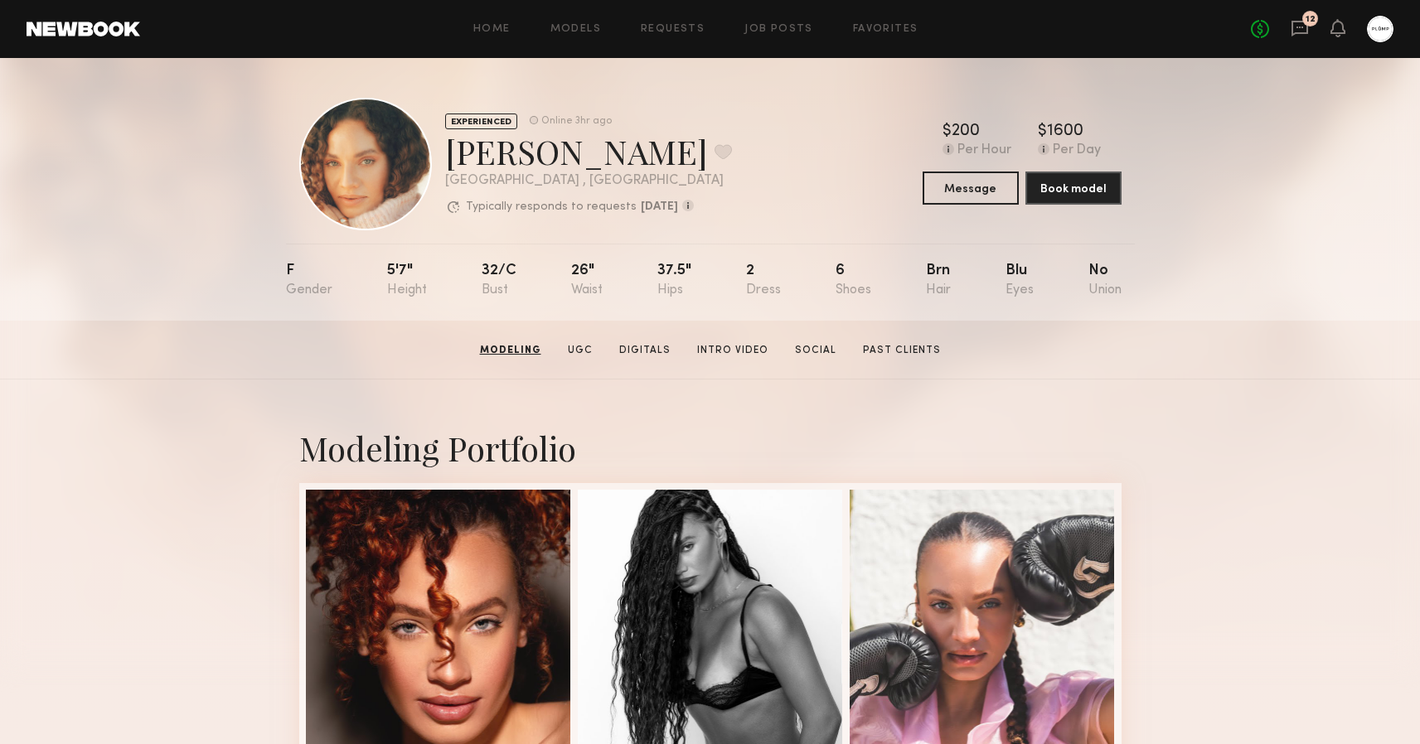
scroll to position [0, 0]
click at [1302, 30] on icon at bounding box center [1299, 28] width 18 height 18
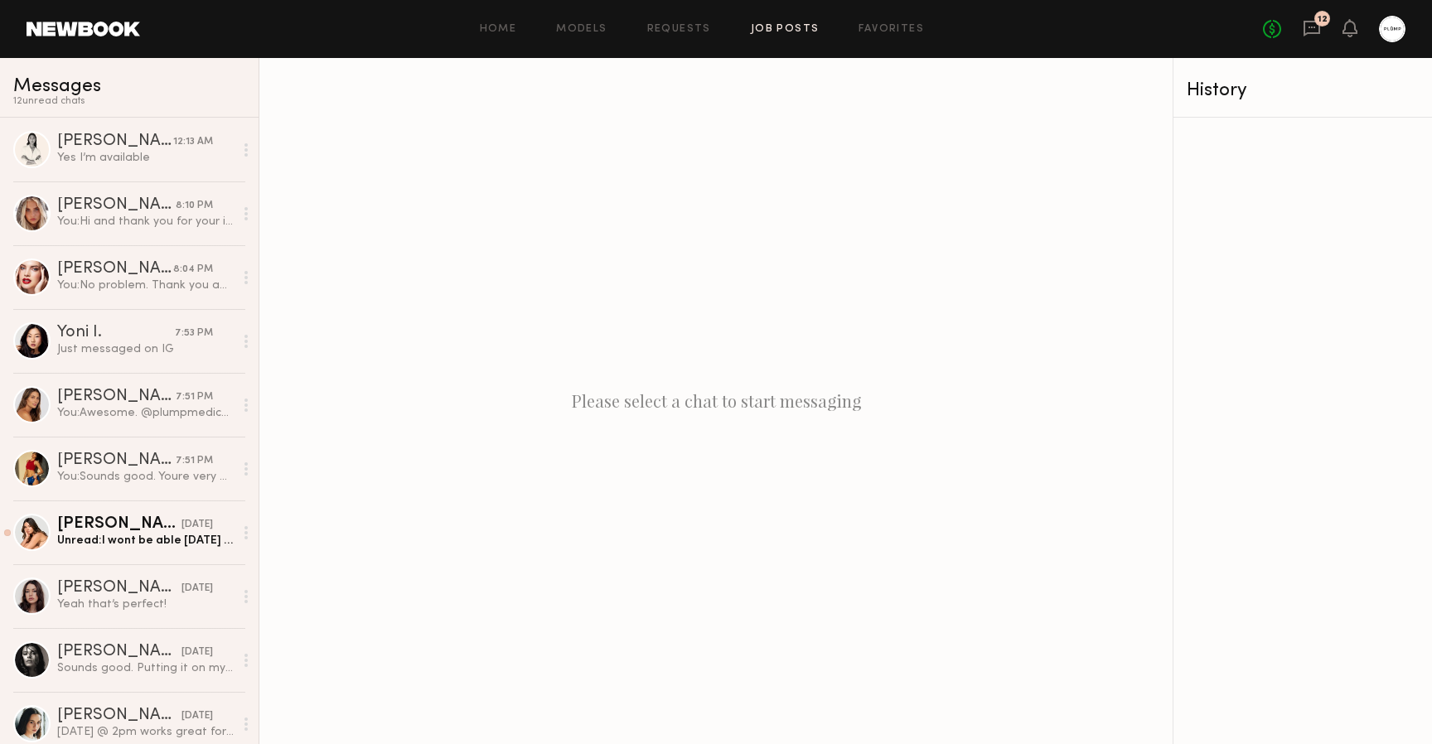
click at [767, 31] on link "Job Posts" at bounding box center [785, 29] width 69 height 11
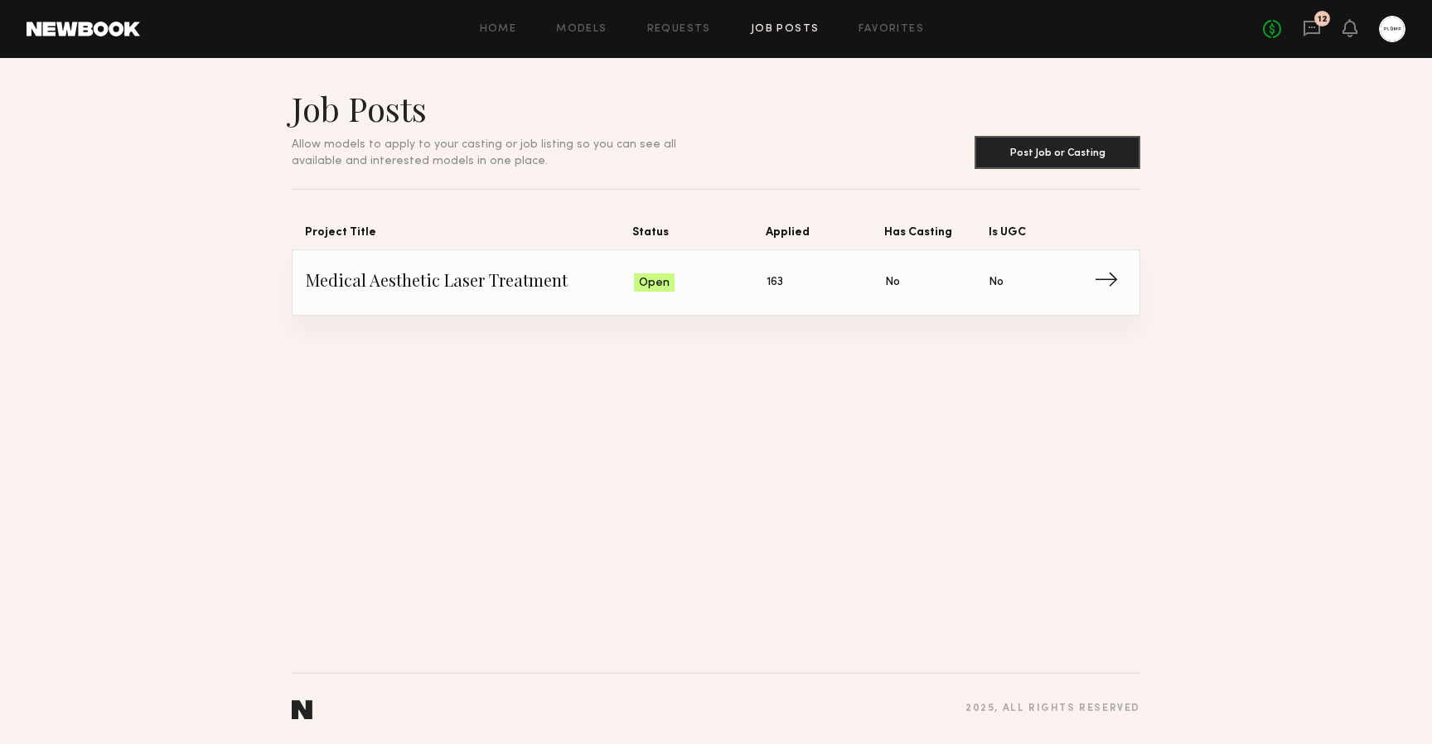
click at [1092, 285] on link "Medical Aesthetic Laser Treatment Status: Open Applied: 163 Has Casting: No Is …" at bounding box center [716, 282] width 820 height 65
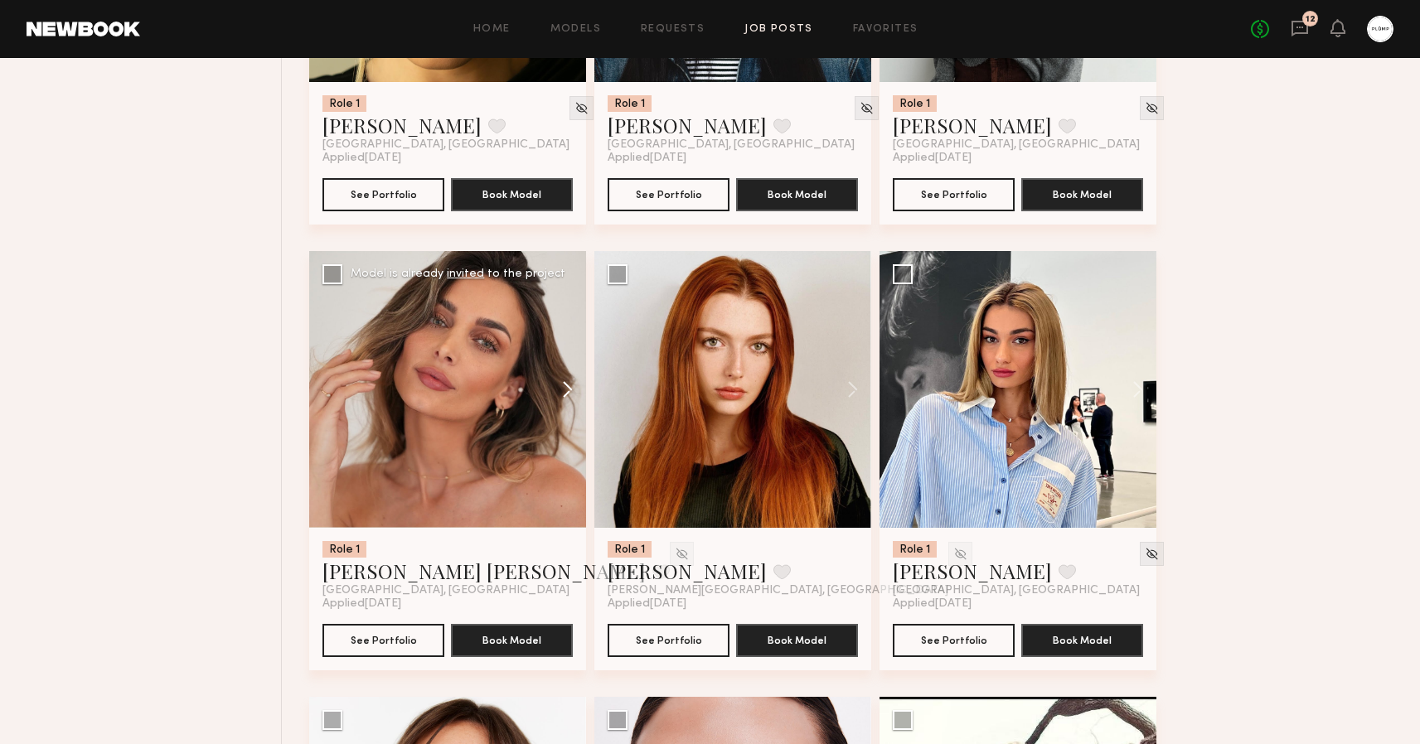
scroll to position [8521, 0]
click at [569, 388] on button at bounding box center [559, 389] width 53 height 277
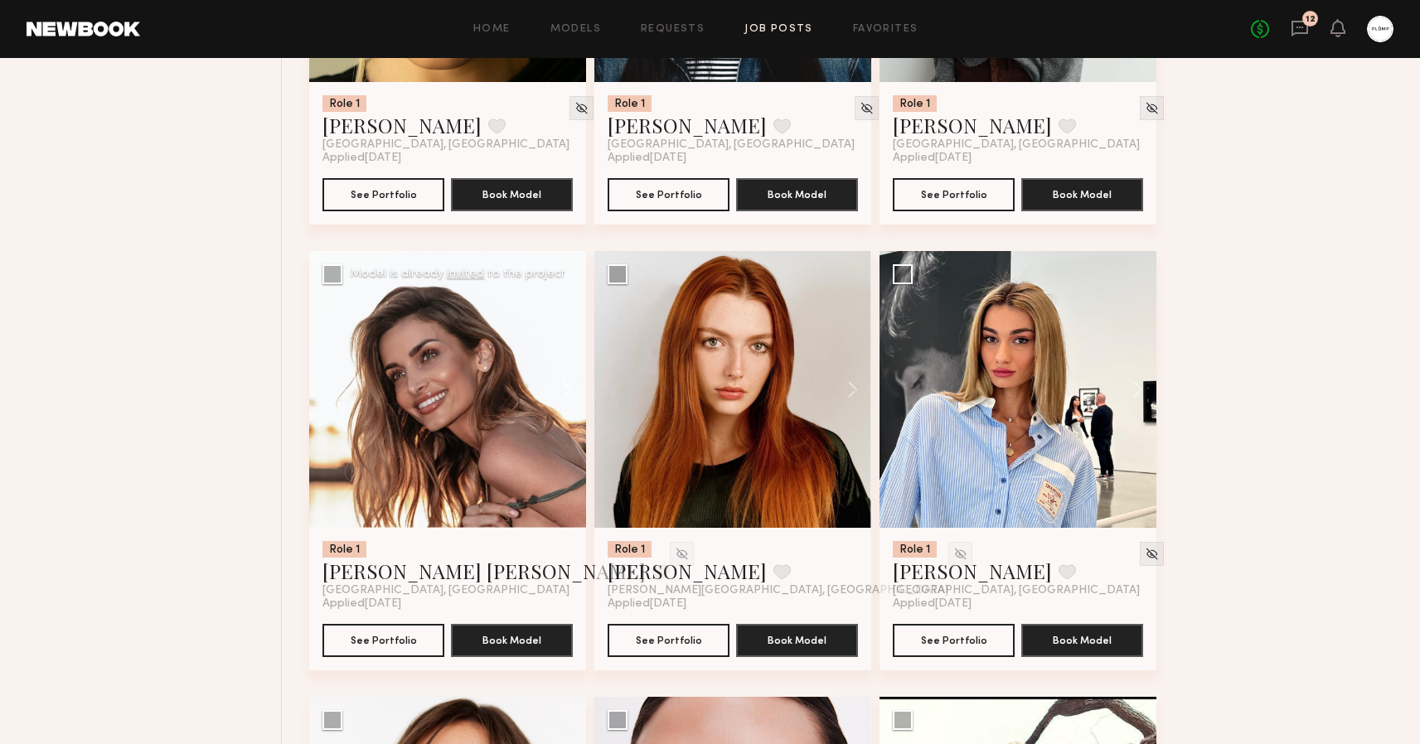
click at [569, 388] on button at bounding box center [559, 389] width 53 height 277
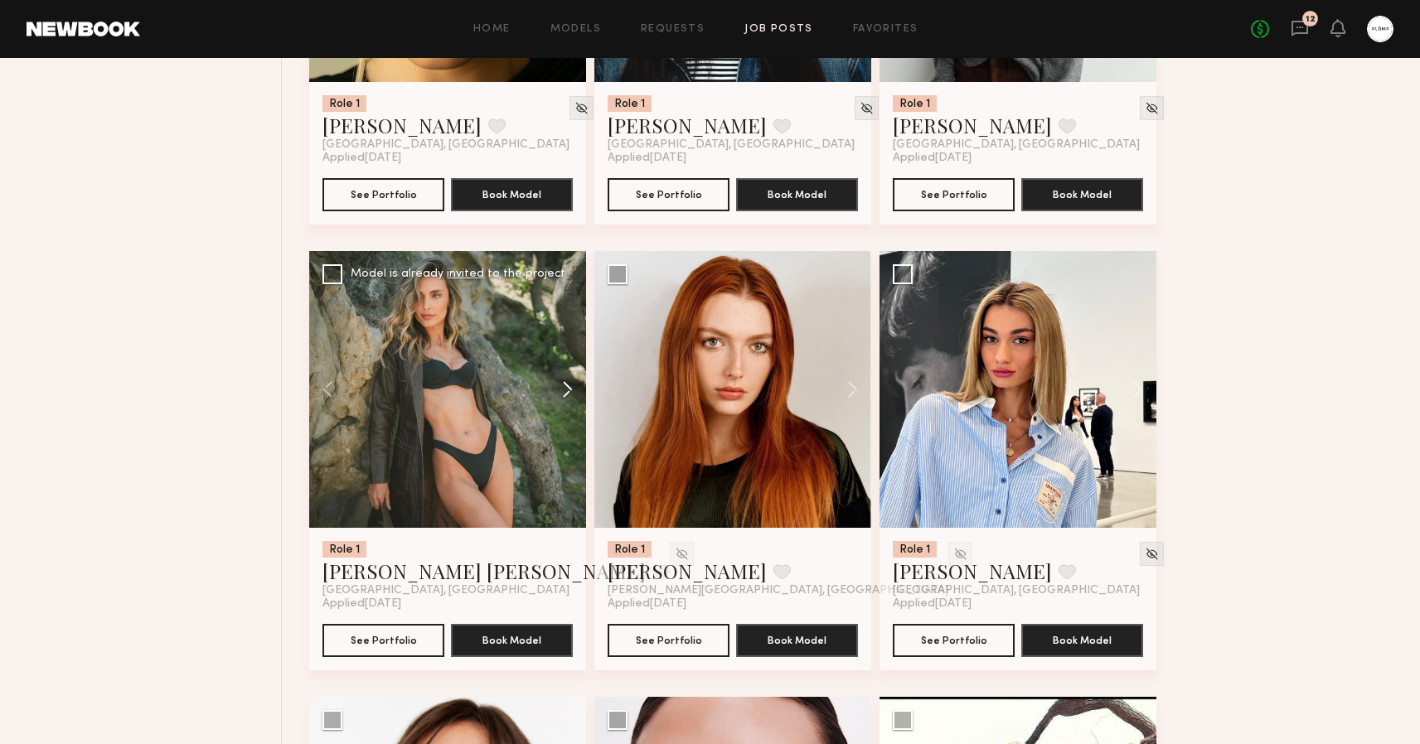
click at [569, 388] on button at bounding box center [559, 389] width 53 height 277
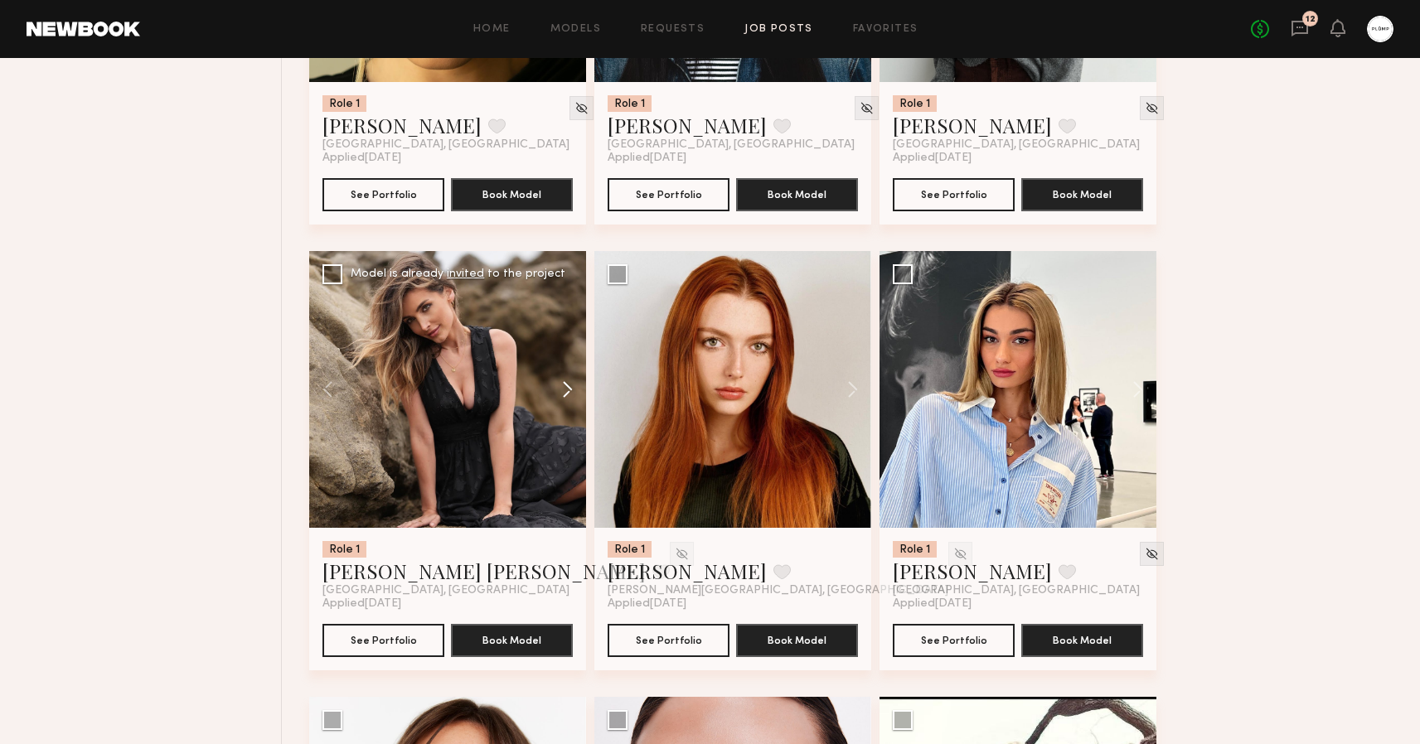
click at [569, 388] on button at bounding box center [559, 389] width 53 height 277
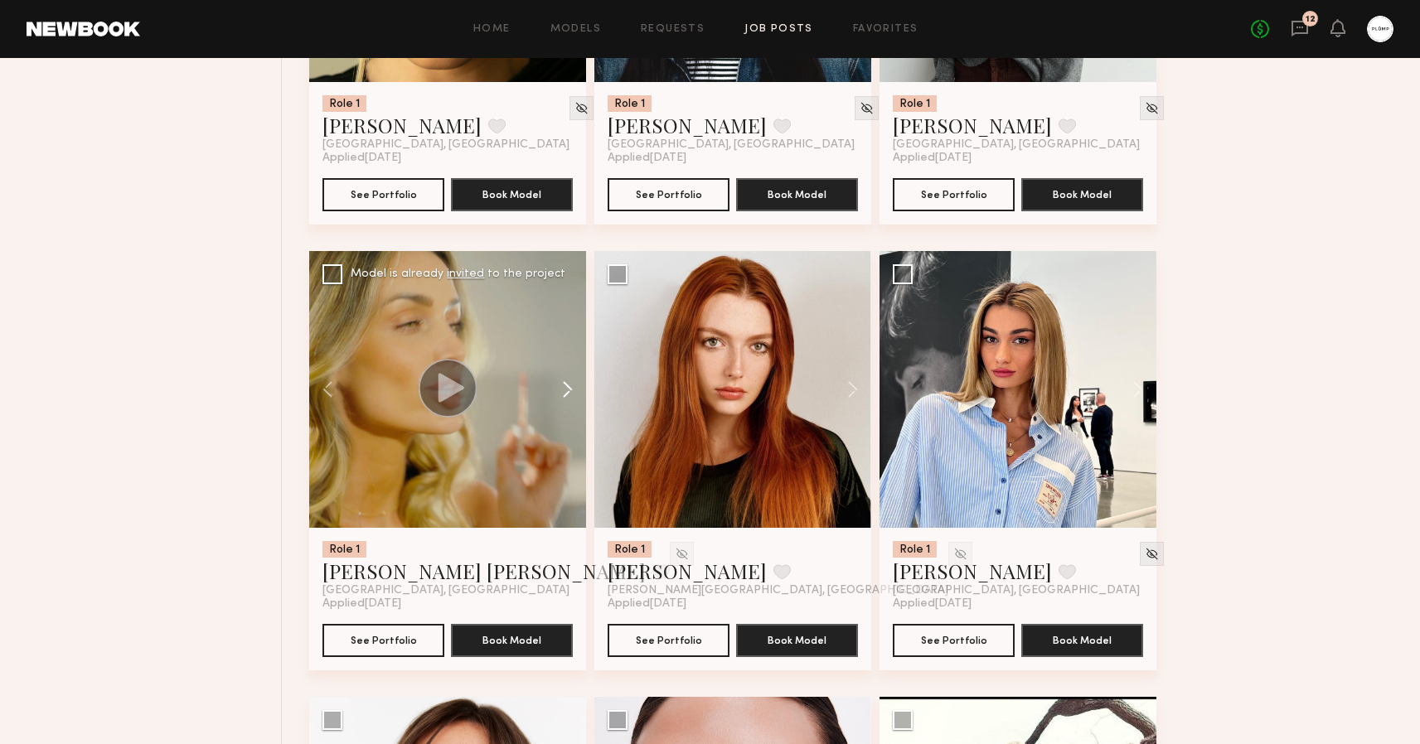
click at [569, 388] on button at bounding box center [559, 389] width 53 height 277
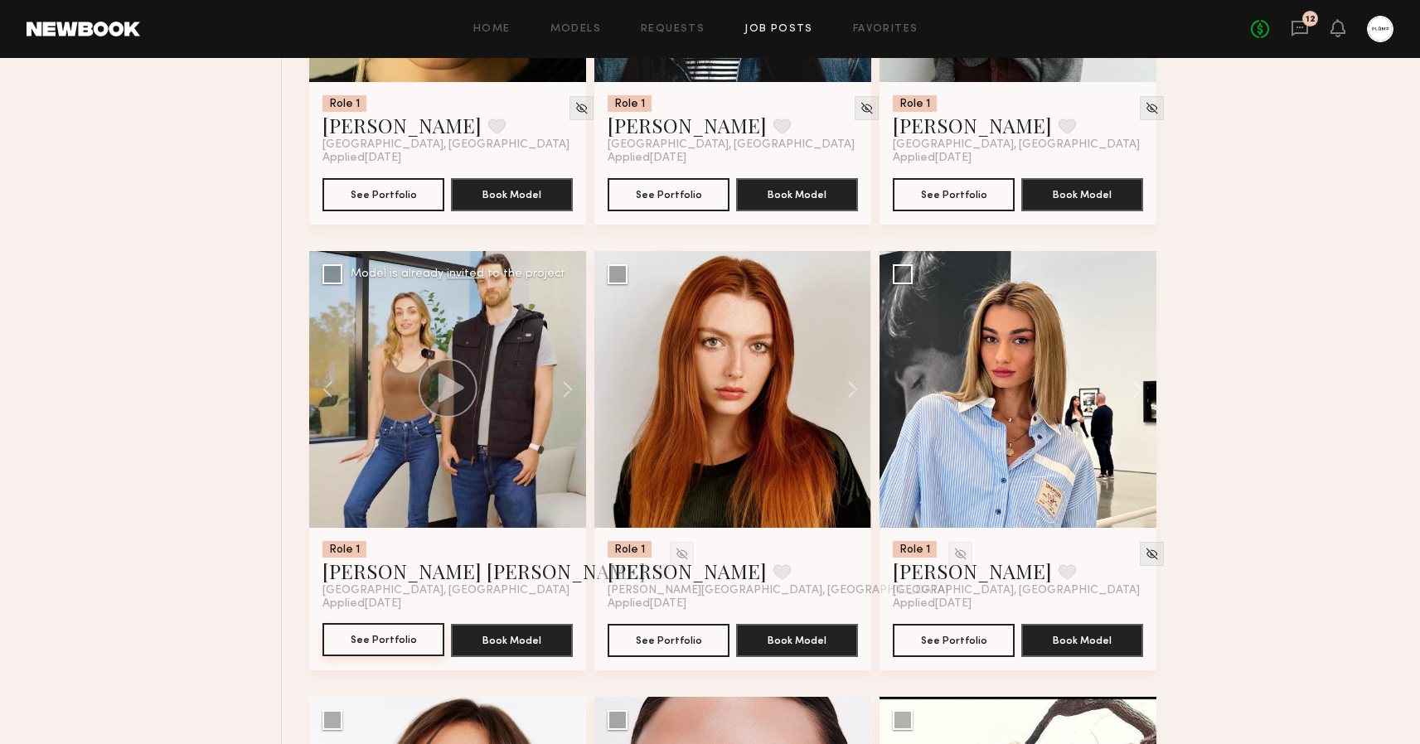
click at [361, 632] on button "See Portfolio" at bounding box center [383, 639] width 122 height 33
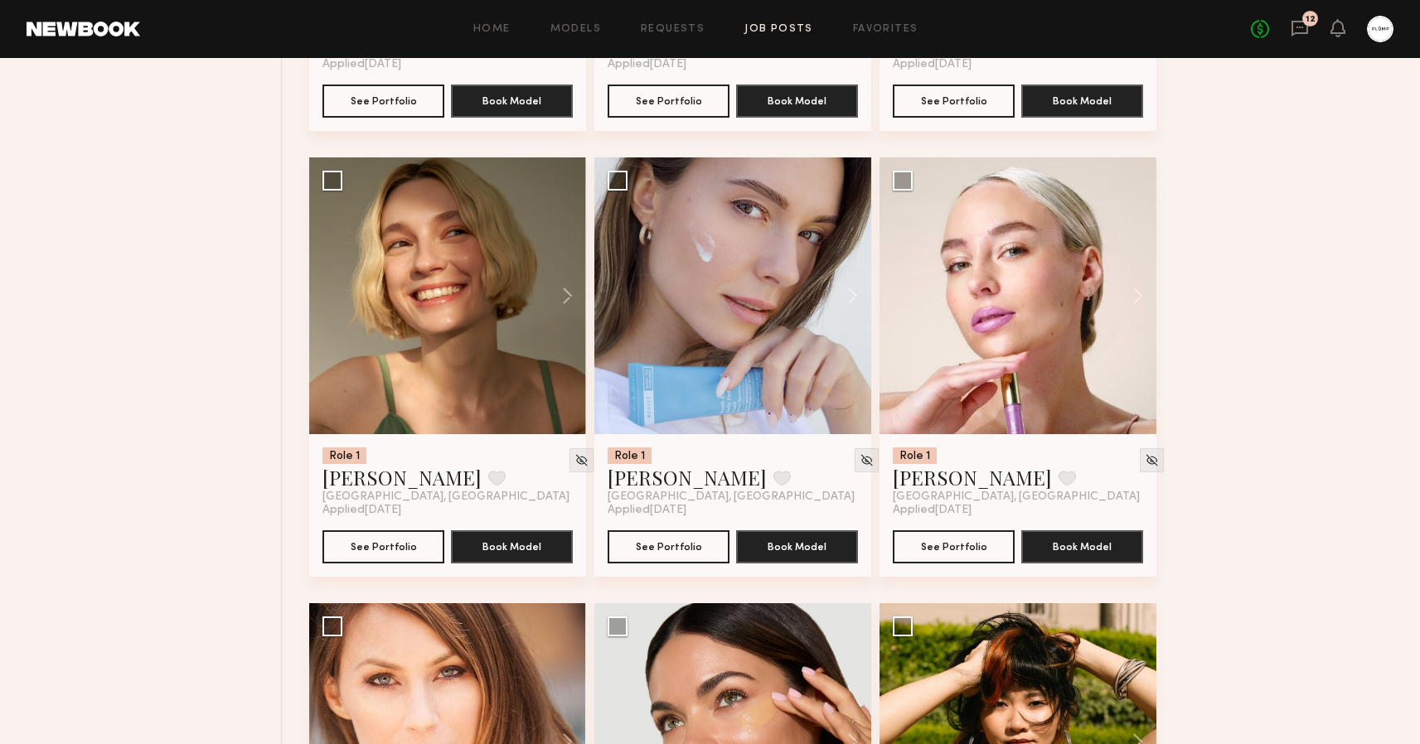
scroll to position [12197, 0]
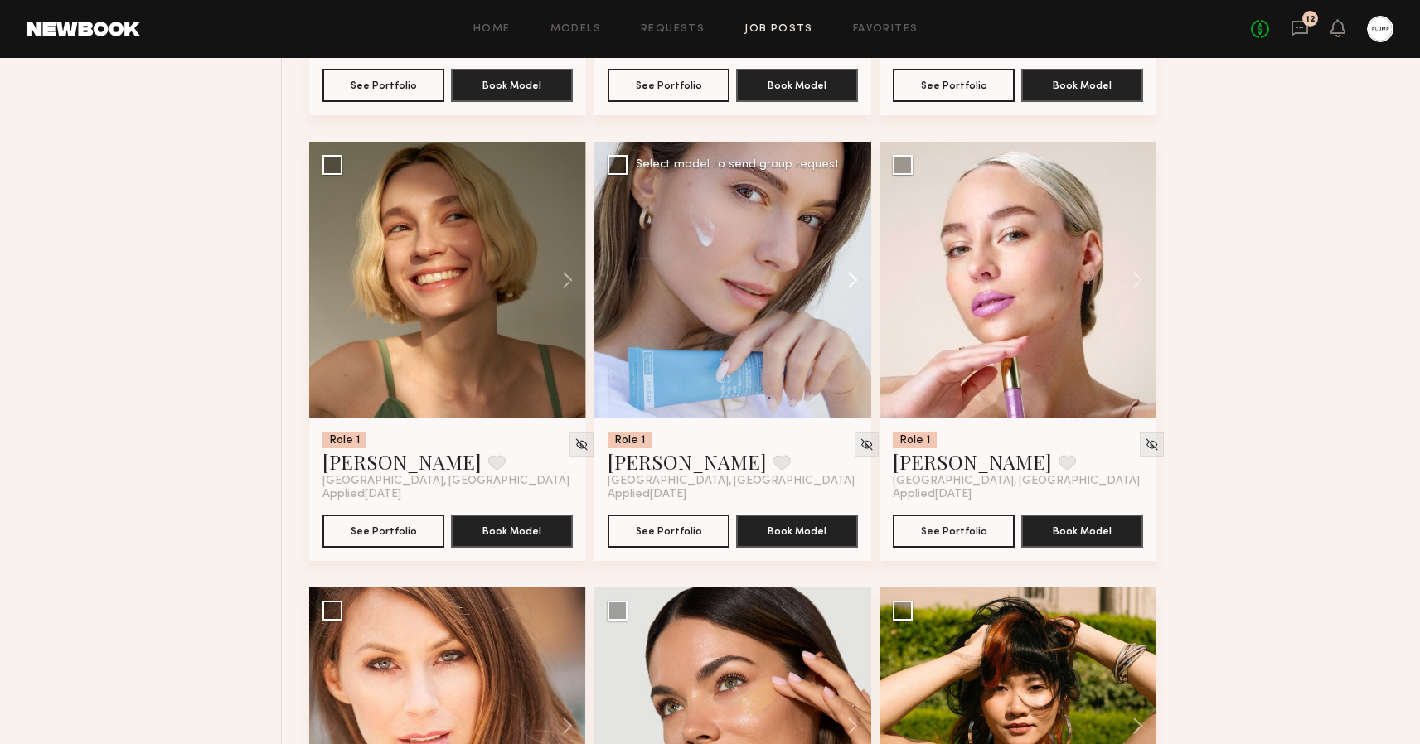
click at [852, 278] on button at bounding box center [844, 280] width 53 height 277
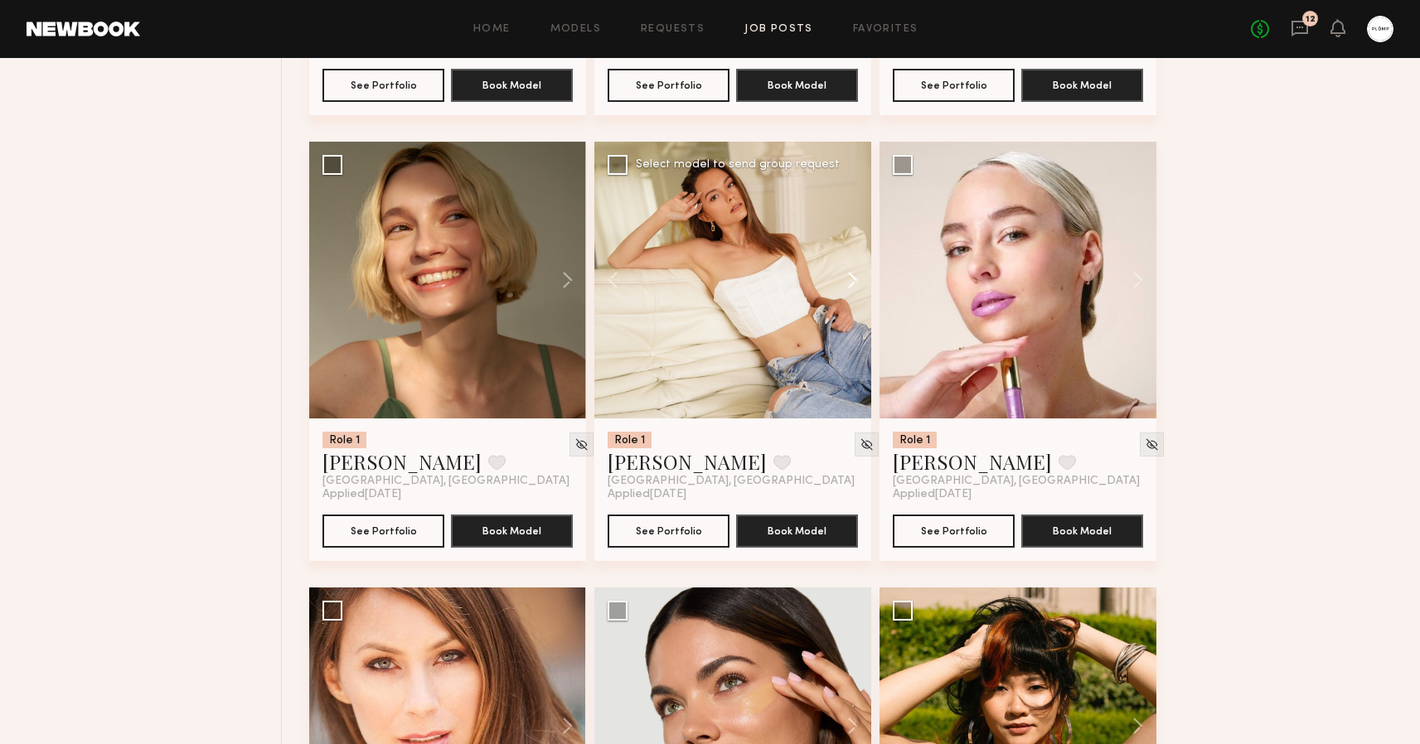
click at [852, 278] on button at bounding box center [844, 280] width 53 height 277
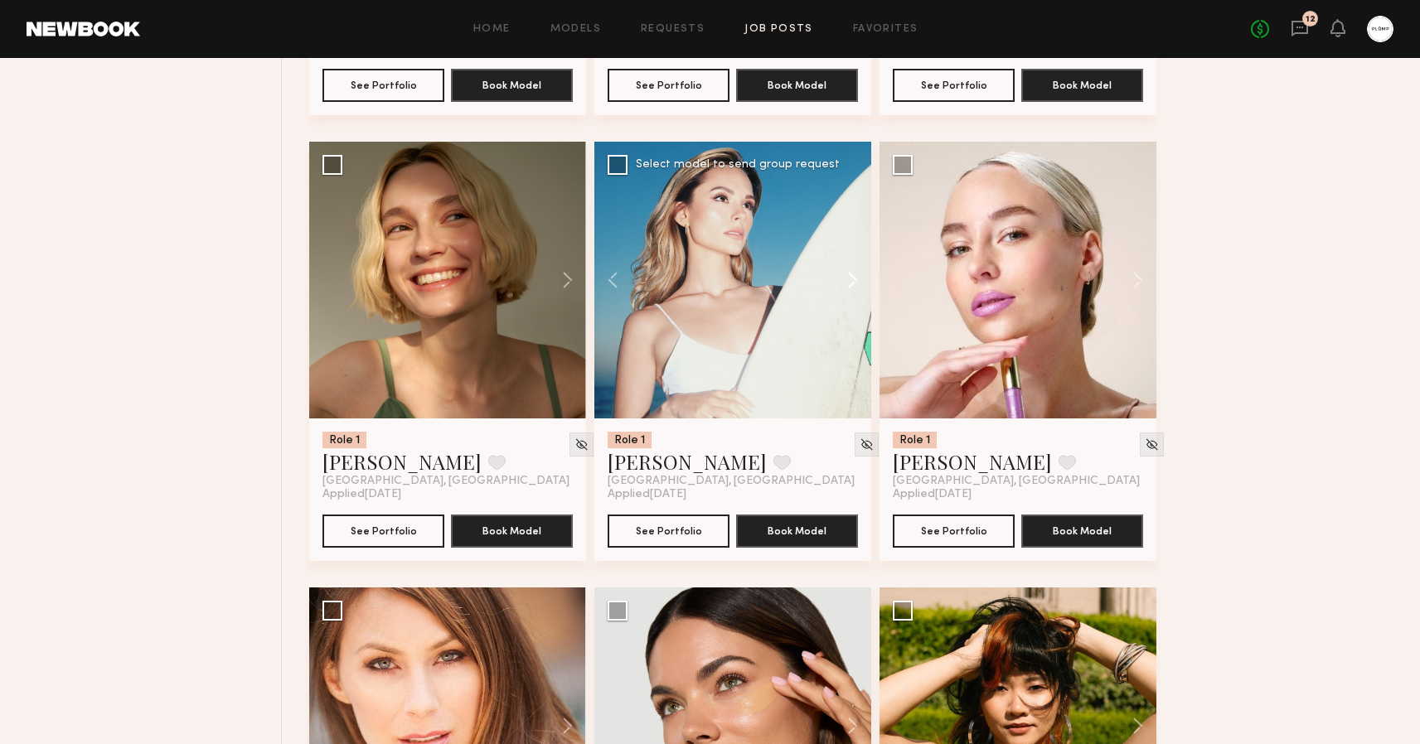
click at [852, 278] on button at bounding box center [844, 280] width 53 height 277
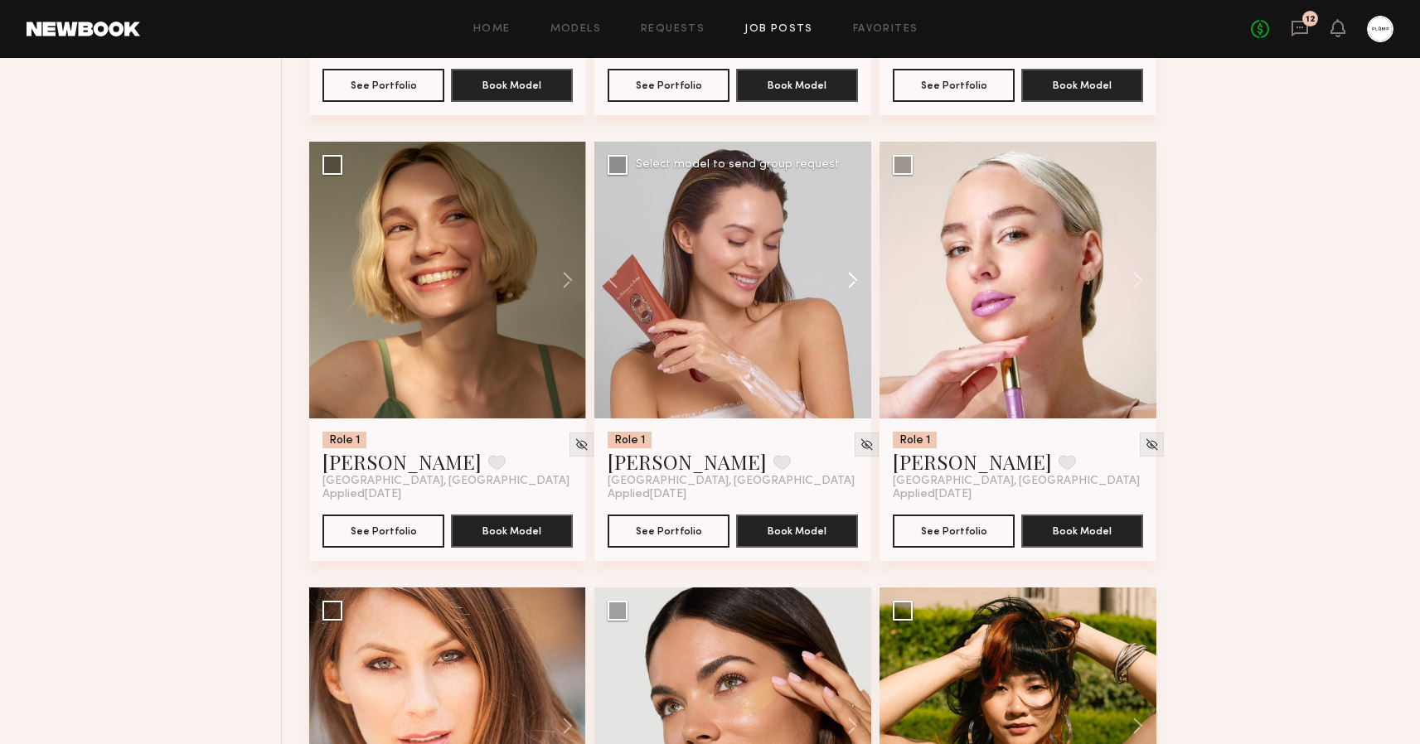
click at [852, 278] on button at bounding box center [844, 280] width 53 height 277
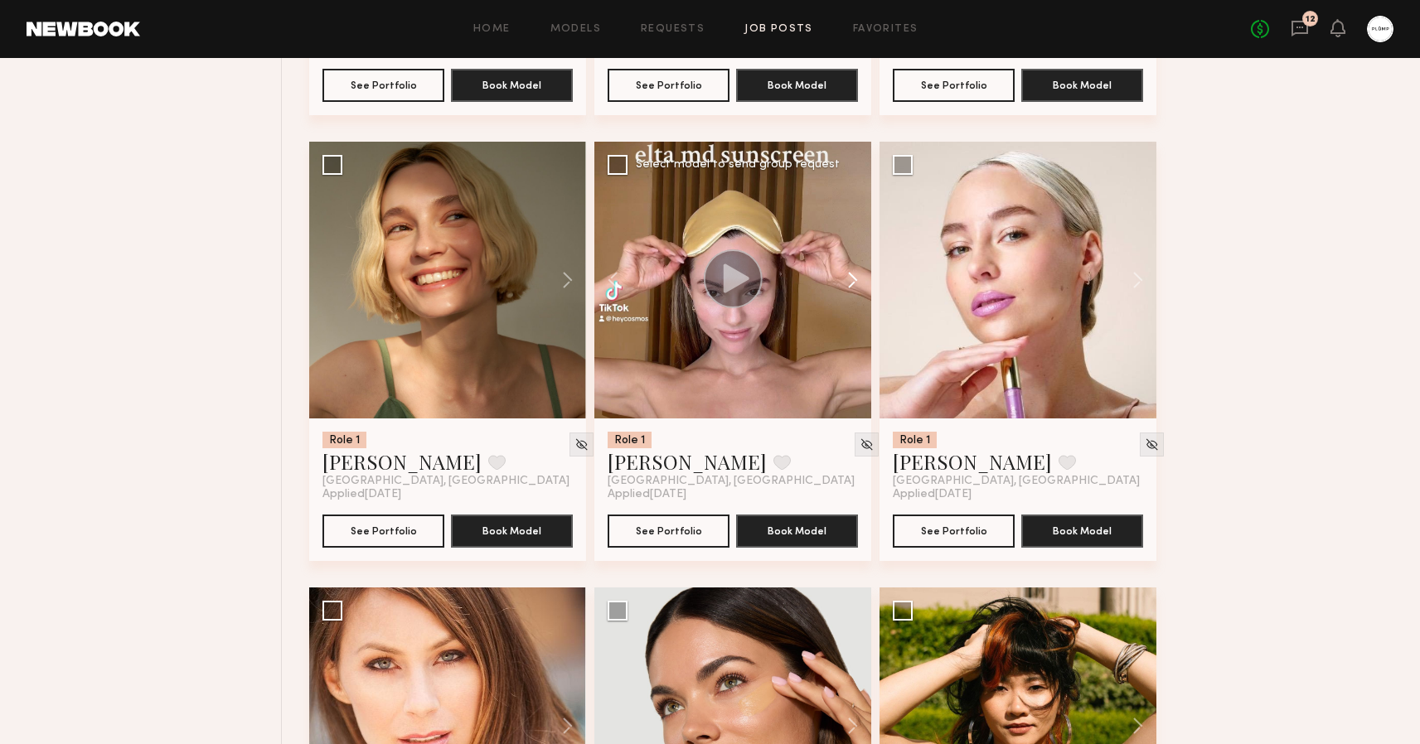
click at [852, 278] on button at bounding box center [844, 280] width 53 height 277
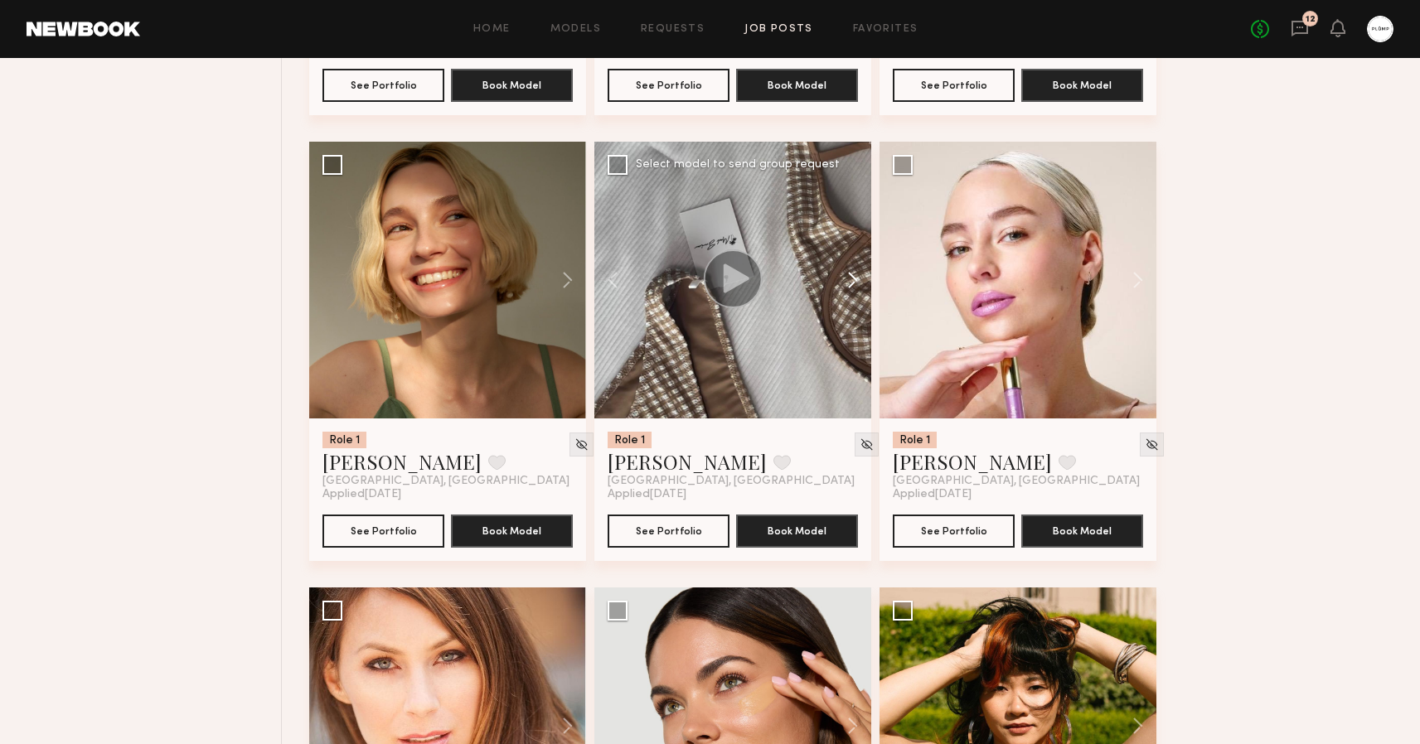
click at [852, 278] on button at bounding box center [844, 280] width 53 height 277
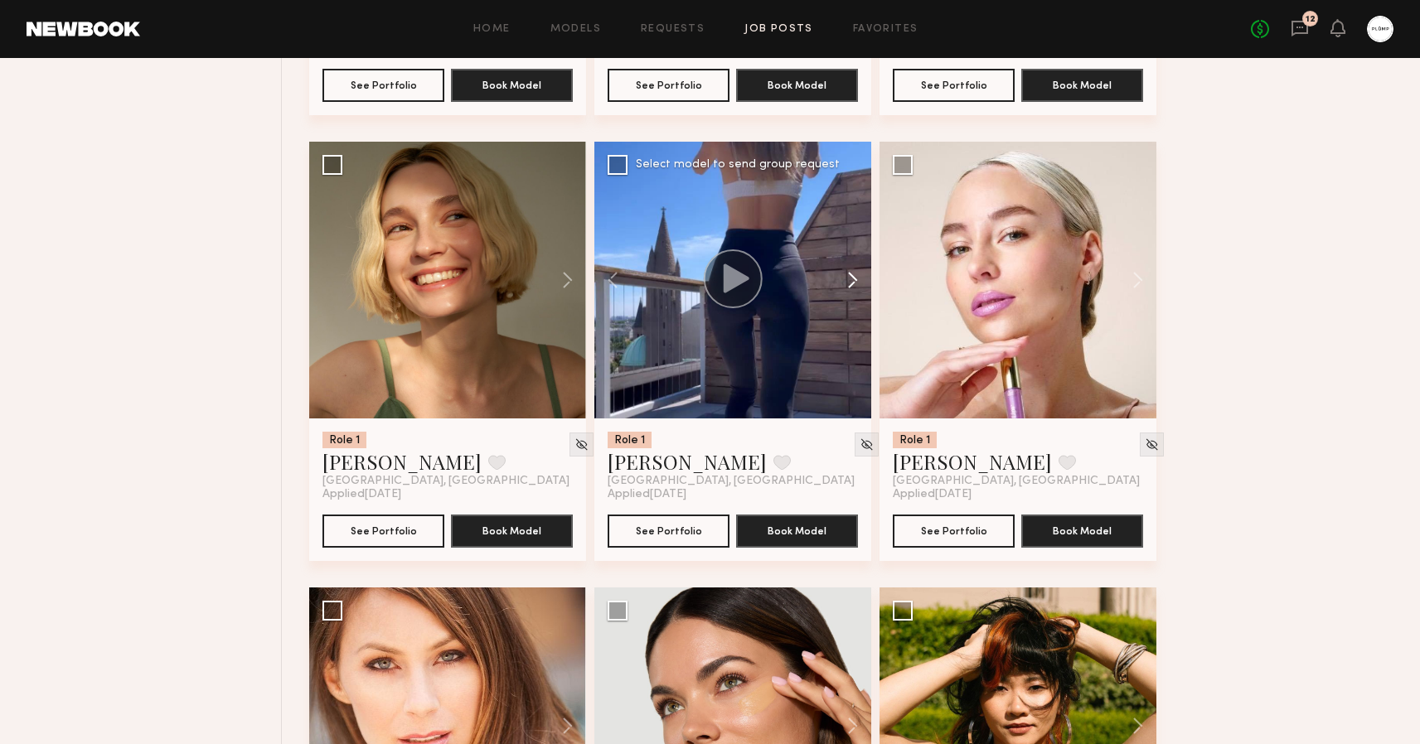
click at [852, 278] on button at bounding box center [844, 280] width 53 height 277
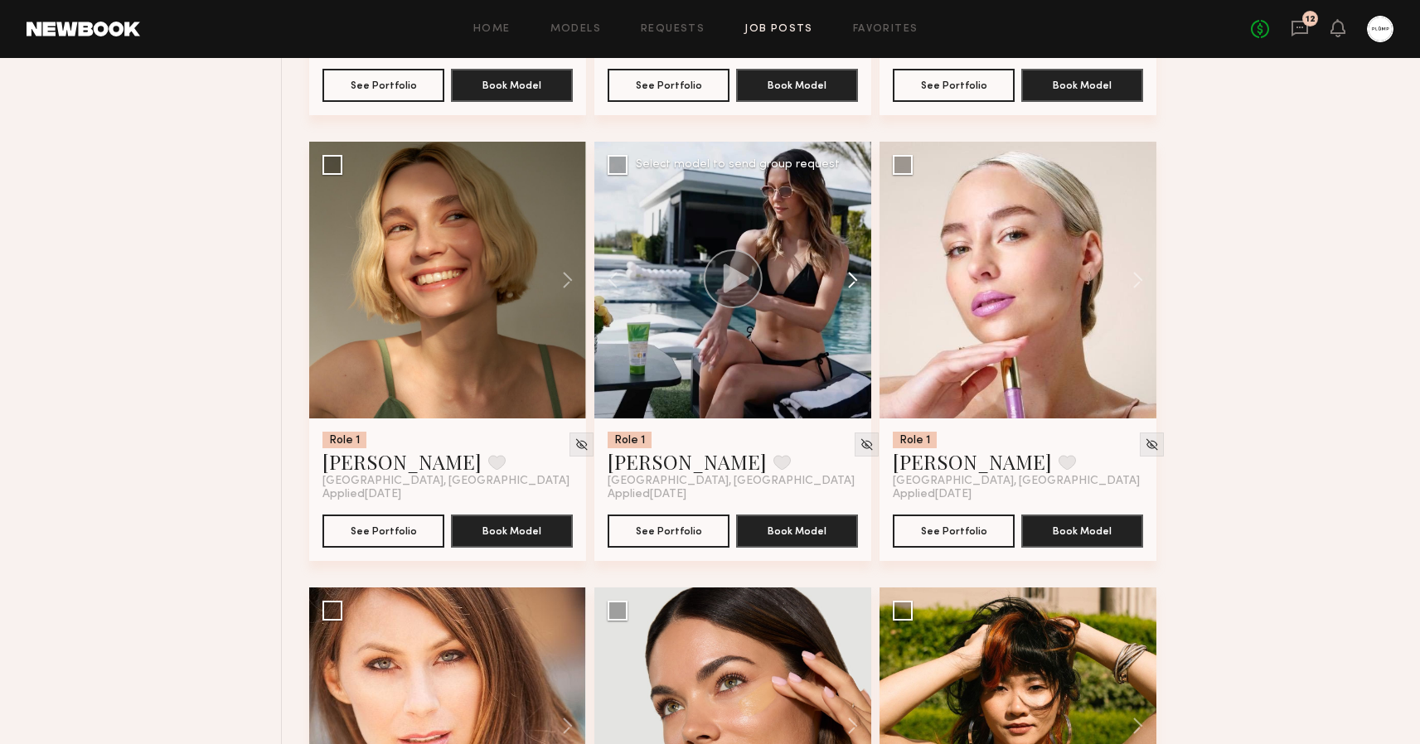
click at [852, 278] on button at bounding box center [844, 280] width 53 height 277
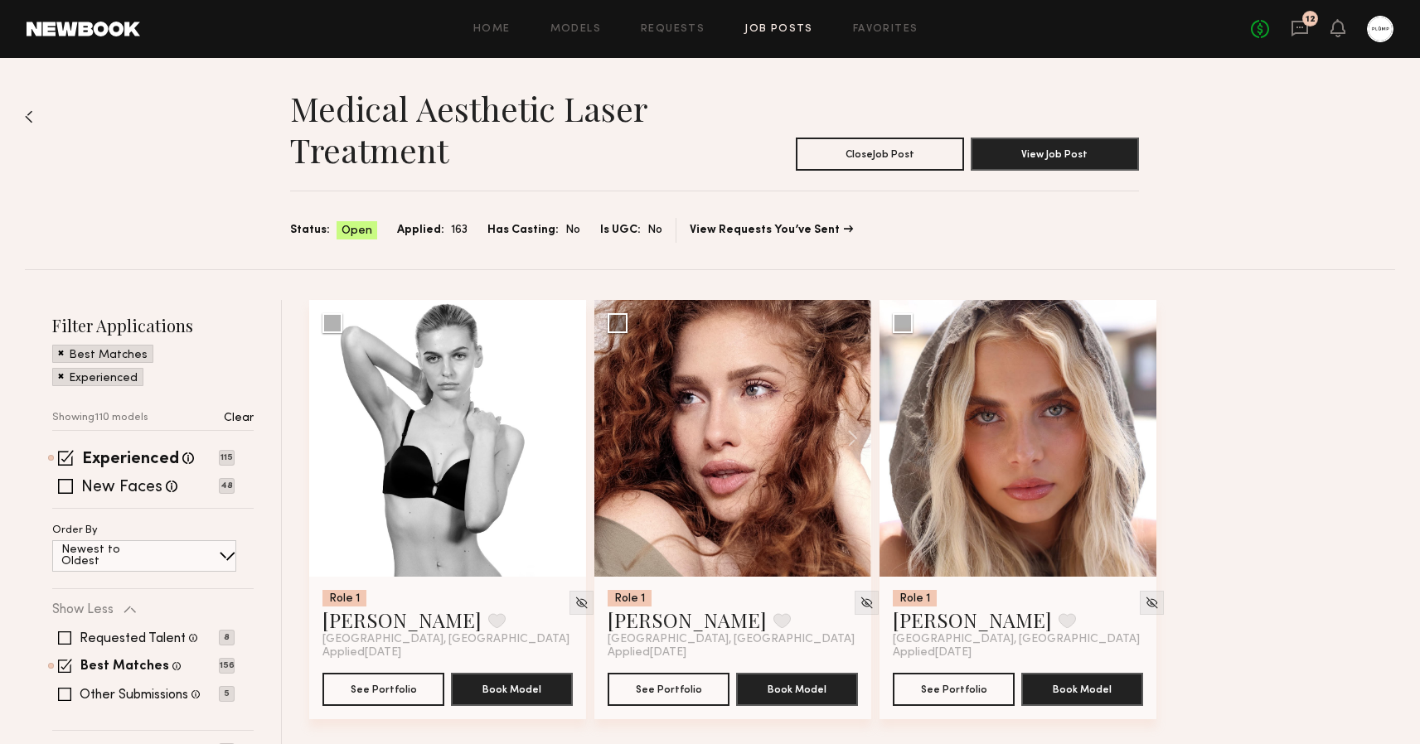
scroll to position [0, 0]
click at [196, 202] on div "Medical Aesthetic Laser Treatment Close Job Post View Job Post Status: Open App…" at bounding box center [710, 163] width 1370 height 211
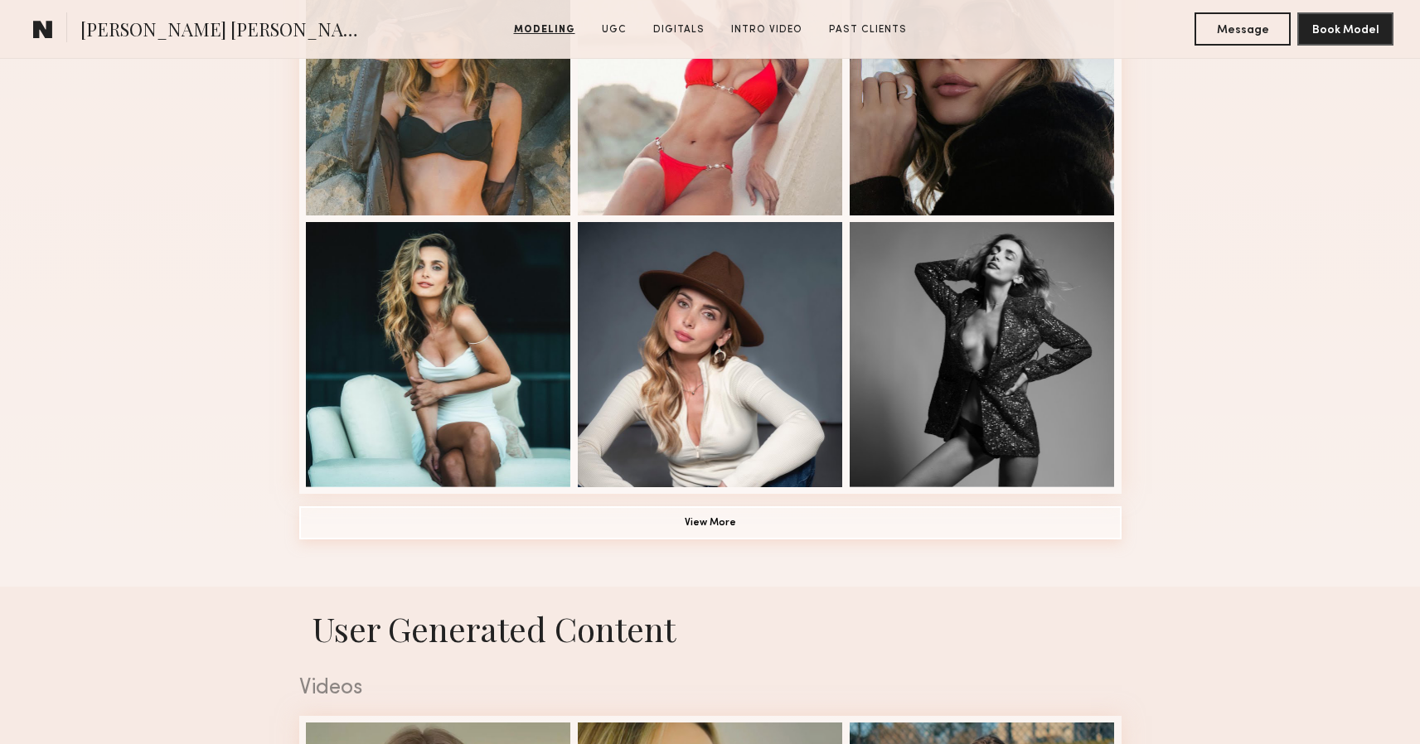
scroll to position [1116, 0]
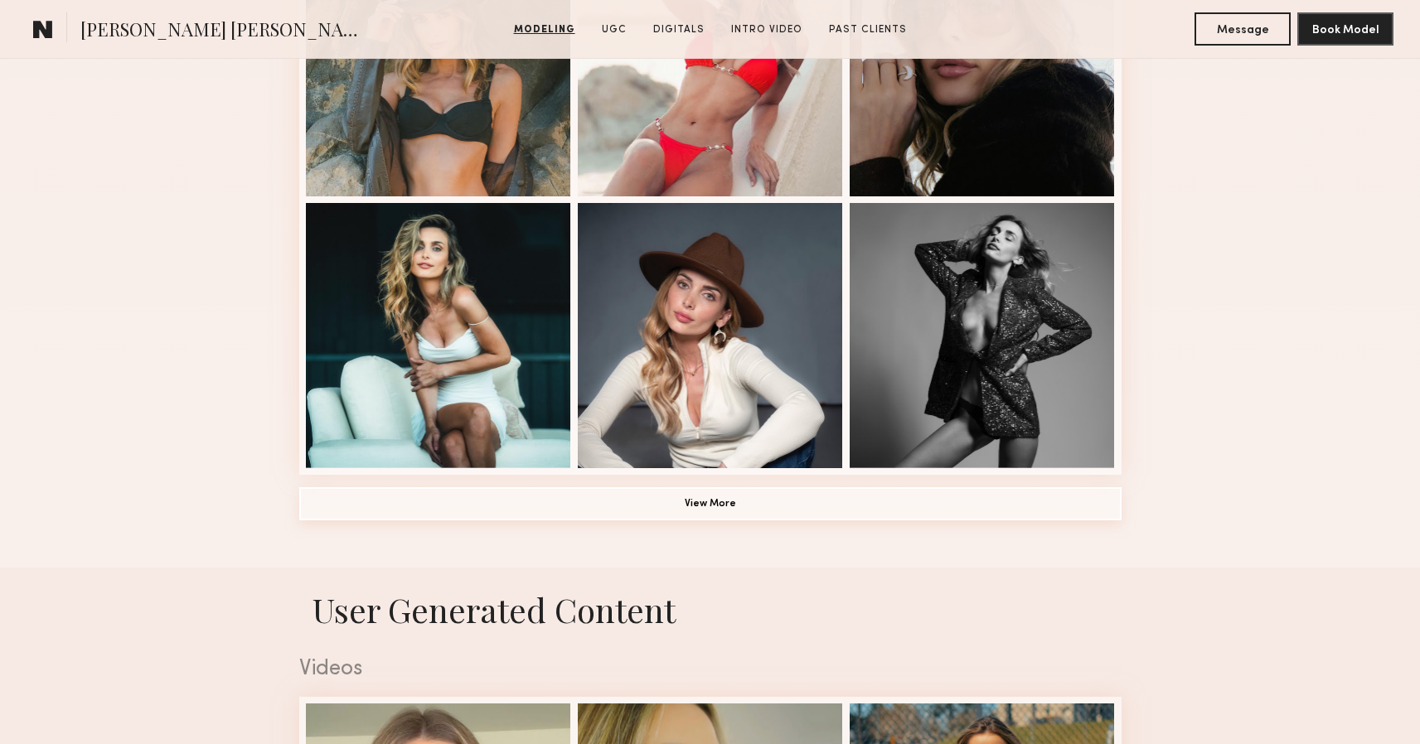
click at [714, 487] on button "View More" at bounding box center [710, 503] width 822 height 33
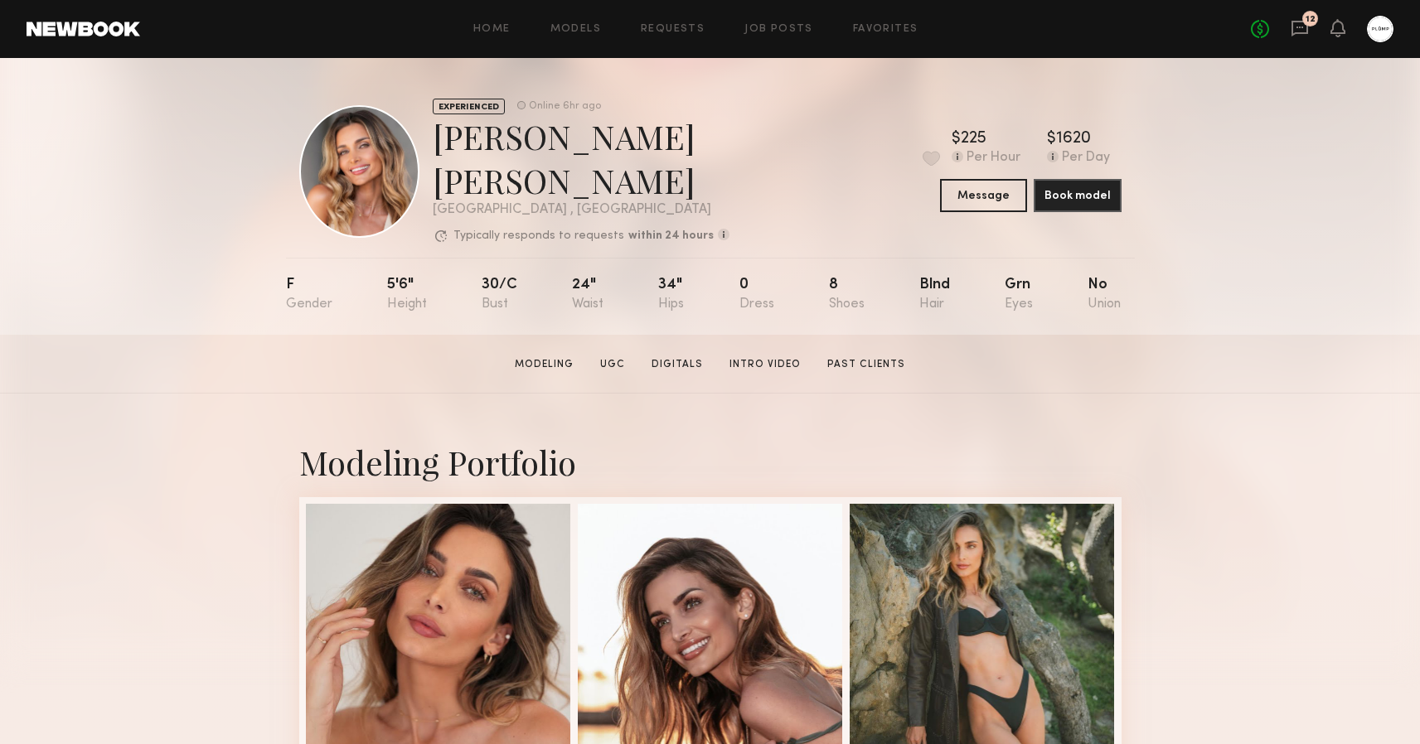
scroll to position [0, 0]
